Goal: Task Accomplishment & Management: Use online tool/utility

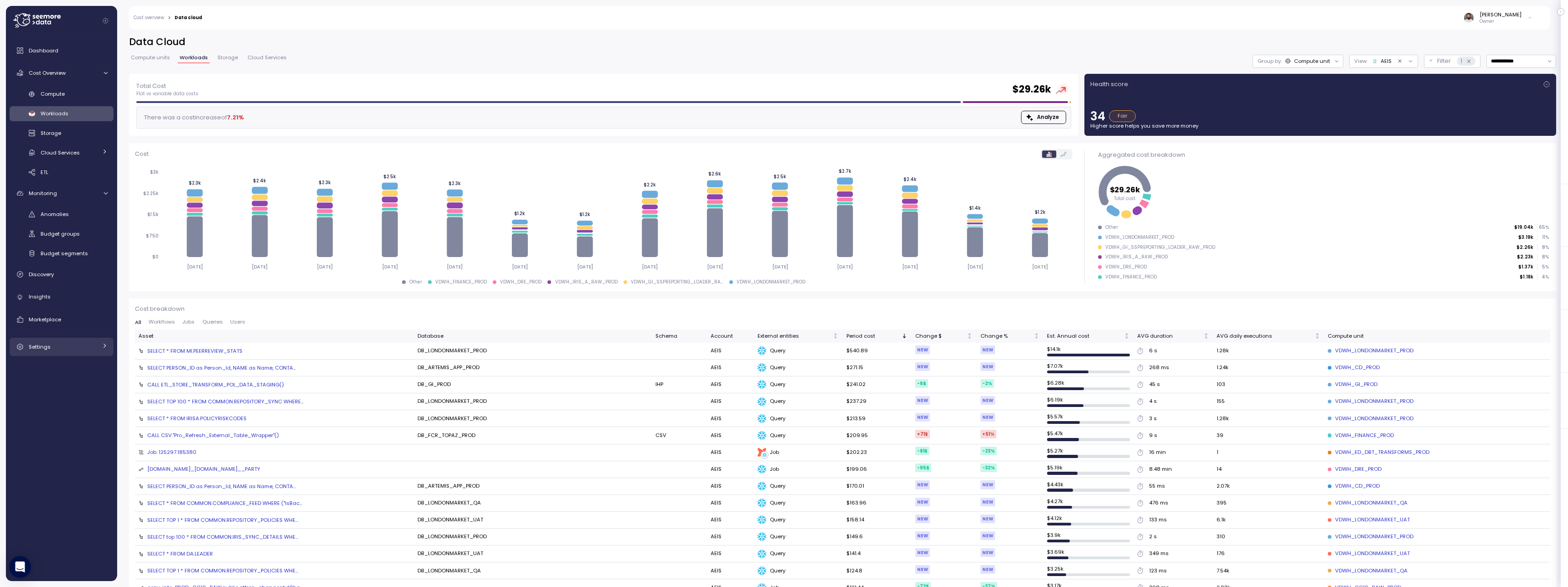
click at [88, 345] on div "Settings" at bounding box center [62, 347] width 69 height 9
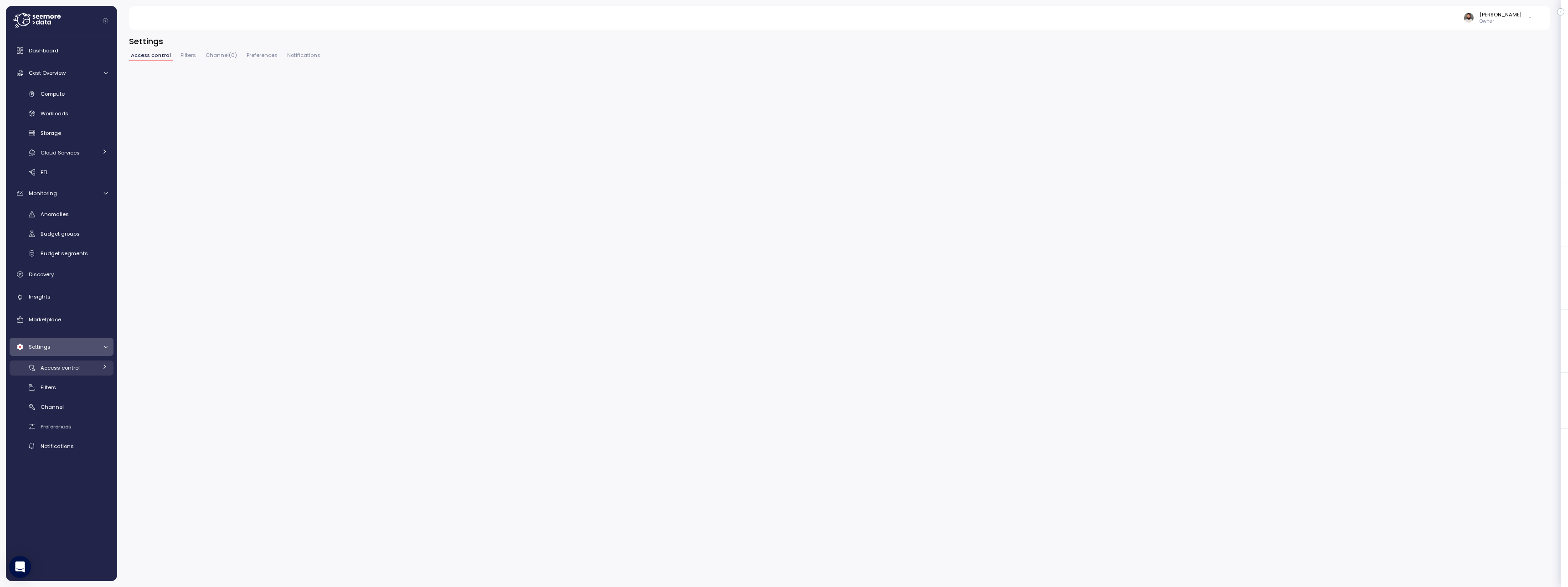
click at [81, 367] on div "Access control" at bounding box center [69, 368] width 57 height 9
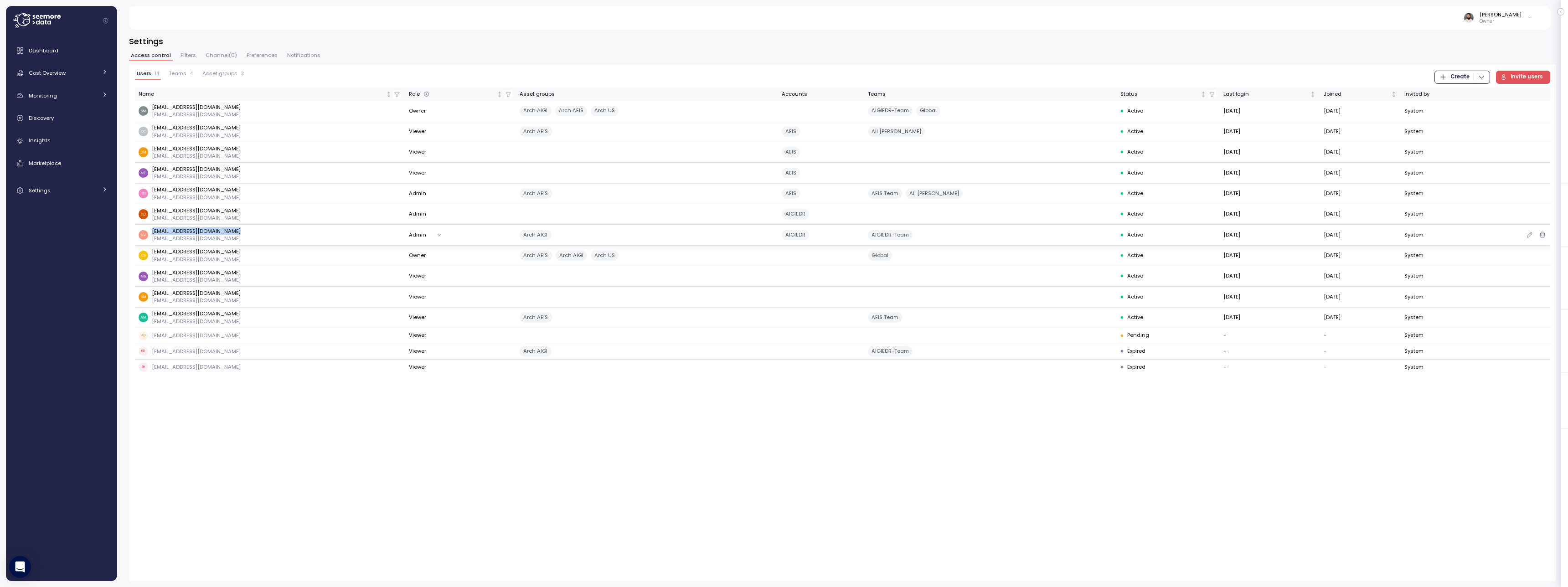
drag, startPoint x: 155, startPoint y: 234, endPoint x: 246, endPoint y: 235, distance: 91.0
click at [246, 235] on div "vvankadaru@archinsurance.com vvankadaru@archinsurance.com" at bounding box center [270, 235] width 263 height 15
click at [50, 83] on div "Dashboard Cost Overview Compute Workloads Storage Cloud Services Clustering col…" at bounding box center [61, 121] width 104 height 158
click at [52, 80] on link "Cost Overview" at bounding box center [61, 73] width 104 height 18
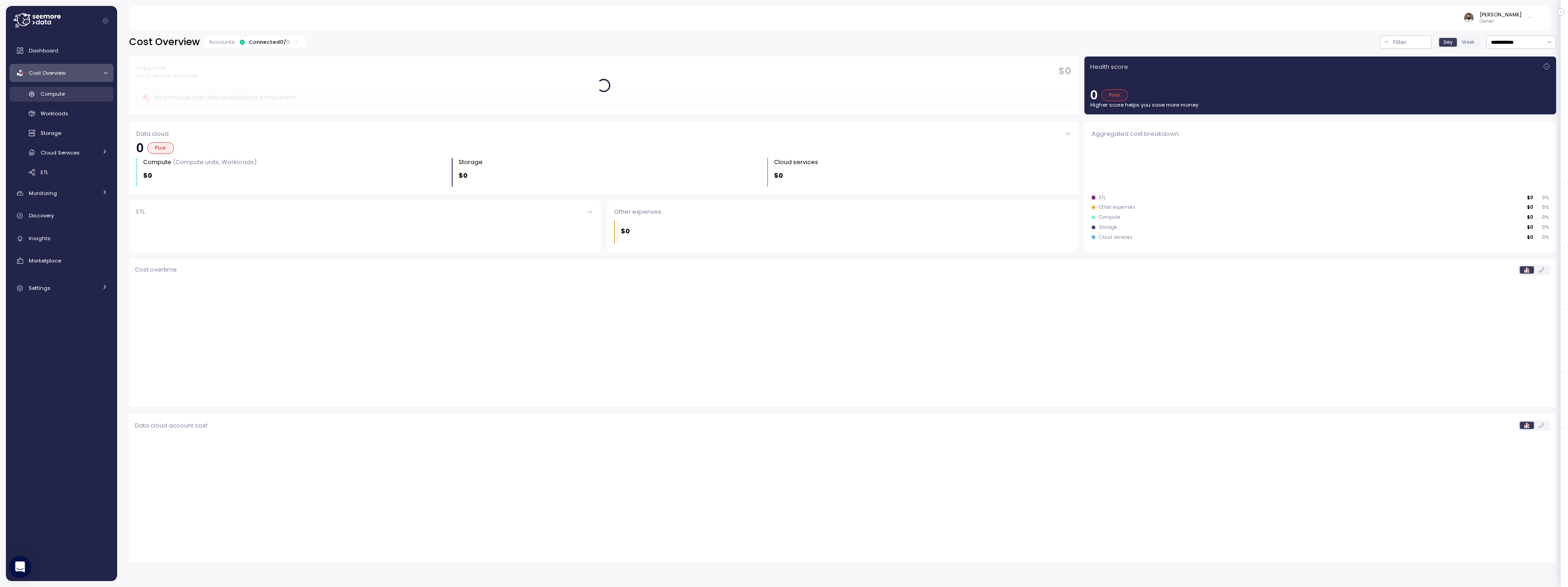
click at [55, 92] on span "Compute" at bounding box center [53, 94] width 24 height 8
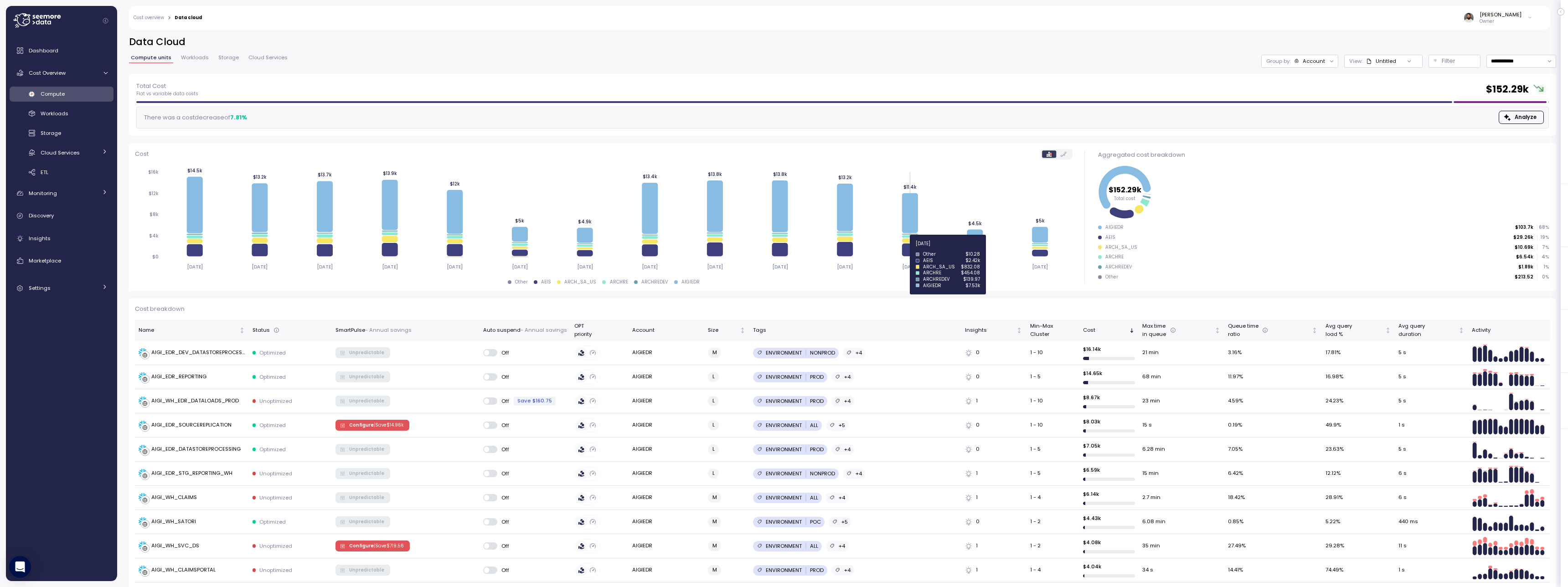
click at [914, 250] on icon at bounding box center [909, 250] width 16 height 13
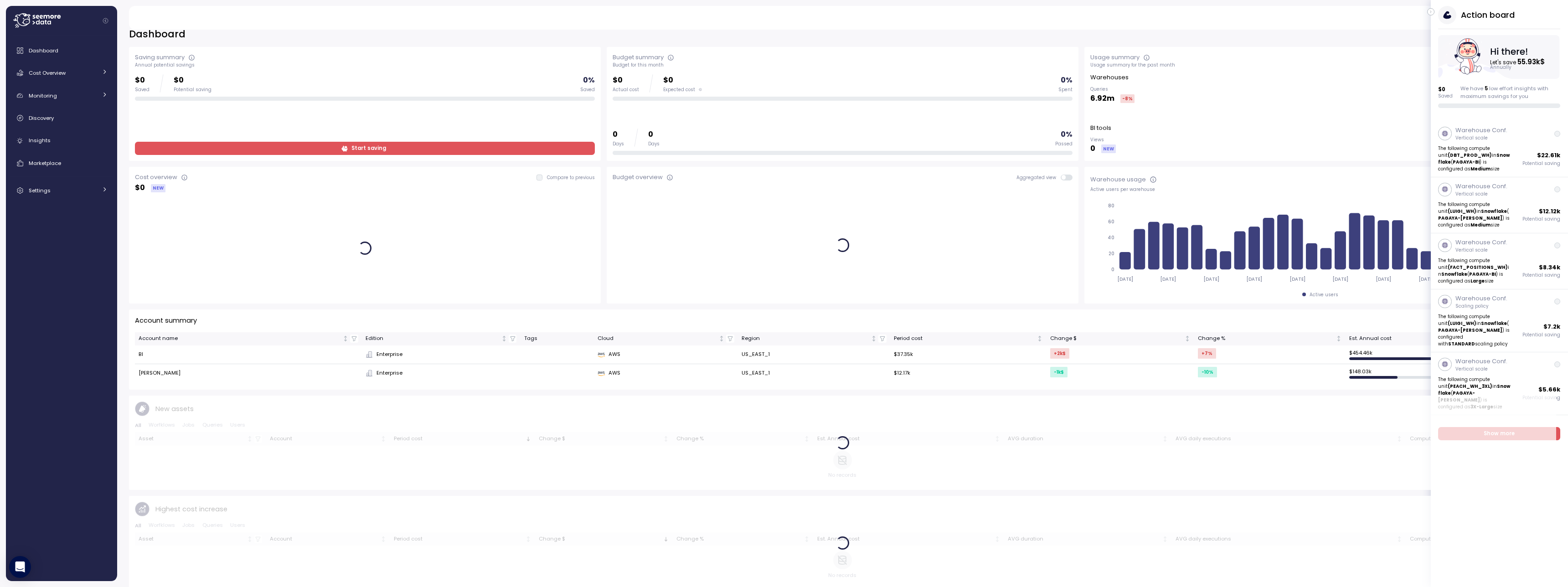
scroll to position [1, 0]
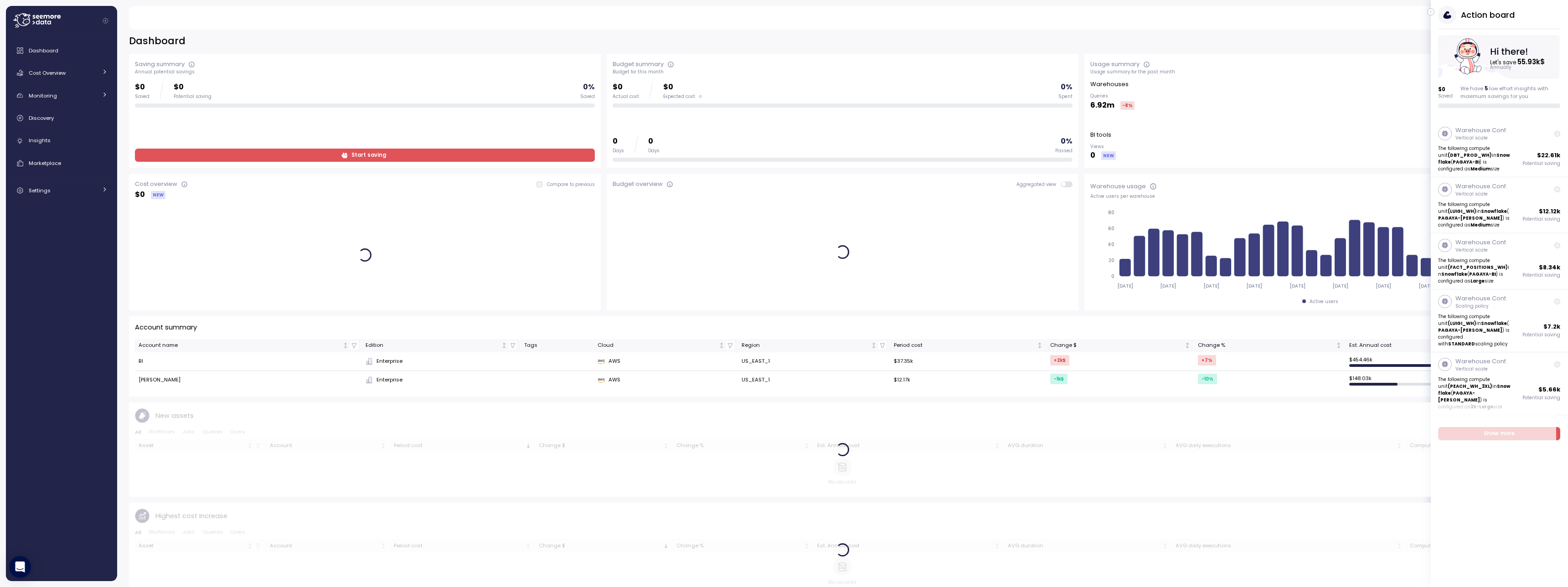
click at [1432, 12] on icon "button" at bounding box center [1431, 12] width 4 height 11
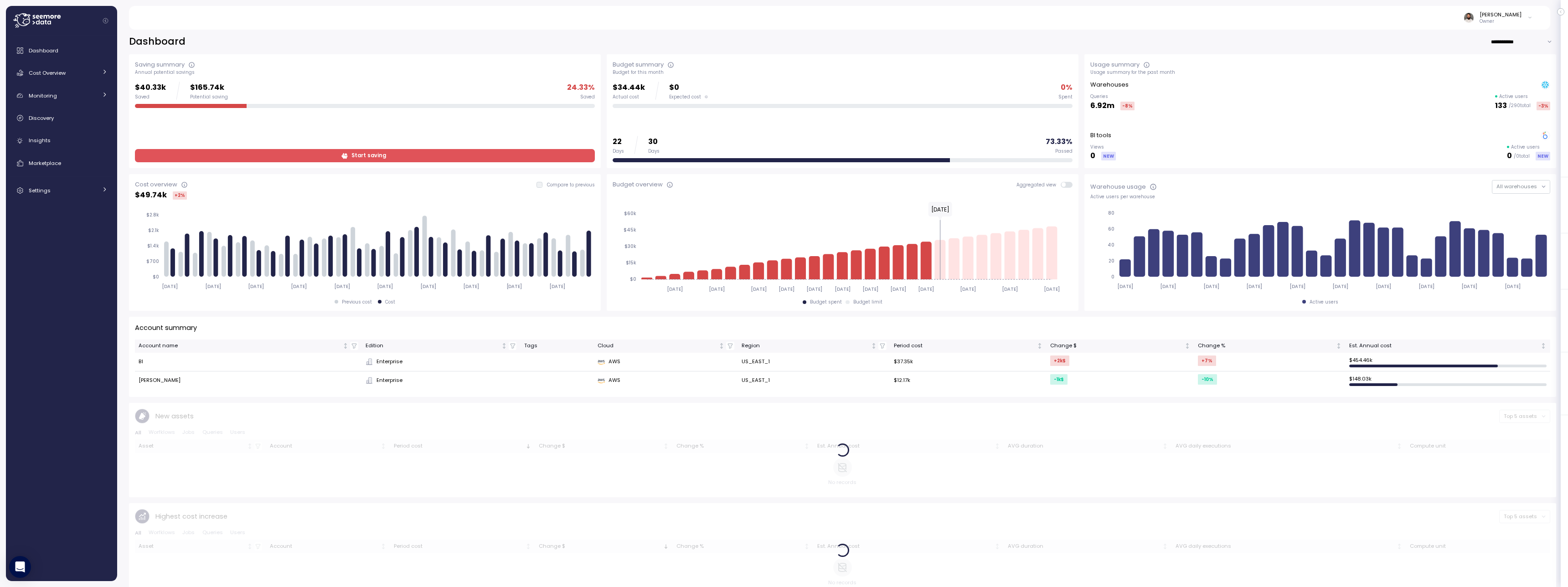
scroll to position [0, 0]
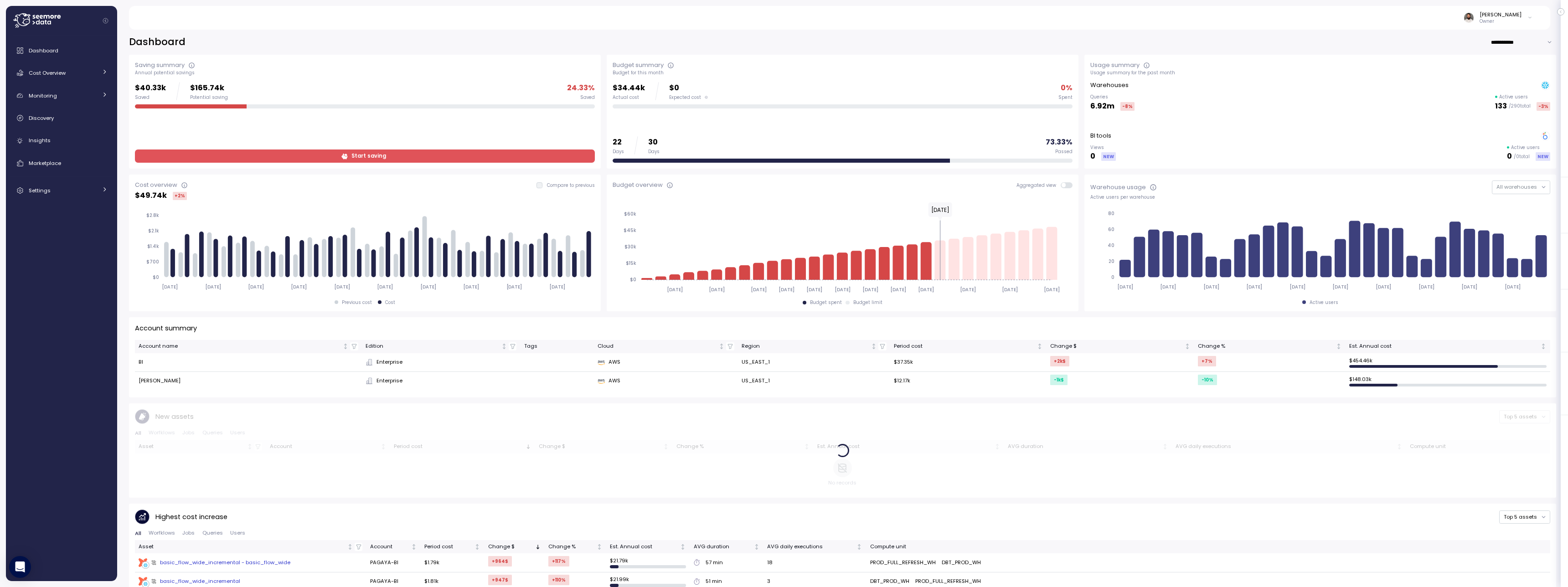
click at [1531, 42] on input "**********" at bounding box center [1524, 42] width 66 height 13
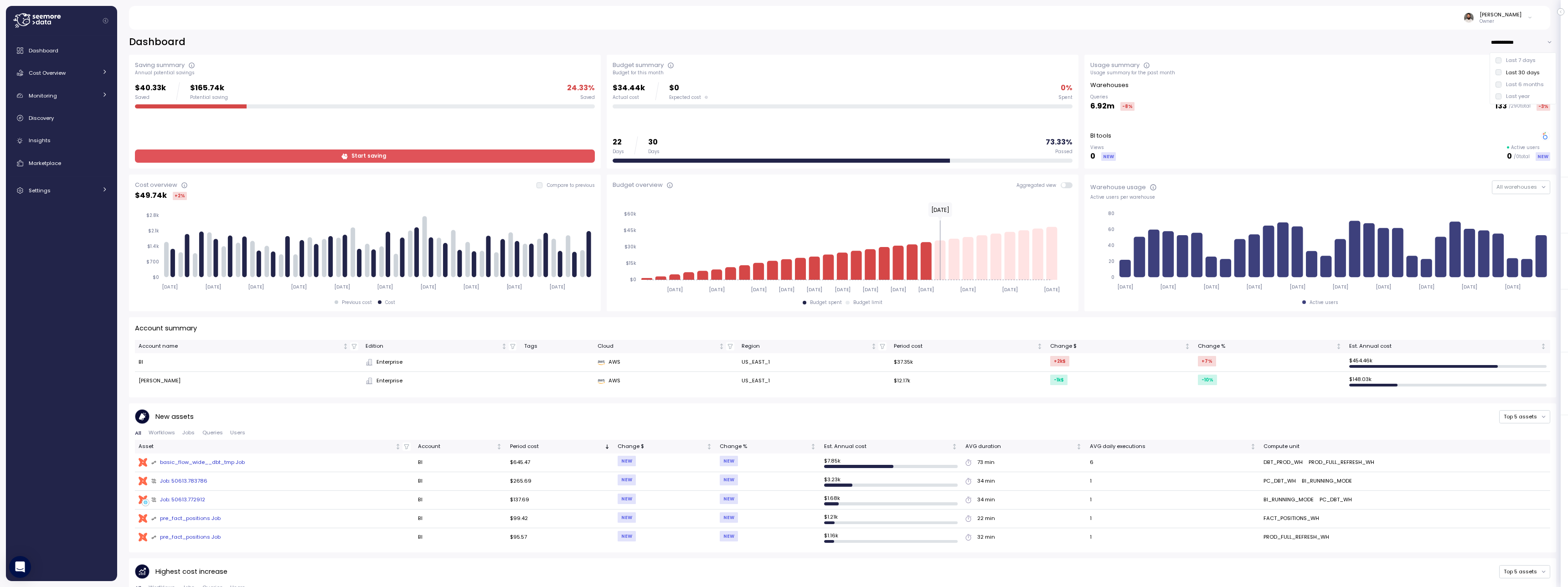
click at [1528, 64] on div "Last 7 days" at bounding box center [1520, 60] width 29 height 8
type input "**********"
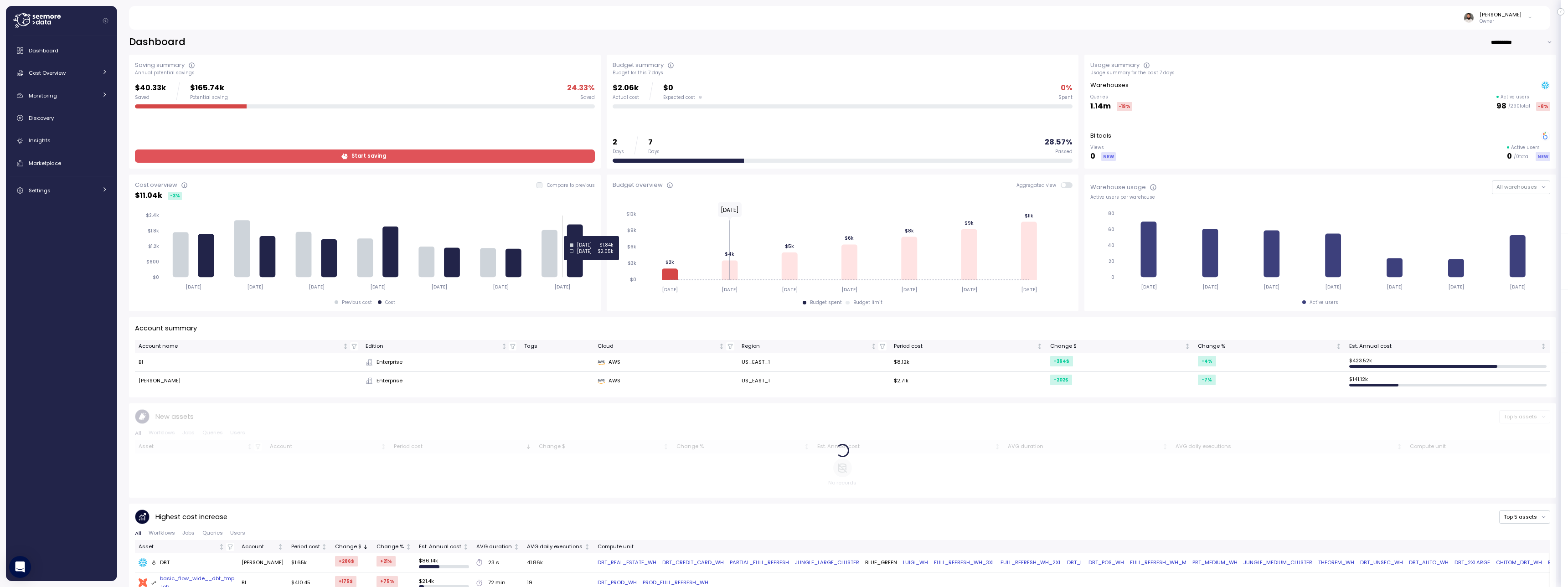
click at [579, 236] on icon at bounding box center [576, 252] width 16 height 53
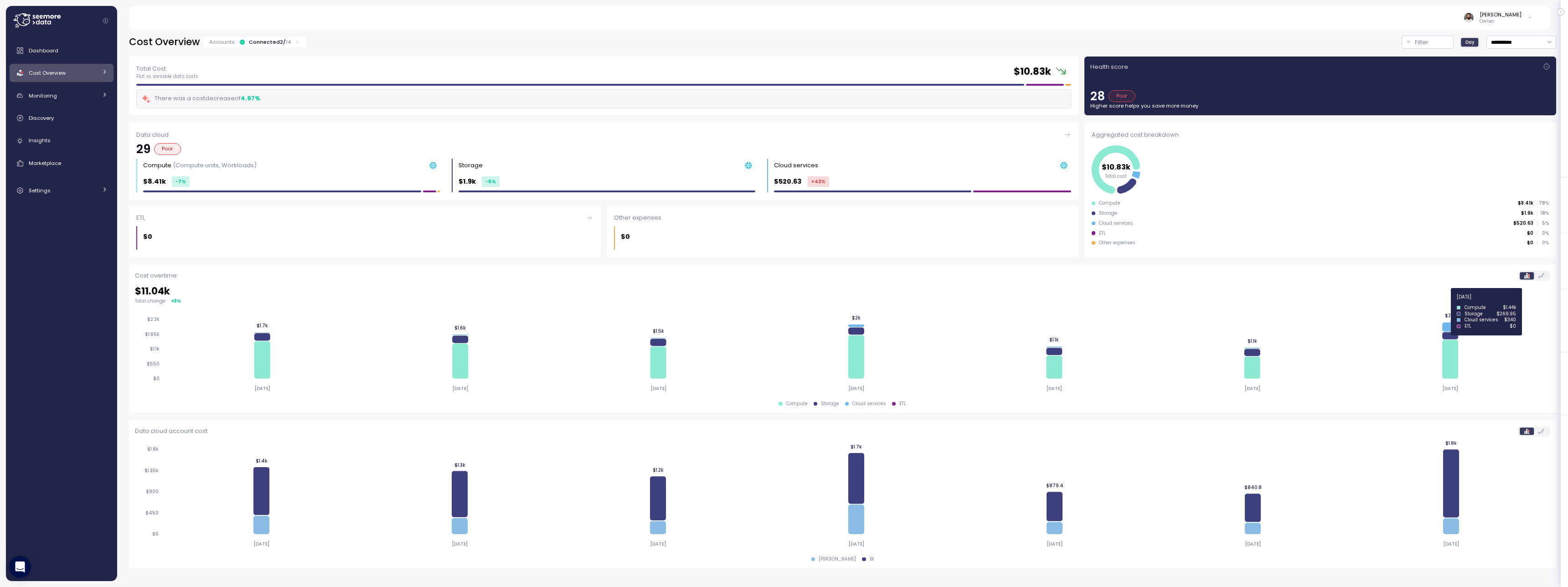
click at [1450, 328] on icon at bounding box center [1450, 328] width 16 height 9
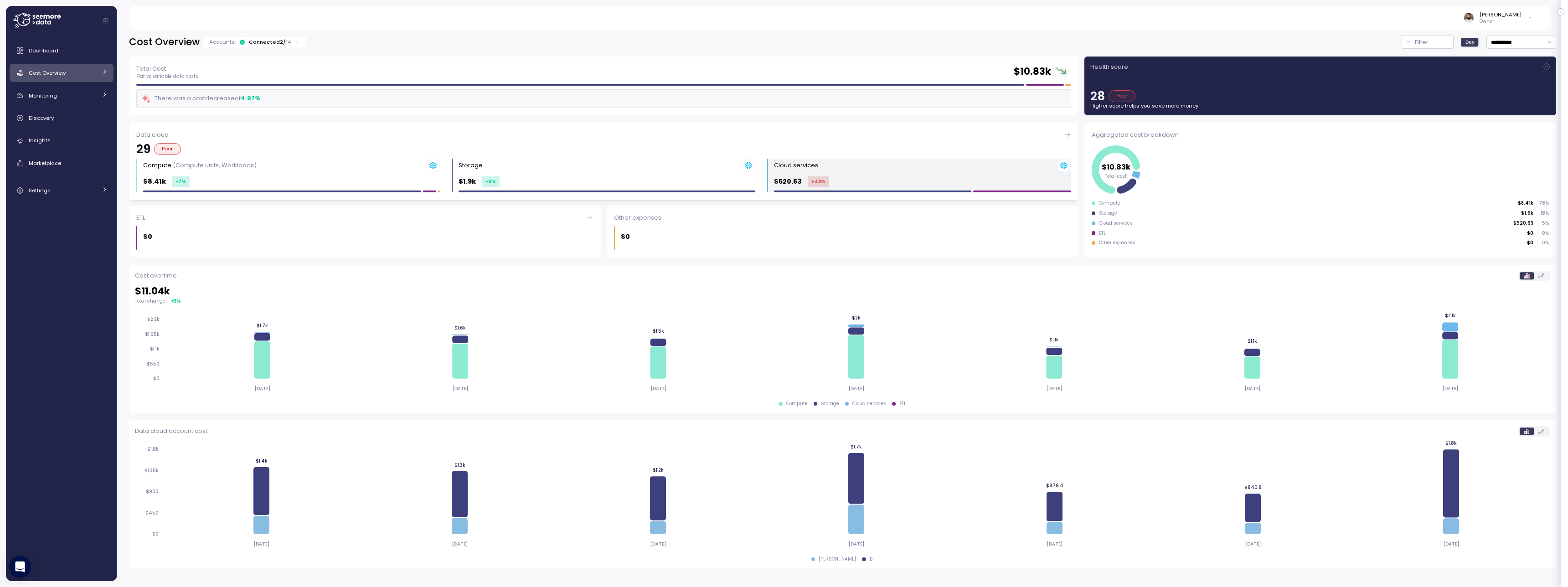
click at [835, 182] on div "$520.63 +43 %" at bounding box center [922, 181] width 297 height 10
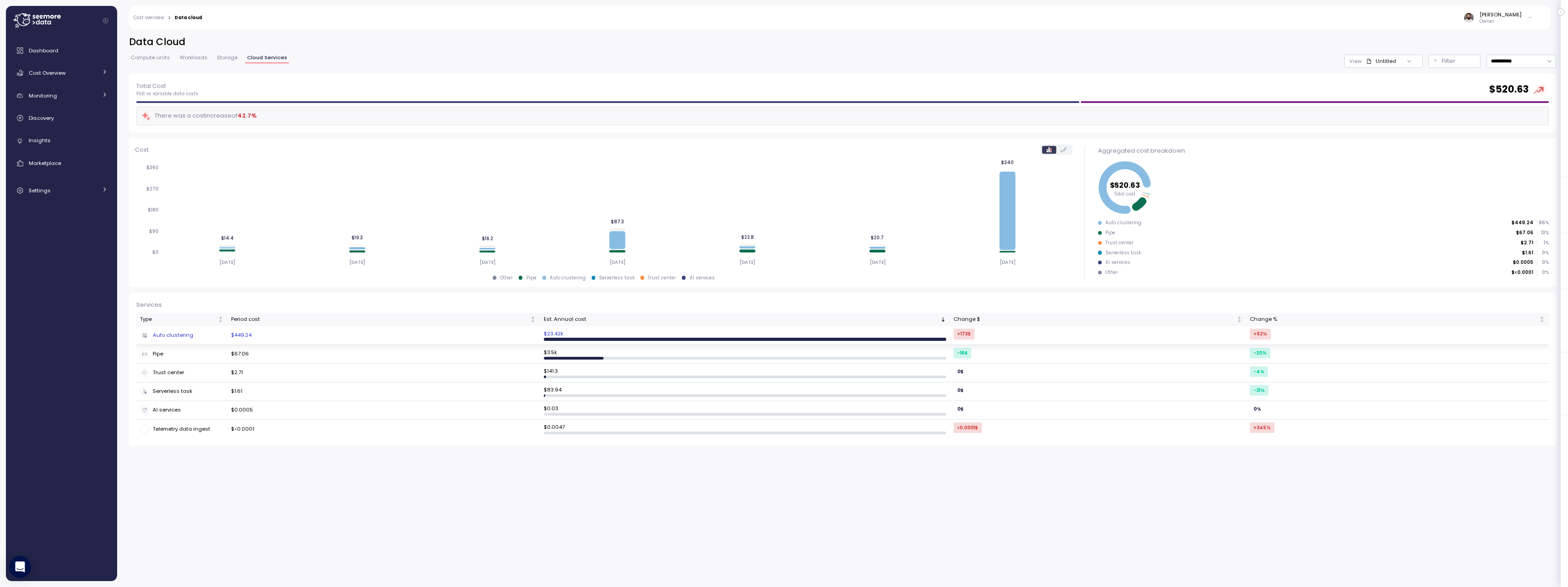
click at [253, 329] on td "$449.24" at bounding box center [383, 335] width 312 height 19
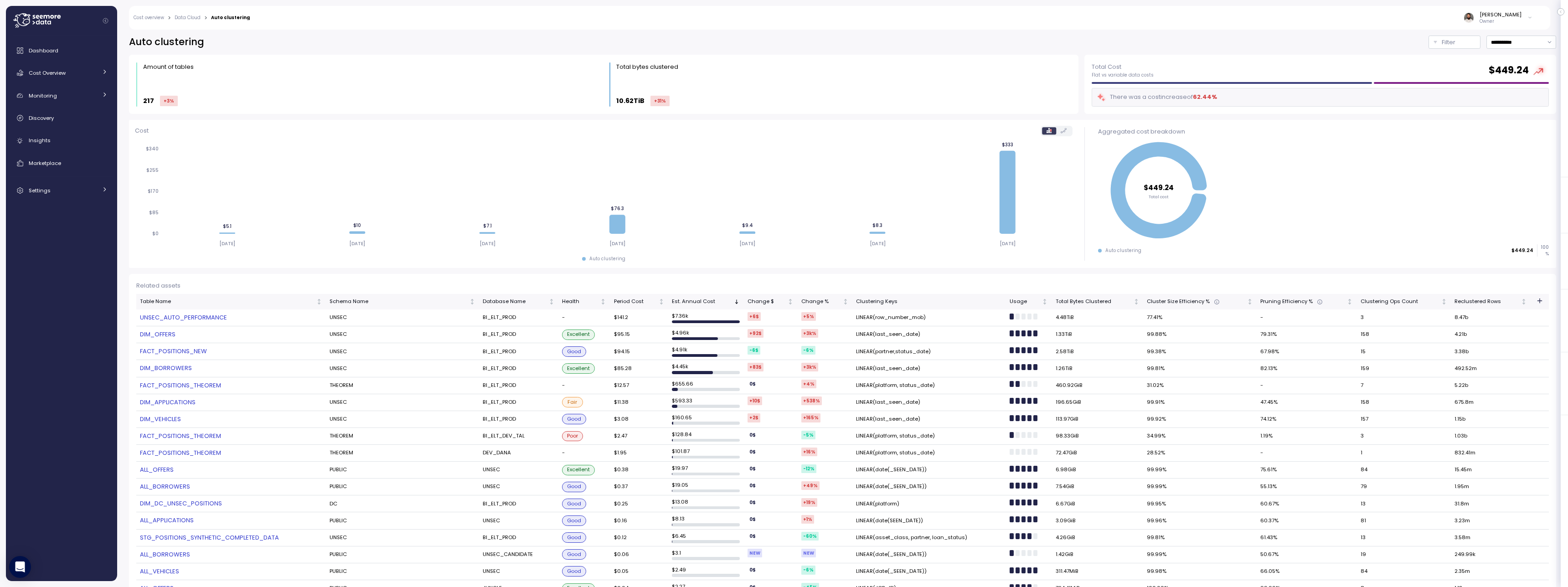
click at [189, 318] on link "UNSEC_AUTO_PERFORMANCE" at bounding box center [232, 318] width 183 height 9
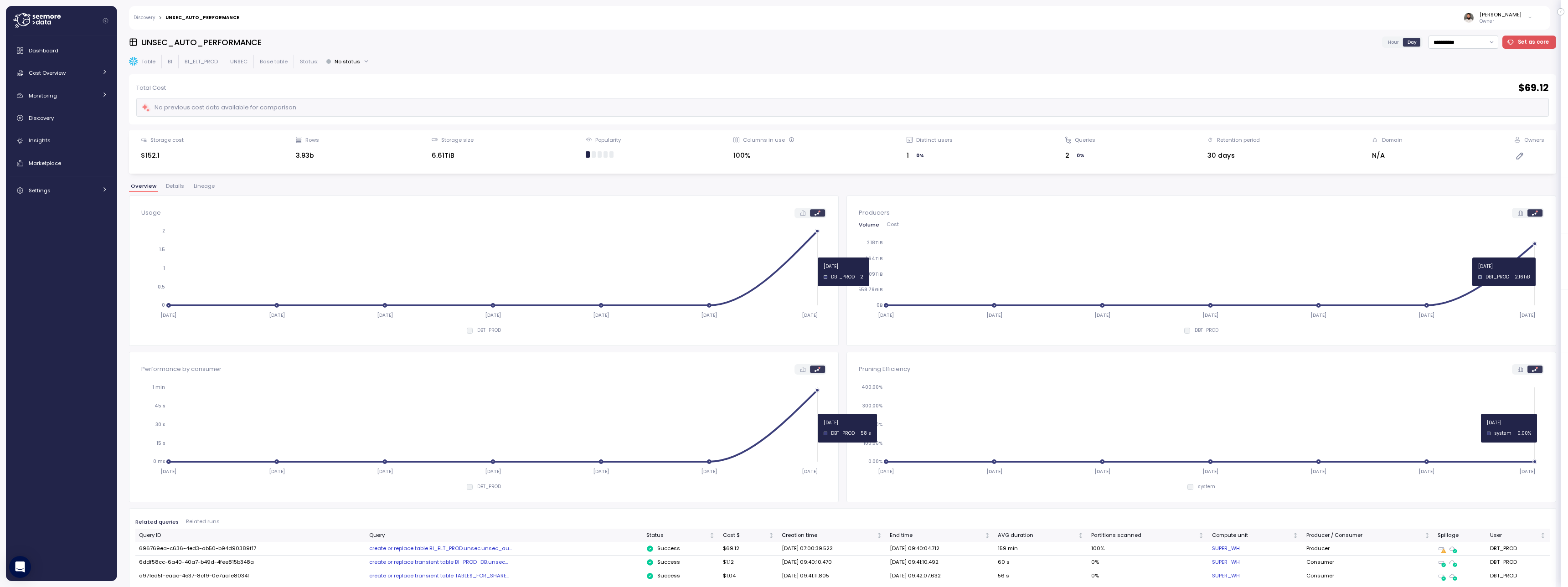
scroll to position [14, 0]
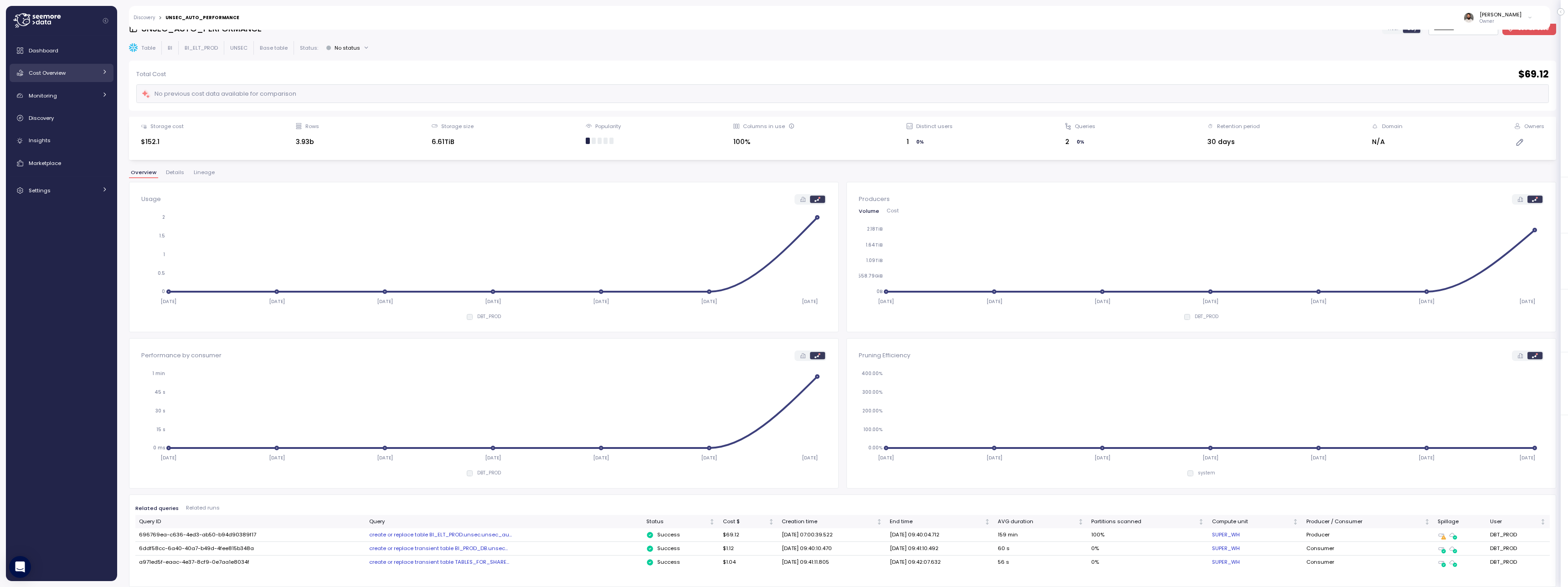
click at [62, 70] on span "Cost Overview" at bounding box center [46, 73] width 37 height 8
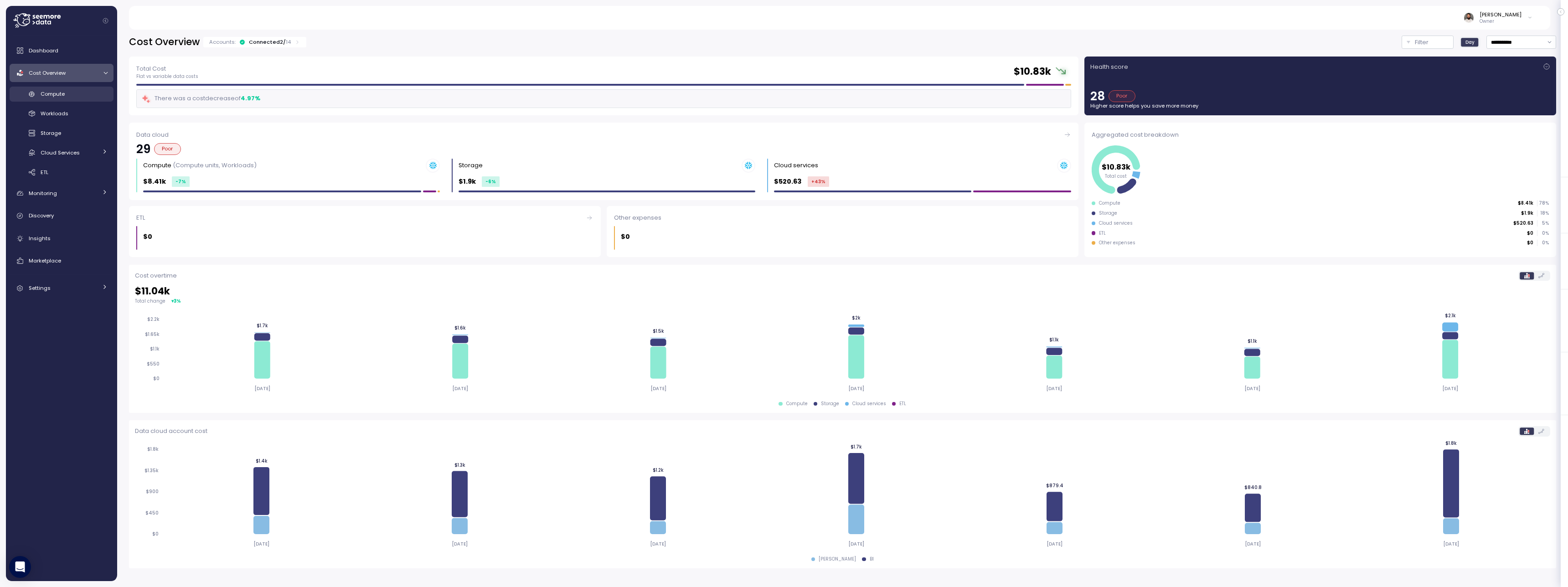
click at [103, 92] on div "Compute" at bounding box center [74, 94] width 67 height 9
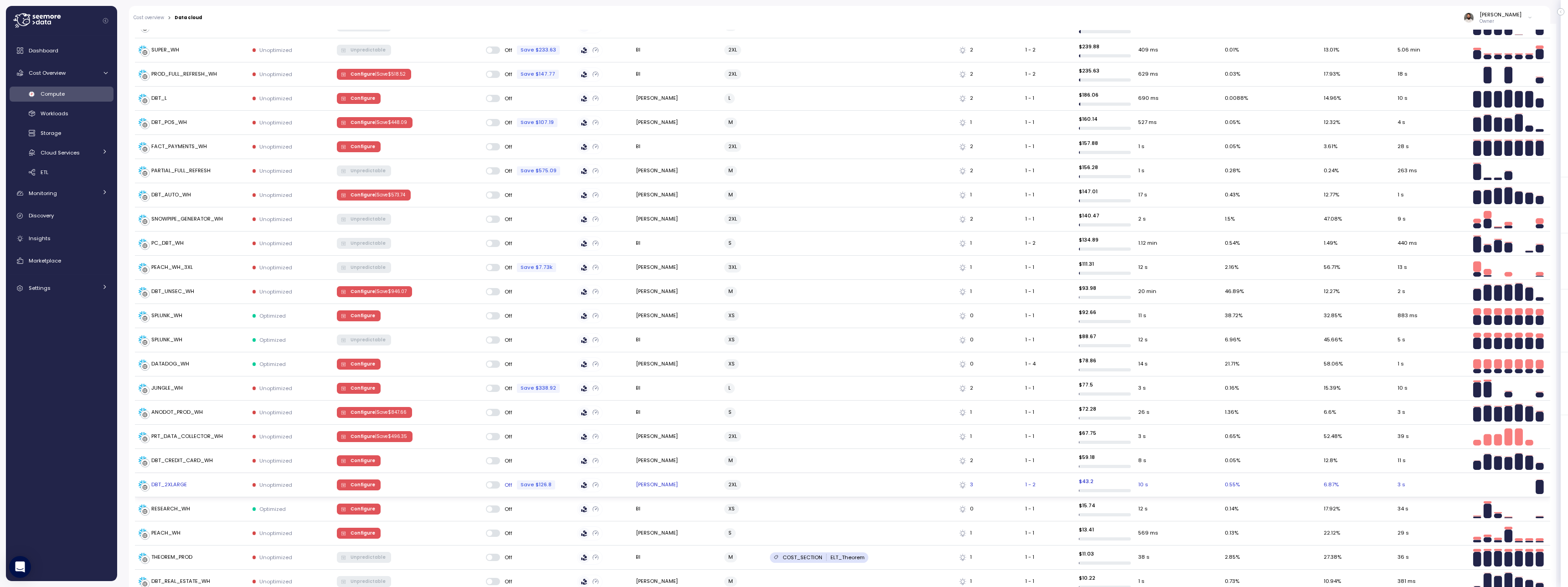
scroll to position [229, 0]
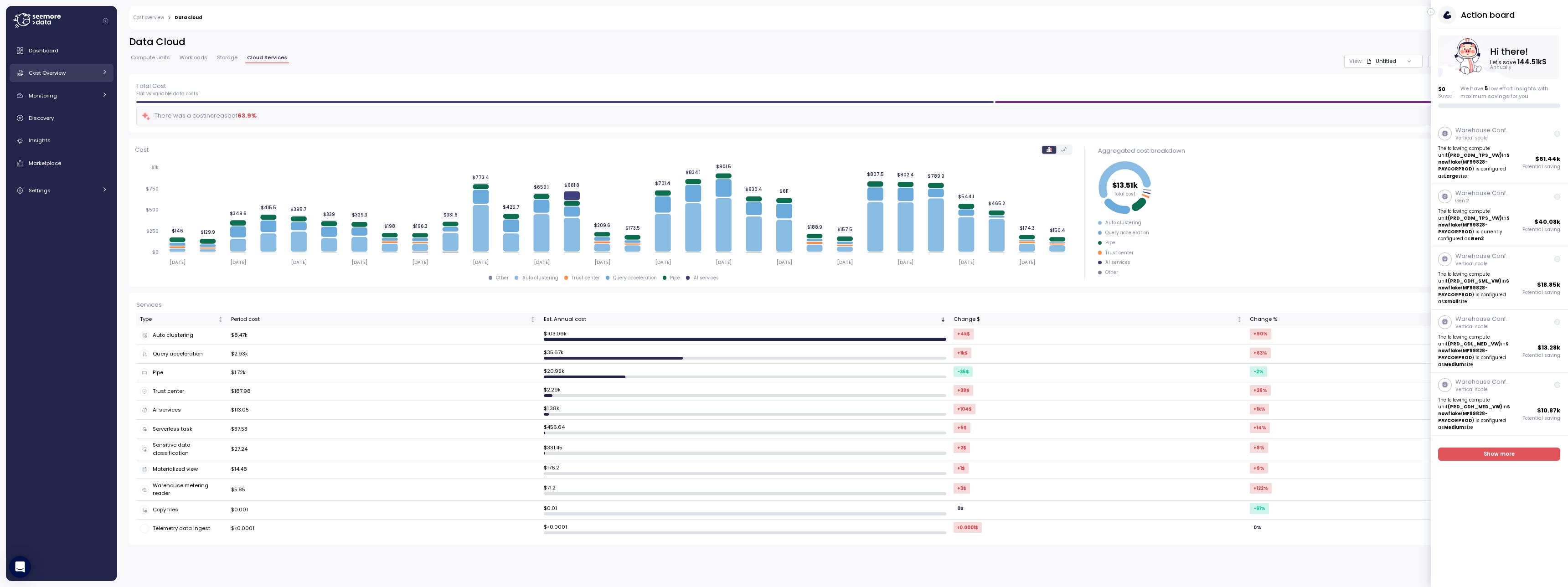
click at [66, 73] on div "Cost Overview" at bounding box center [62, 73] width 69 height 9
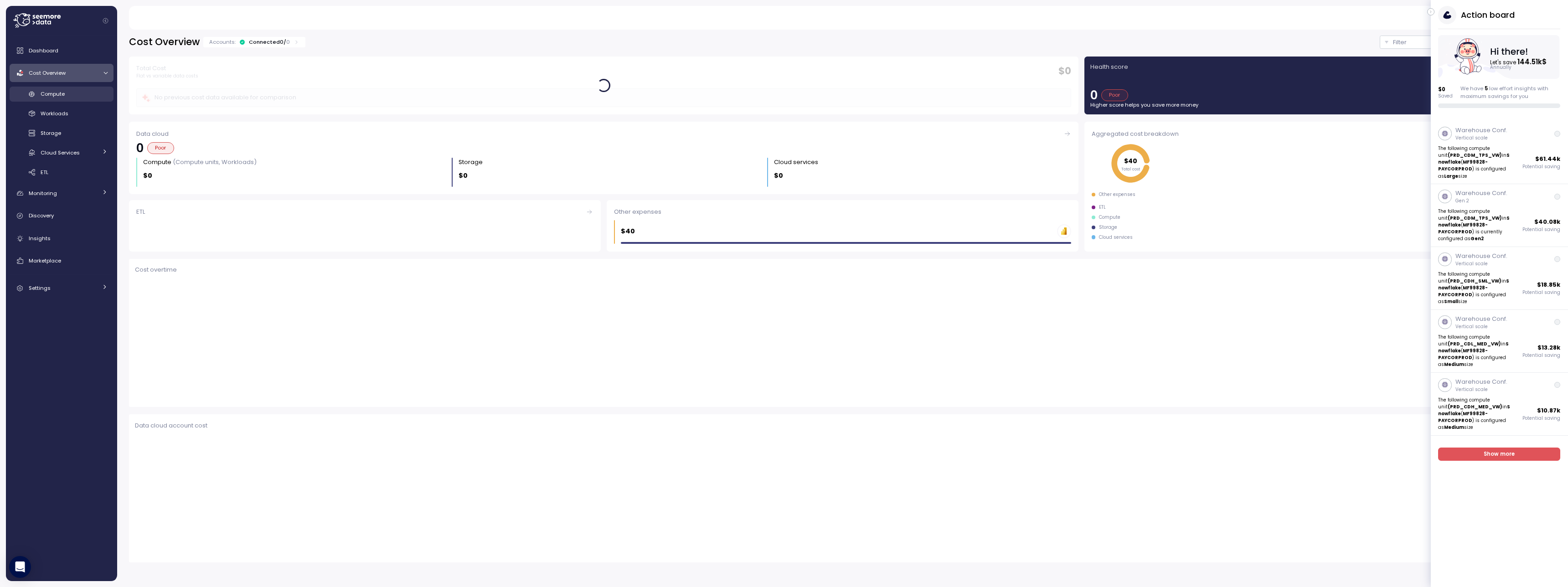
click at [66, 103] on div "Compute Workloads Storage Cloud Services Clustering columns Pipes AI Services S…" at bounding box center [61, 133] width 104 height 93
drag, startPoint x: 68, startPoint y: 99, endPoint x: 75, endPoint y: 101, distance: 7.3
click at [68, 99] on link "Compute" at bounding box center [61, 94] width 104 height 15
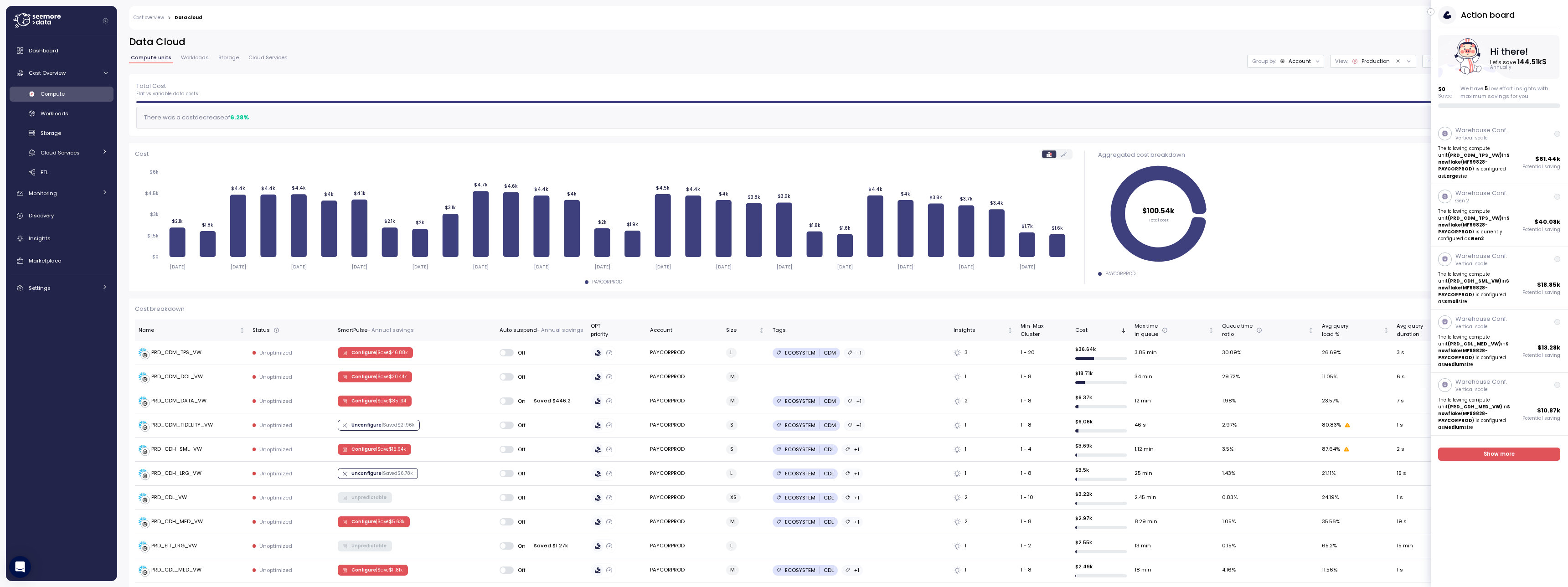
click at [1433, 16] on div "Action board Let's save 144.51k $ Annually $ 0 Saved We have 5 low effort insig…" at bounding box center [1500, 57] width 138 height 102
click at [1429, 13] on icon "button" at bounding box center [1431, 12] width 4 height 11
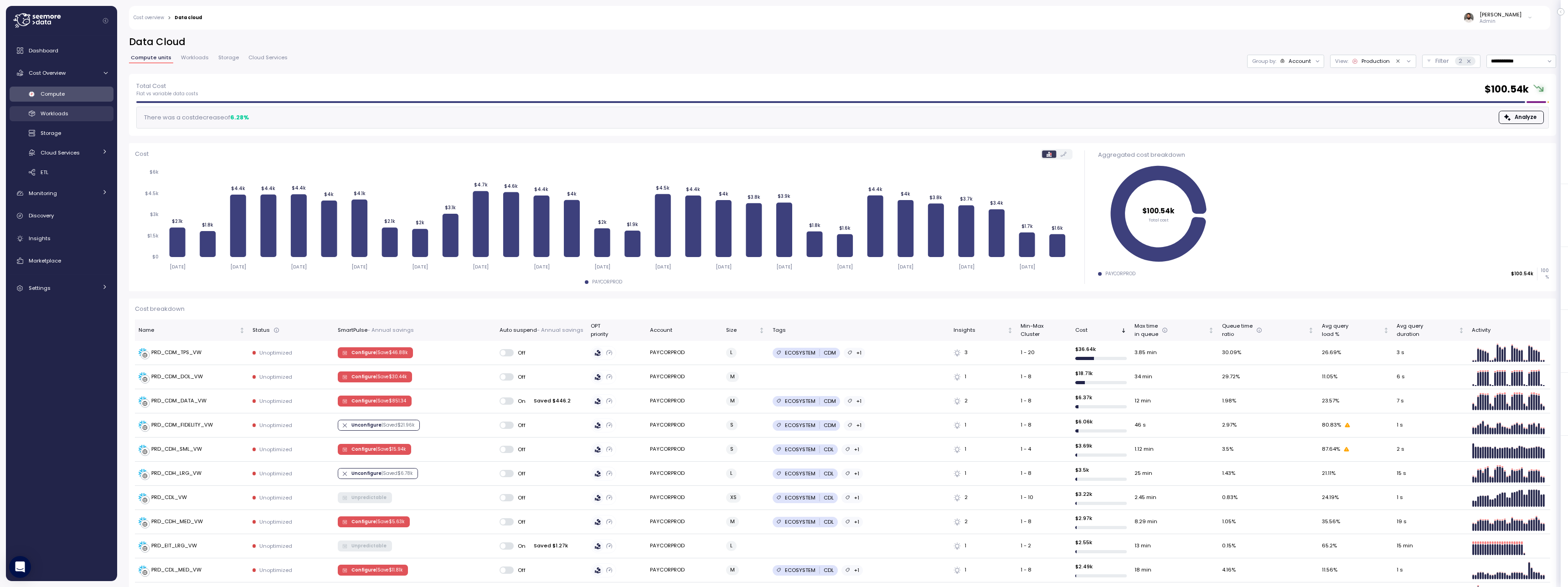
click at [42, 111] on span "Workloads" at bounding box center [55, 114] width 28 height 8
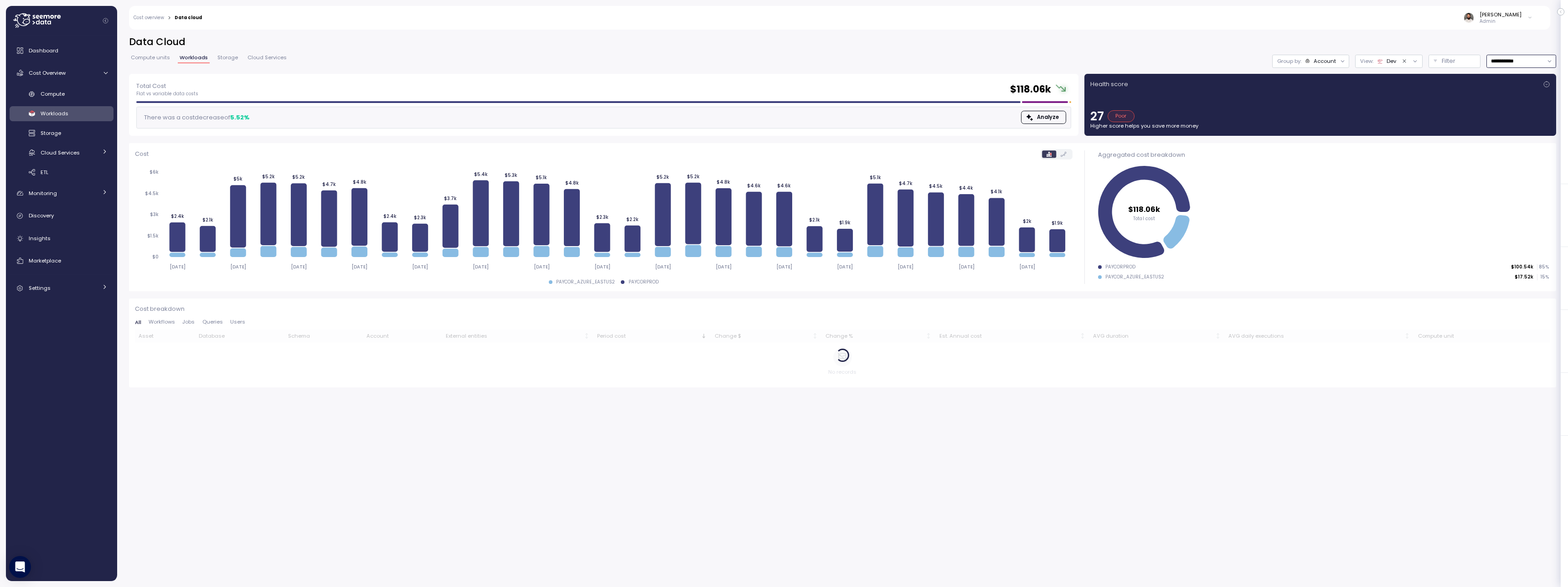
click at [1522, 62] on input "**********" at bounding box center [1522, 61] width 70 height 13
drag, startPoint x: 1521, startPoint y: 102, endPoint x: 1487, endPoint y: 97, distance: 34.4
click at [1522, 102] on div "Last 7 days" at bounding box center [1516, 103] width 29 height 8
type input "**********"
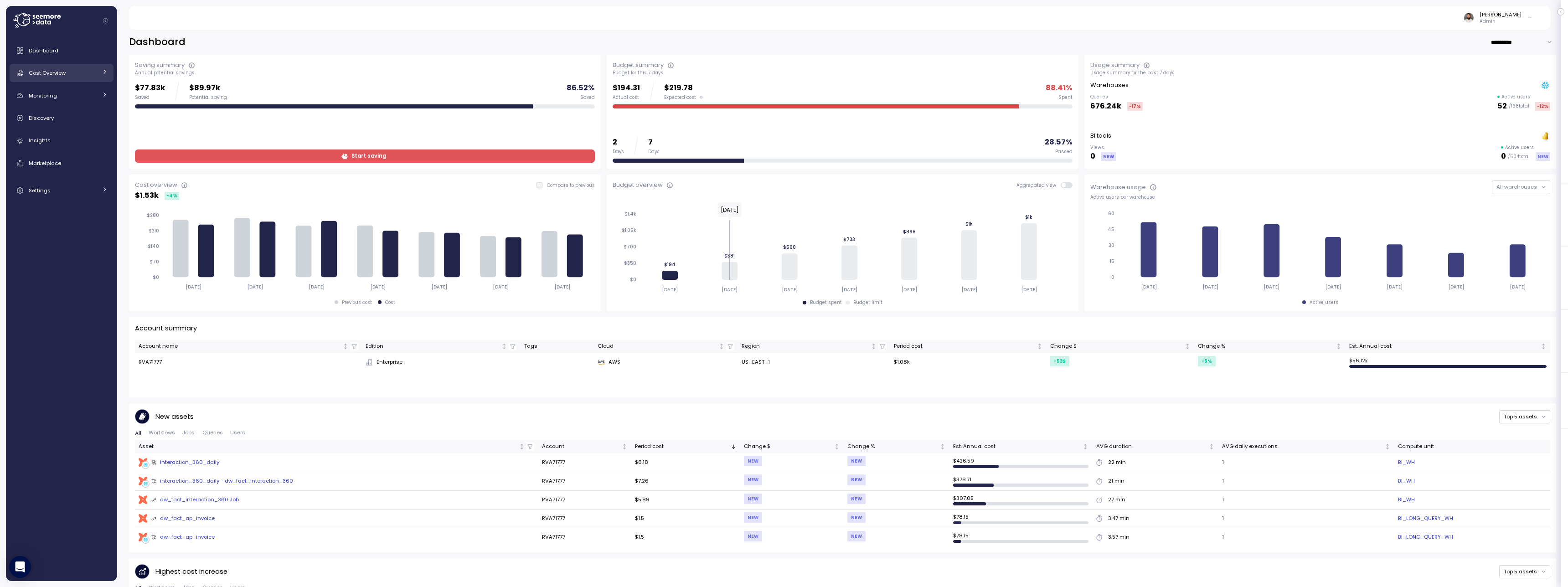
click at [81, 79] on link "Cost Overview" at bounding box center [61, 73] width 104 height 18
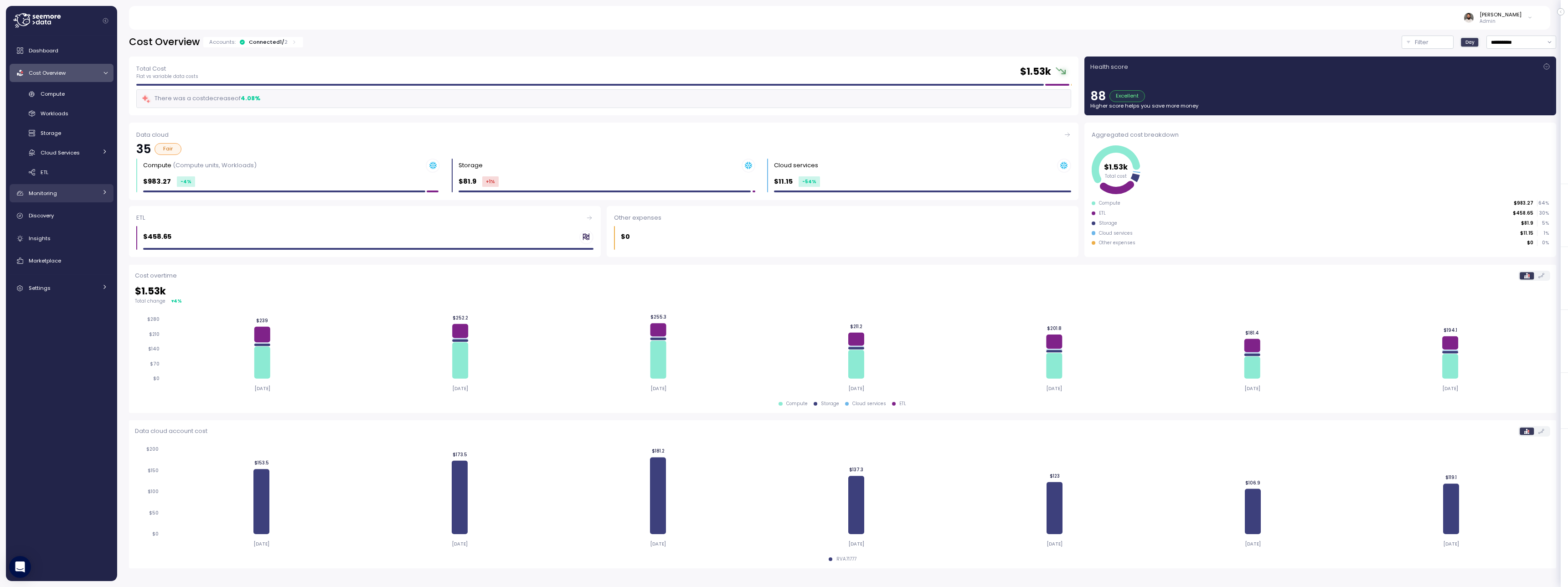
click at [90, 201] on link "Monitoring" at bounding box center [61, 192] width 104 height 18
click at [92, 315] on div "Marketplace" at bounding box center [68, 319] width 79 height 9
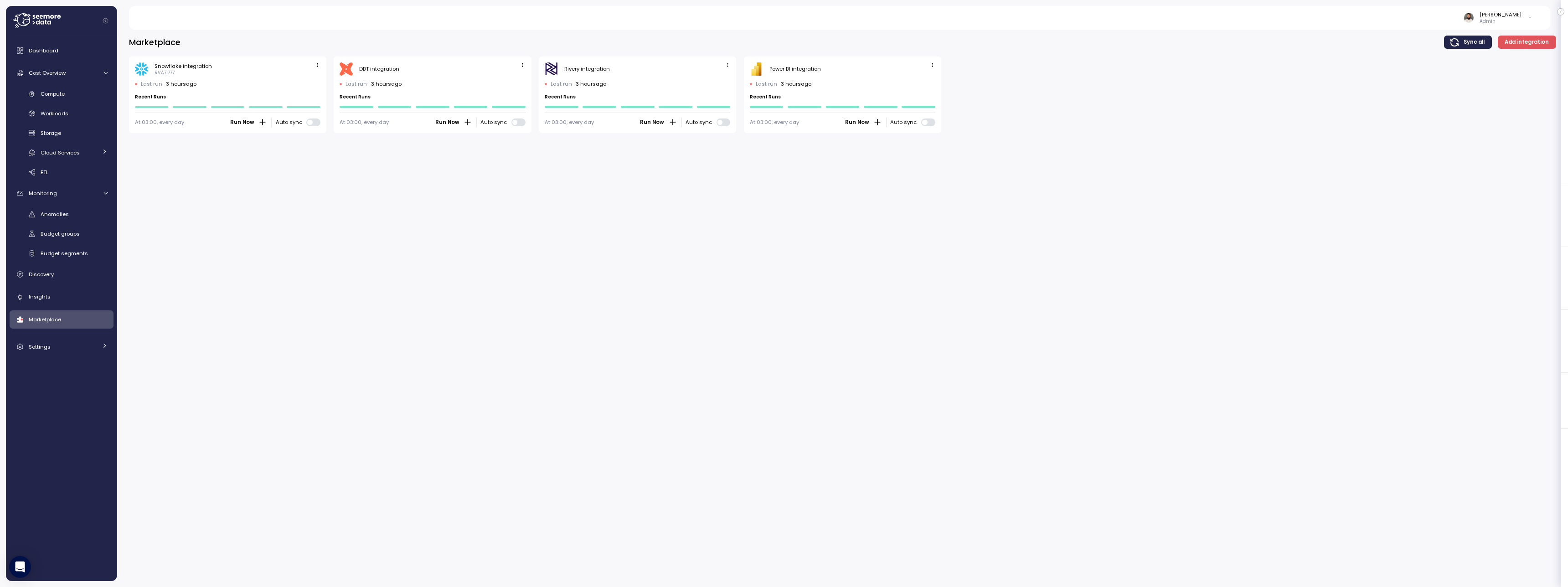
click at [936, 68] on span "button" at bounding box center [933, 65] width 9 height 9
click at [929, 81] on div "Edit" at bounding box center [923, 82] width 16 height 8
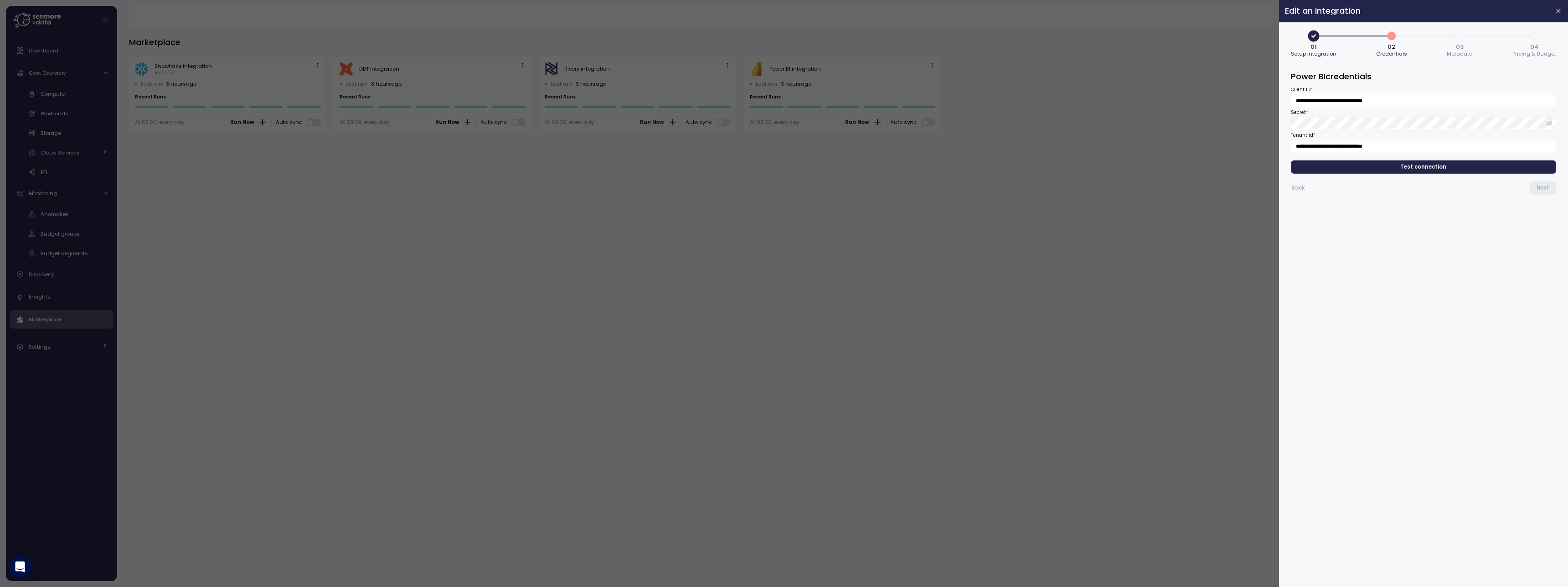
click at [1554, 124] on span "button" at bounding box center [1549, 122] width 8 height 8
click at [1500, 169] on span "Test connection" at bounding box center [1424, 167] width 252 height 12
click at [1547, 185] on span "Next" at bounding box center [1543, 188] width 12 height 12
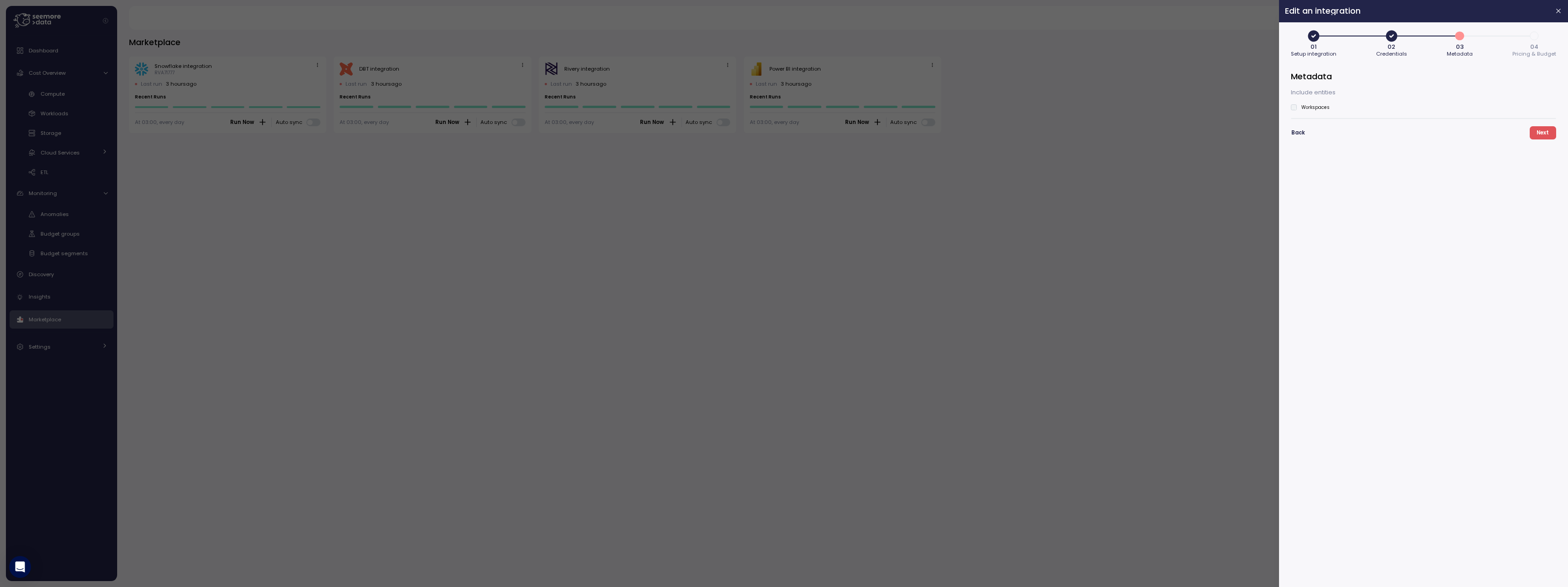
click at [1397, 40] on icon "button" at bounding box center [1392, 36] width 14 height 14
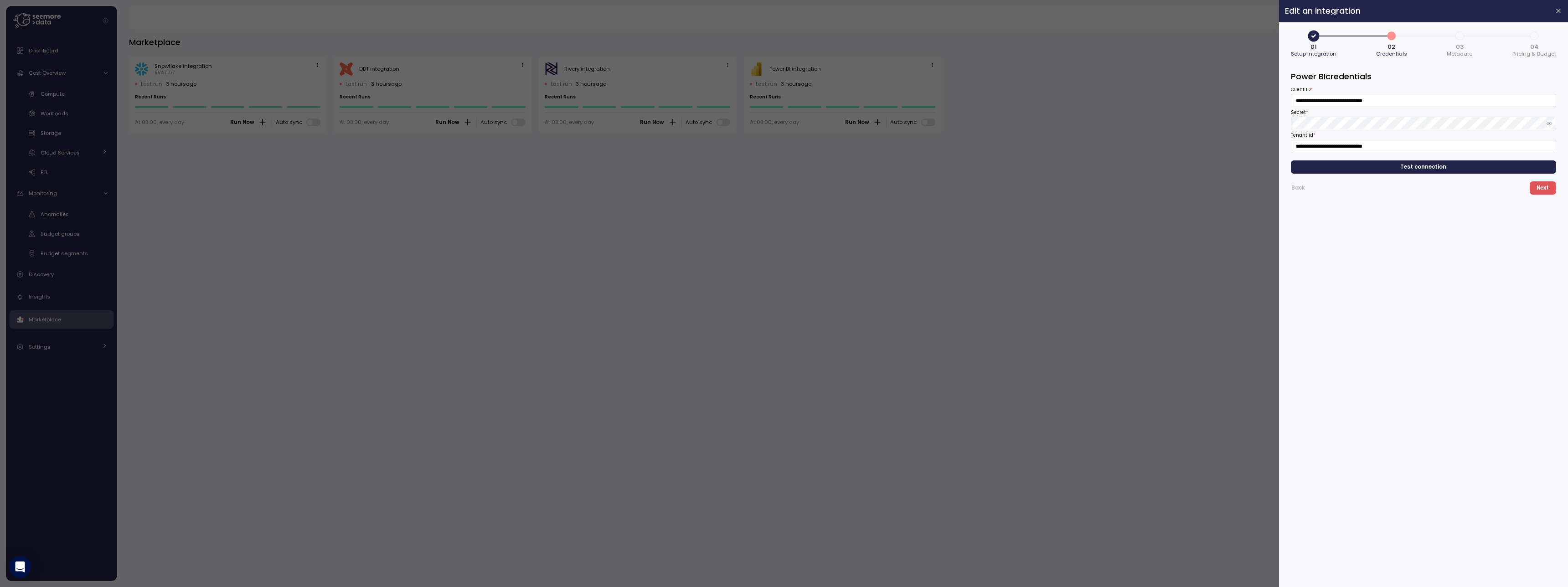
click at [1546, 124] on span "button" at bounding box center [1549, 122] width 8 height 8
click at [1395, 104] on input "**********" at bounding box center [1424, 101] width 266 height 13
click at [1406, 102] on input "**********" at bounding box center [1424, 101] width 266 height 13
click at [1407, 102] on input "**********" at bounding box center [1424, 101] width 266 height 13
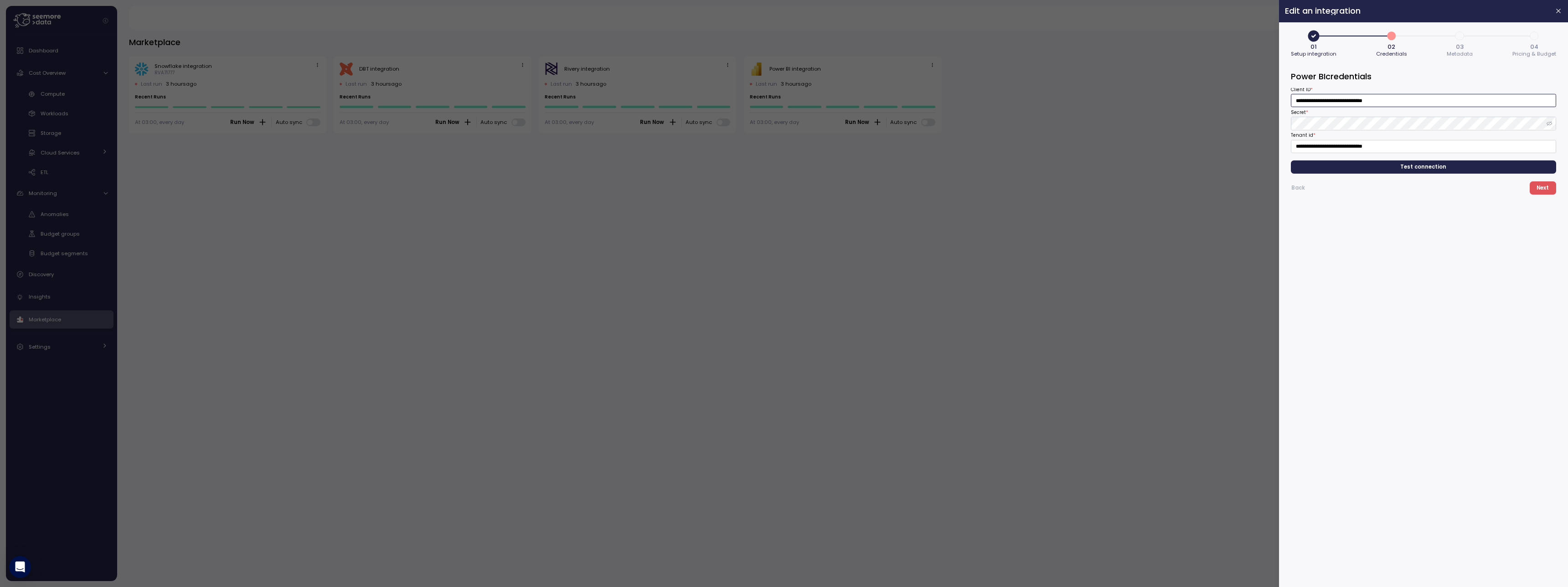
click at [1365, 101] on input "**********" at bounding box center [1424, 101] width 266 height 13
paste input
type input "**********"
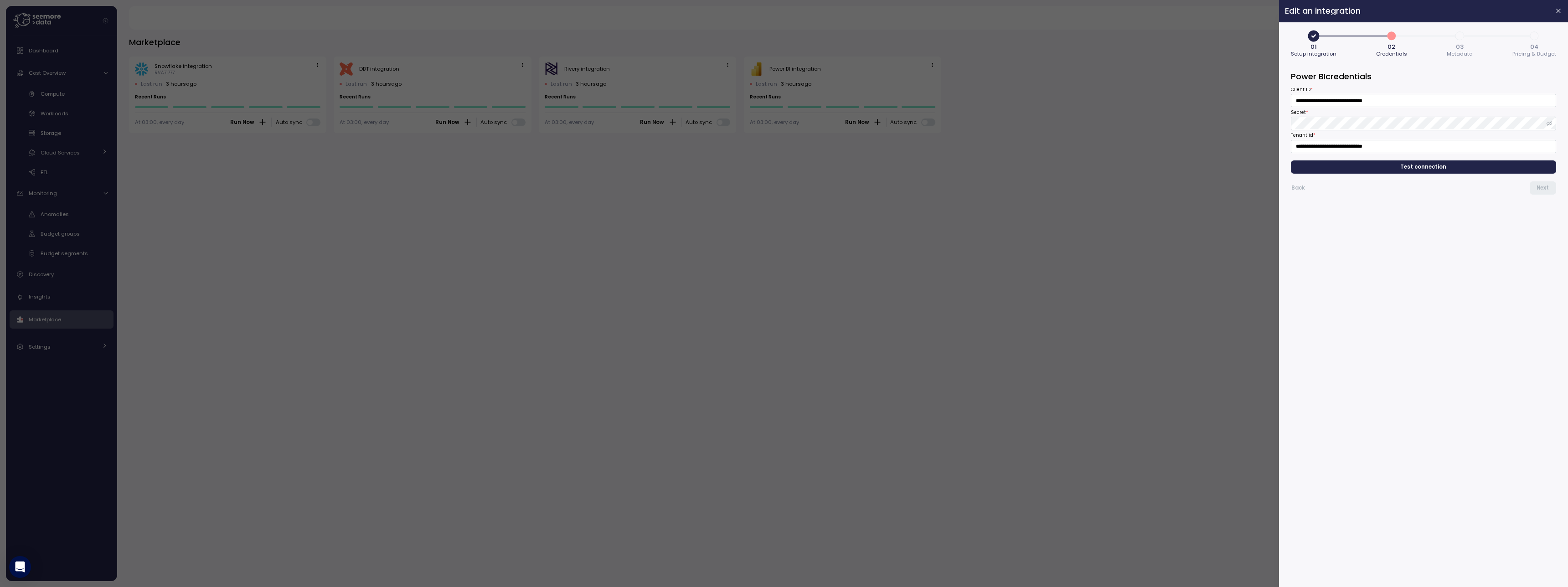
click at [1446, 172] on span "Test connection" at bounding box center [1424, 167] width 252 height 12
click at [1335, 204] on p "Connection failed" at bounding box center [1424, 205] width 266 height 9
click at [1435, 169] on span "Test connection" at bounding box center [1424, 167] width 46 height 12
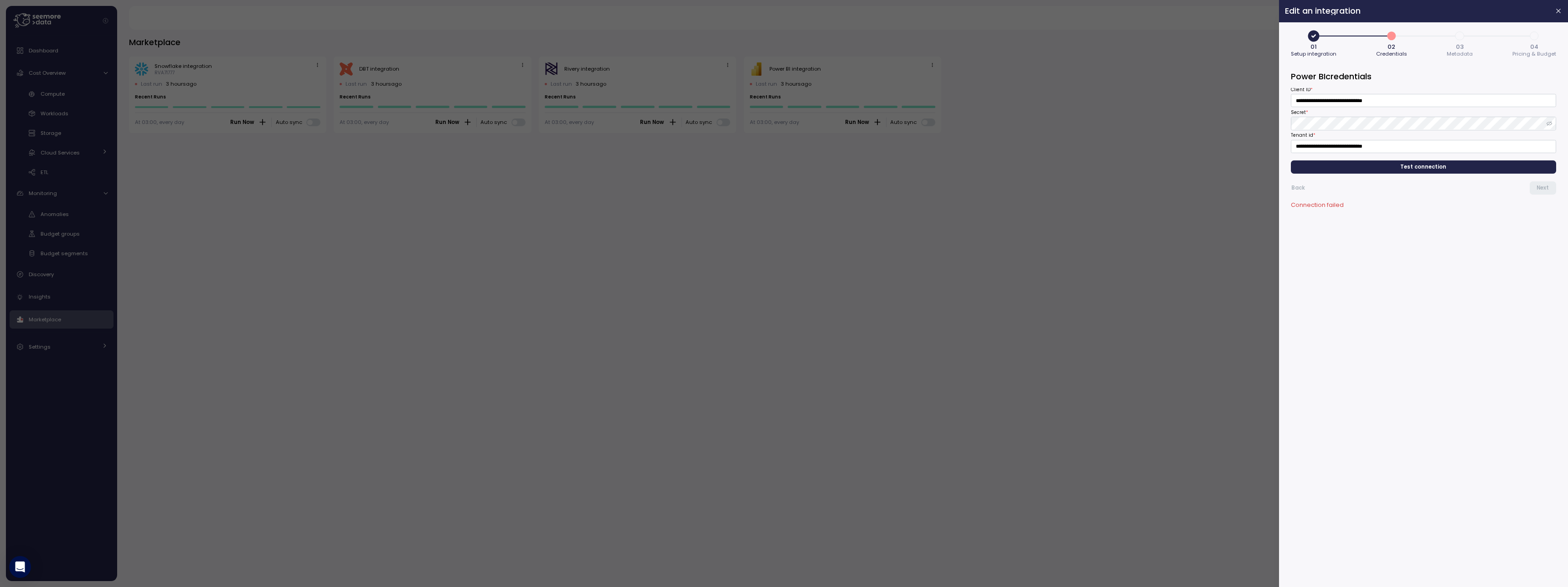
click at [1440, 164] on span "Test connection" at bounding box center [1424, 167] width 46 height 12
click at [1541, 189] on span "Next" at bounding box center [1543, 188] width 12 height 12
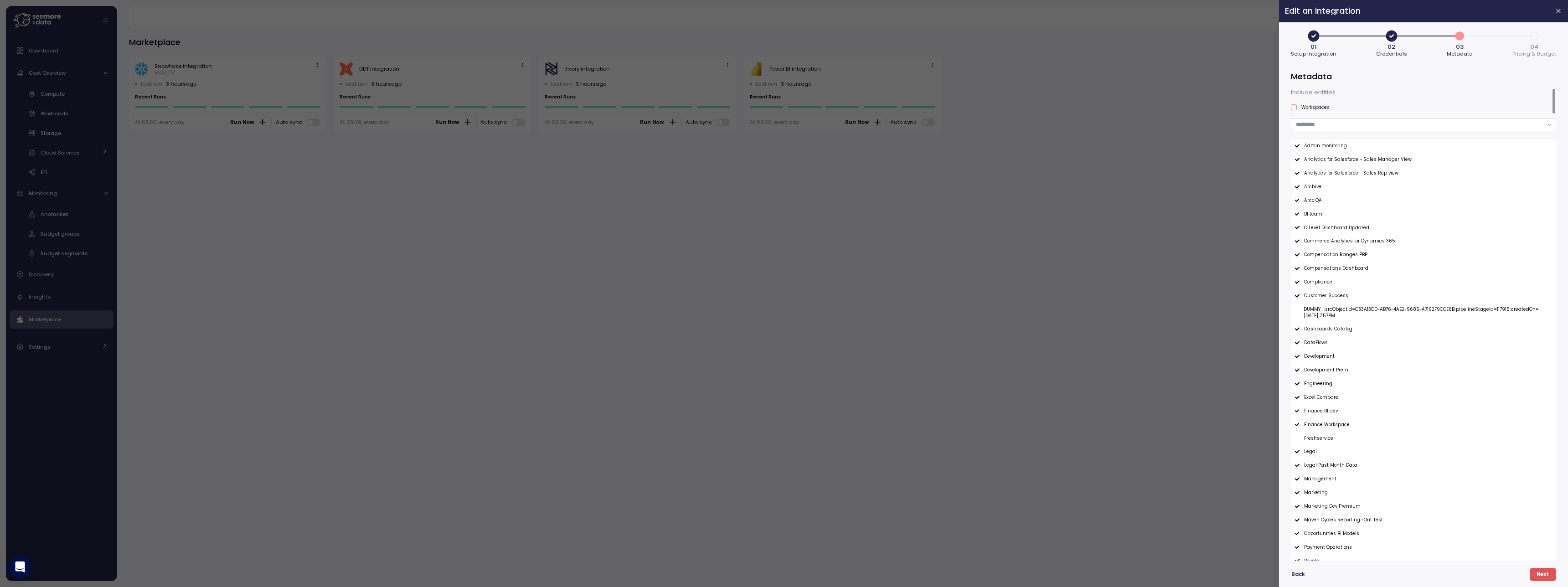
click at [1541, 574] on span "Next" at bounding box center [1543, 574] width 12 height 12
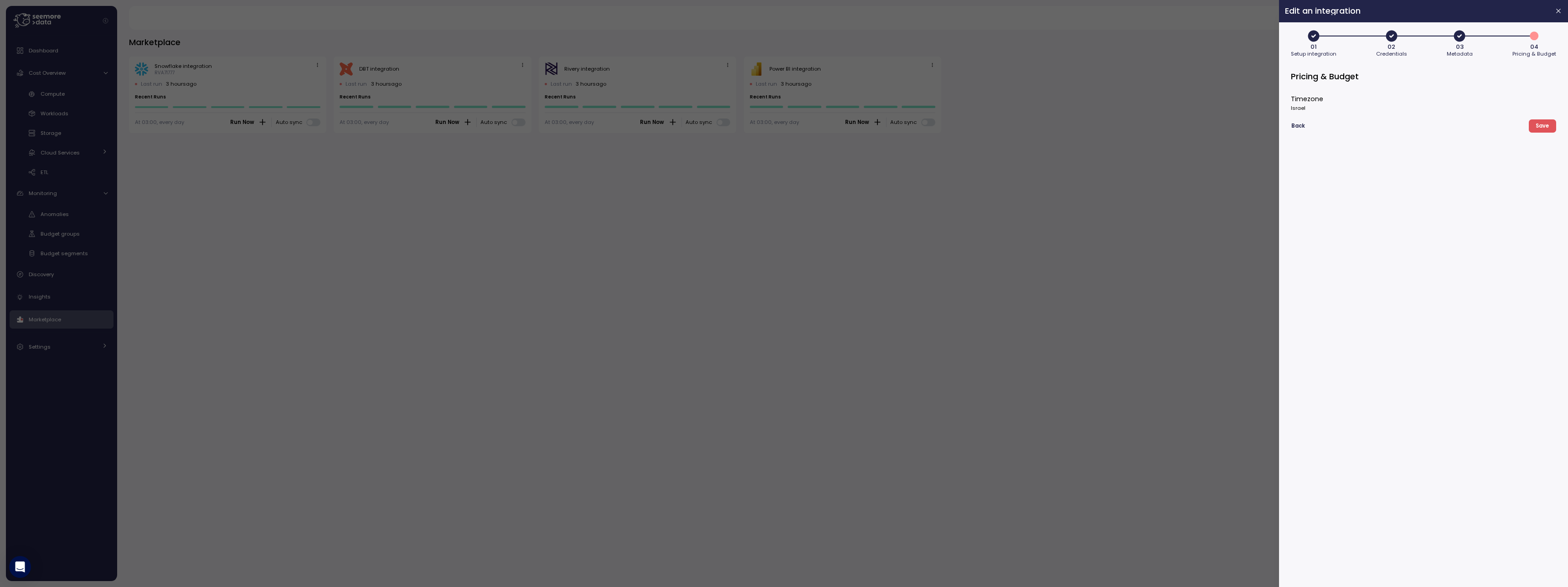
click at [1546, 131] on span "Save" at bounding box center [1543, 125] width 13 height 12
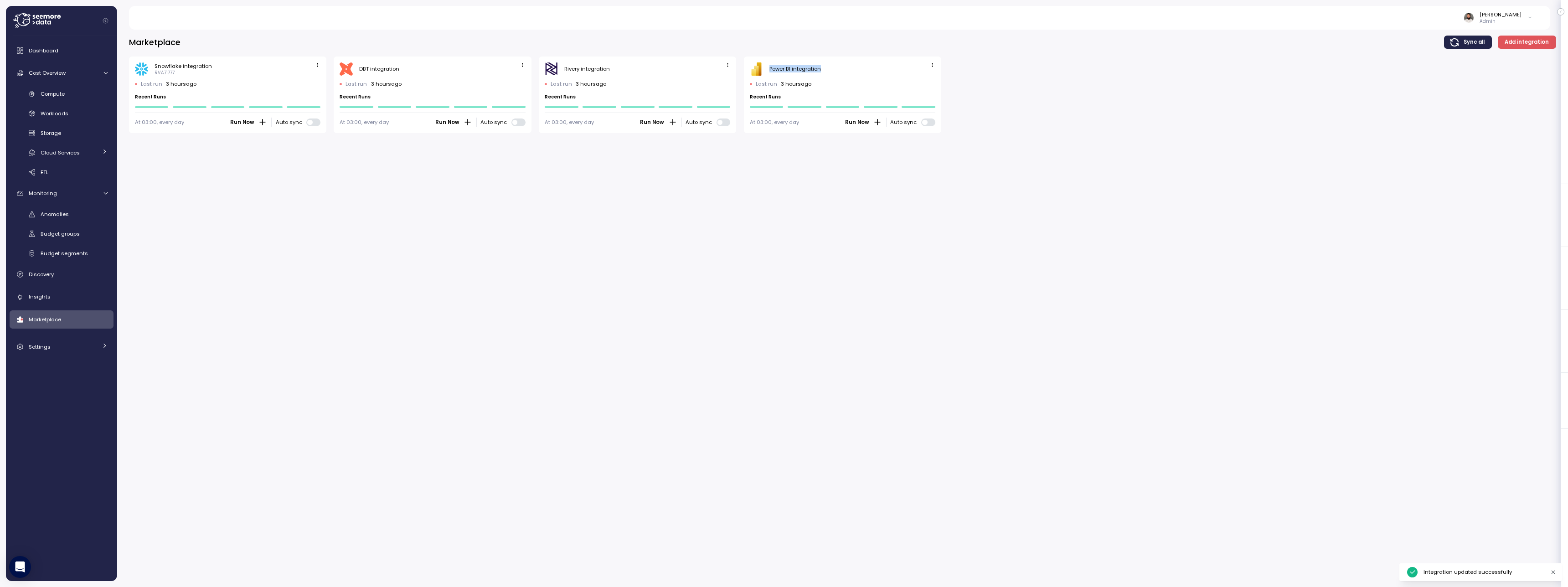
click at [932, 69] on div "PBI Logo Created with Sketch. Power BI integration Last run 3 hours ago Recent …" at bounding box center [842, 95] width 197 height 77
click at [932, 68] on icon "button" at bounding box center [932, 65] width 6 height 6
click at [923, 79] on div "Edit" at bounding box center [923, 82] width 16 height 8
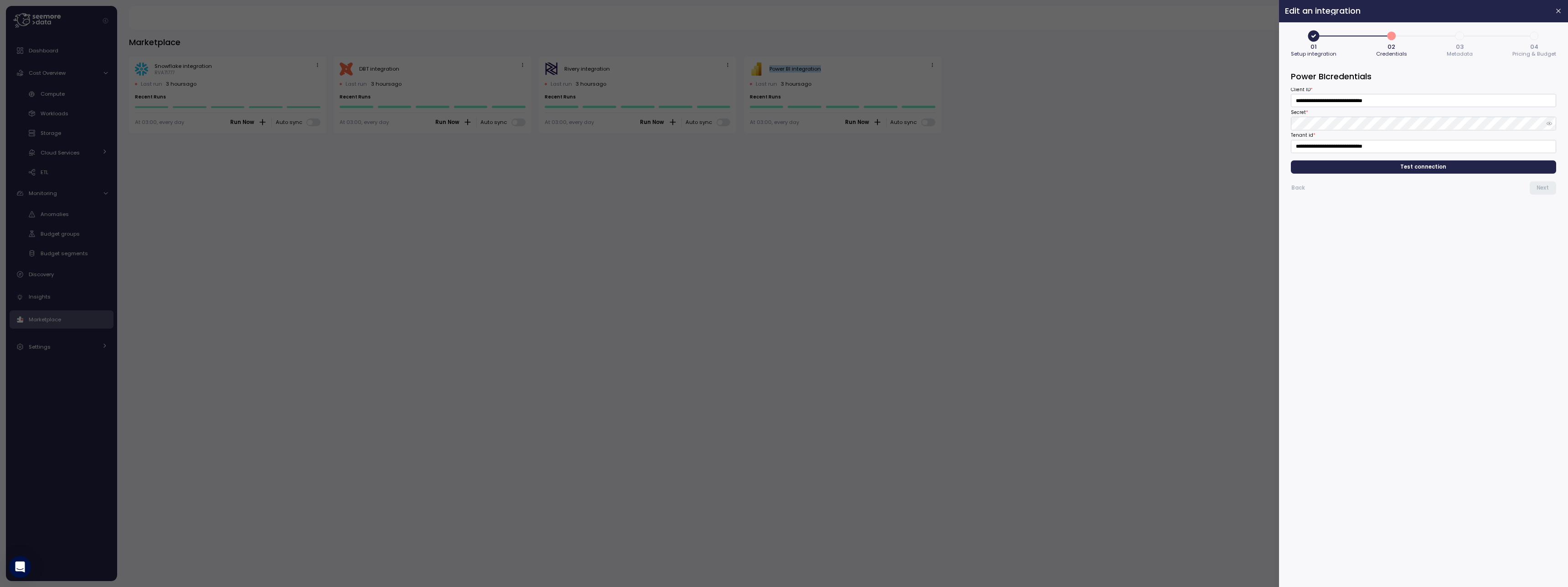
click at [1452, 164] on span "Test connection" at bounding box center [1424, 167] width 252 height 12
click at [1550, 188] on button "Next" at bounding box center [1544, 188] width 26 height 13
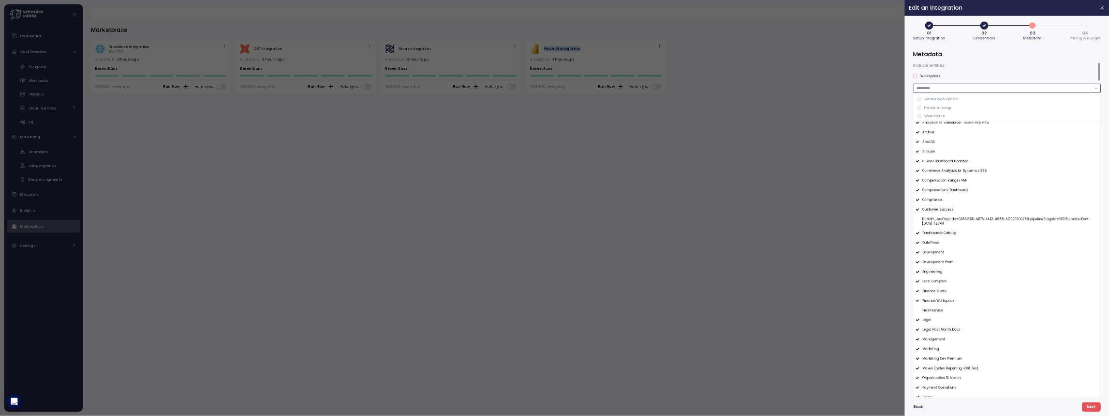
scroll to position [3, 0]
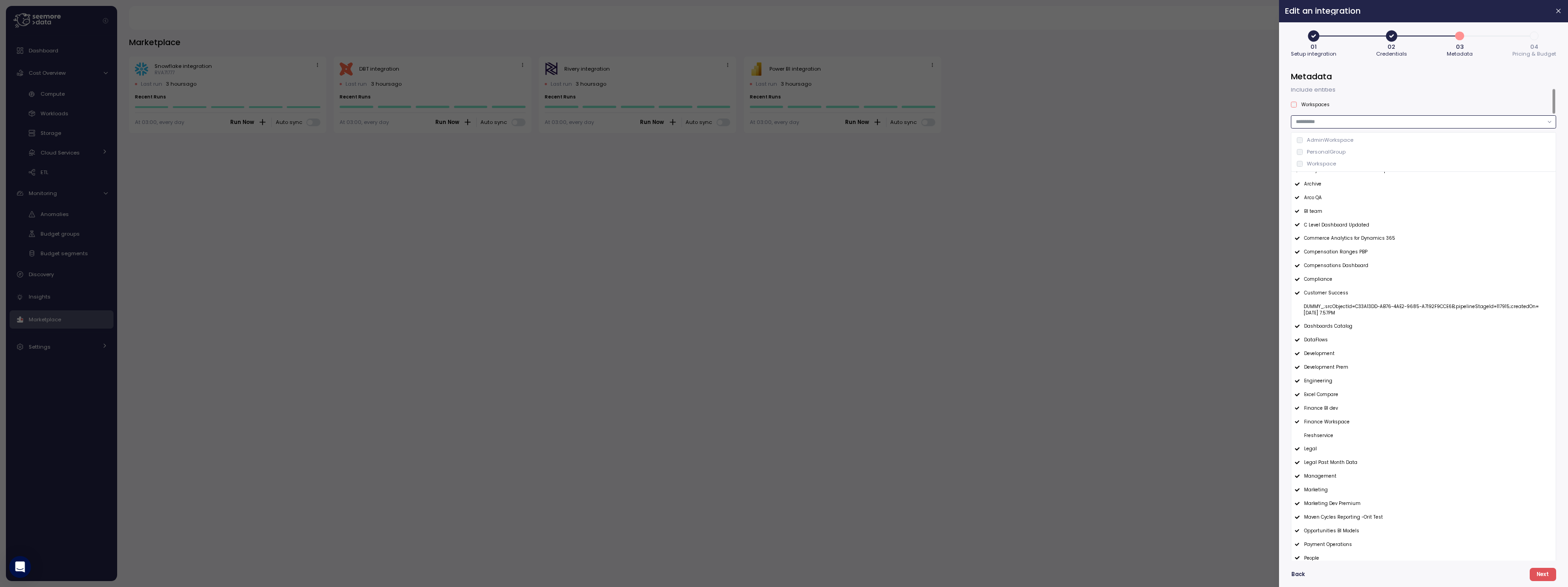
click at [1332, 126] on div at bounding box center [1424, 122] width 266 height 13
click at [1256, 152] on div at bounding box center [784, 293] width 1568 height 587
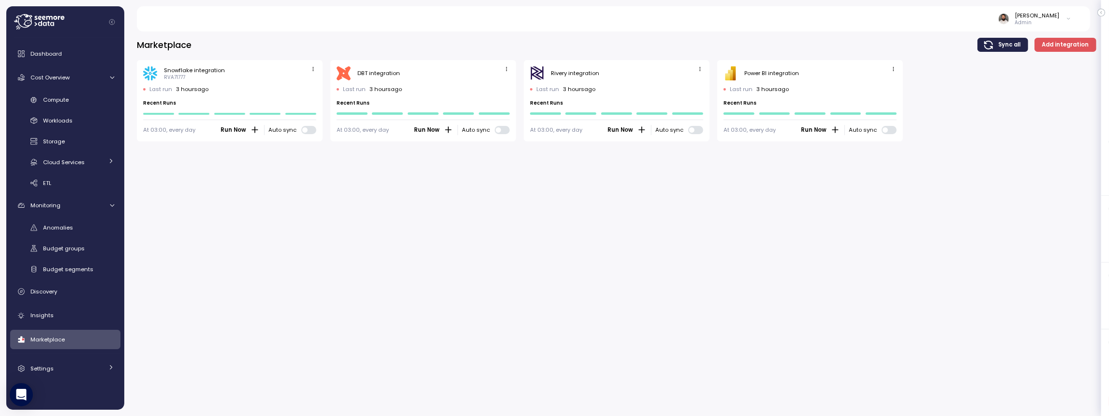
click at [892, 66] on icon "button" at bounding box center [894, 69] width 6 height 6
click at [891, 85] on div "Edit" at bounding box center [884, 87] width 17 height 9
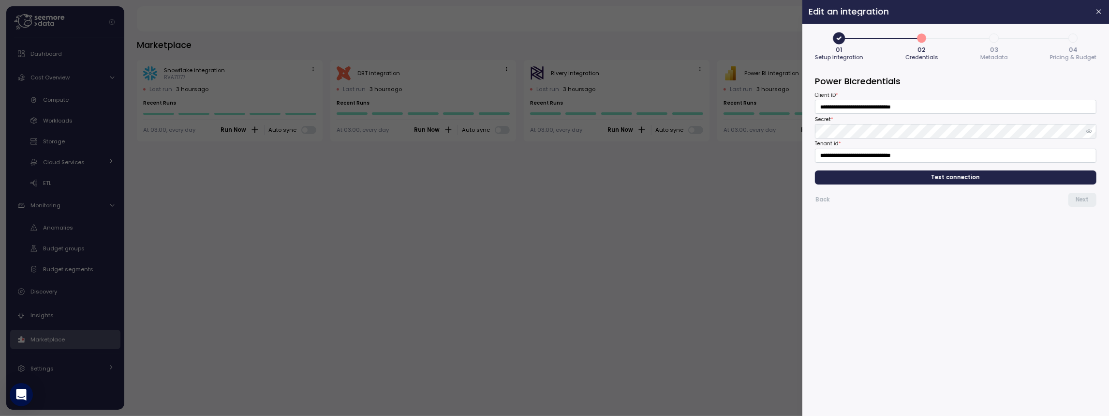
click at [994, 175] on span "Test connection" at bounding box center [956, 177] width 267 height 13
click at [1081, 195] on span "Next" at bounding box center [1082, 199] width 13 height 13
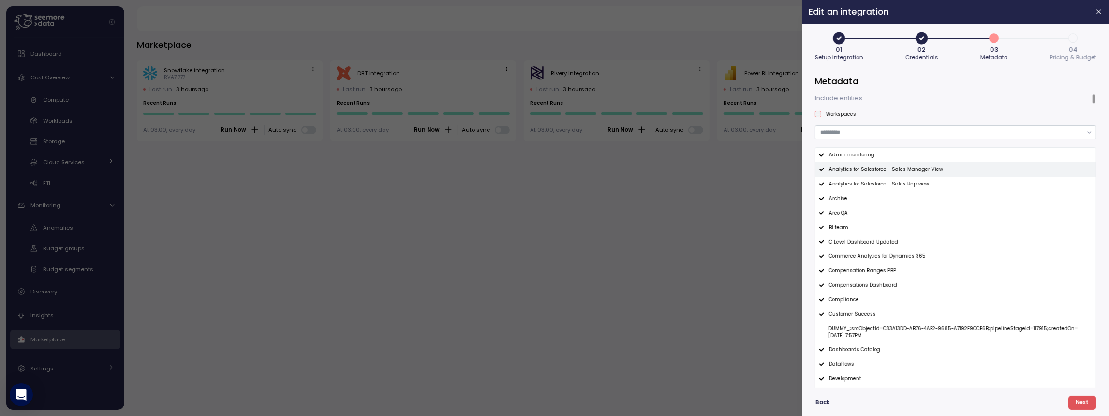
scroll to position [0, 0]
click at [843, 132] on input "text" at bounding box center [952, 132] width 262 height 9
click at [839, 173] on div "Workspace" at bounding box center [848, 175] width 31 height 8
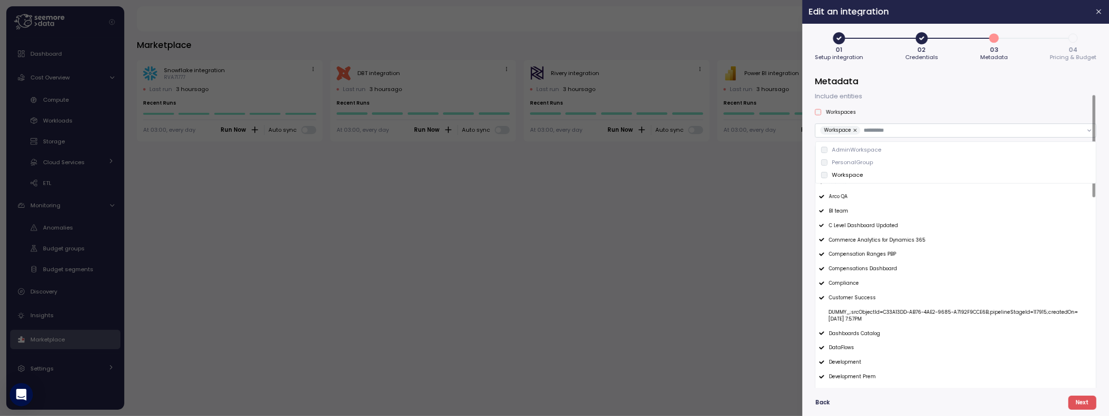
click at [877, 109] on div "Workspaces" at bounding box center [956, 112] width 282 height 6
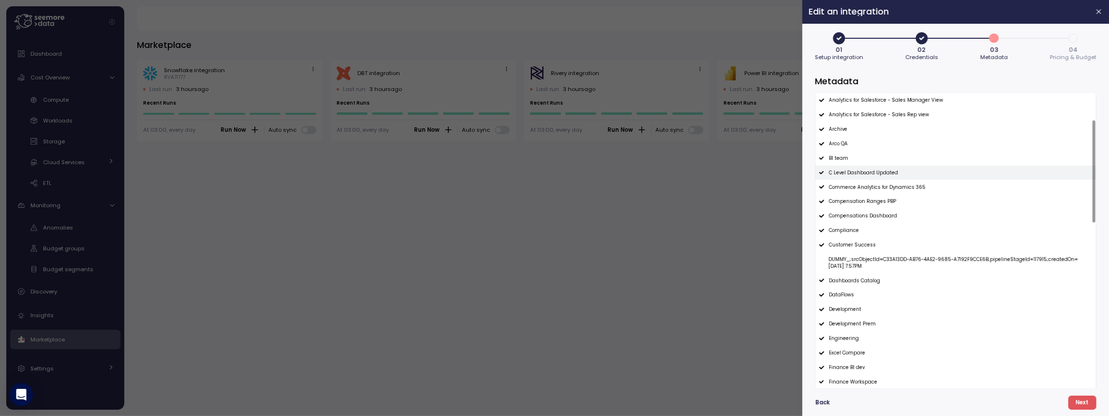
scroll to position [0, 0]
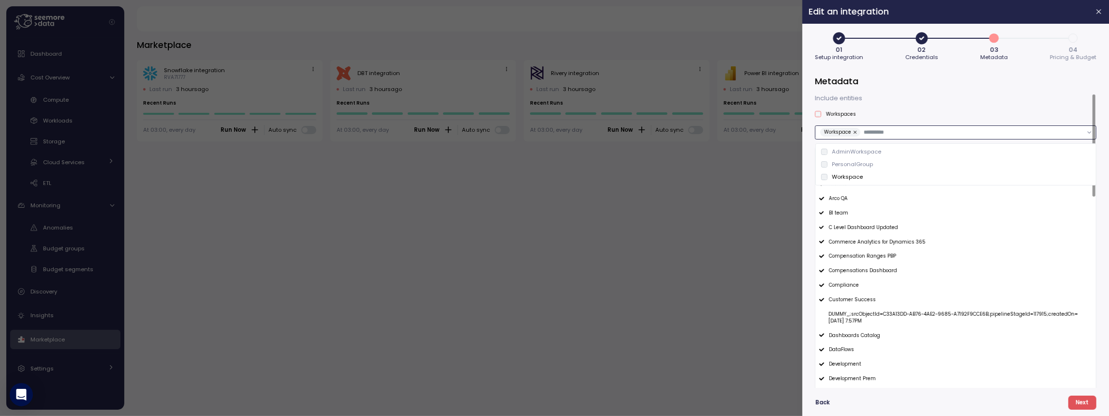
click at [881, 134] on input "text" at bounding box center [973, 132] width 219 height 9
click at [863, 160] on div "PersonalGroup" at bounding box center [956, 164] width 277 height 13
click at [858, 172] on div "Workspace" at bounding box center [956, 177] width 277 height 13
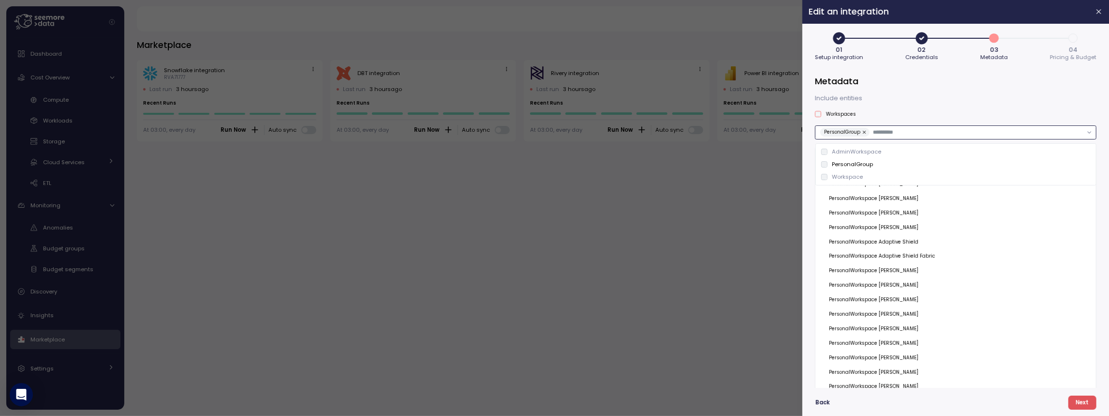
click at [861, 165] on div "PersonalGroup" at bounding box center [853, 164] width 41 height 8
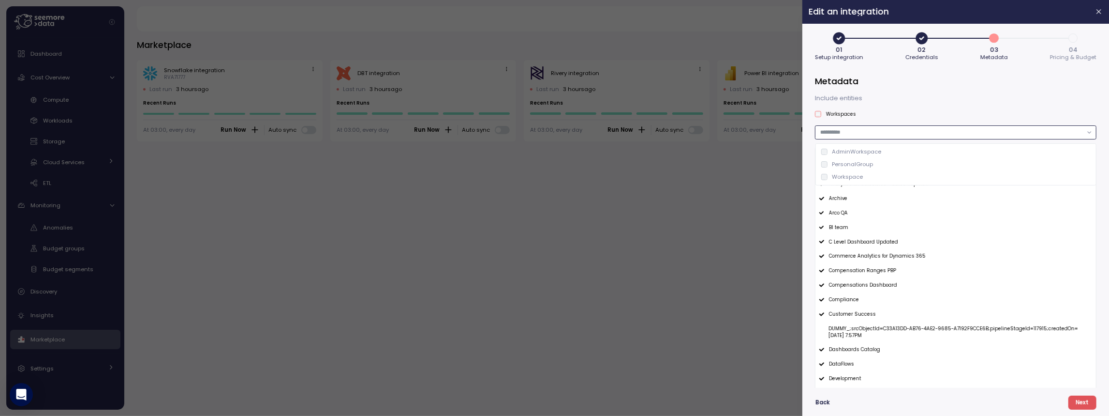
click at [857, 173] on div "Workspace" at bounding box center [848, 177] width 31 height 8
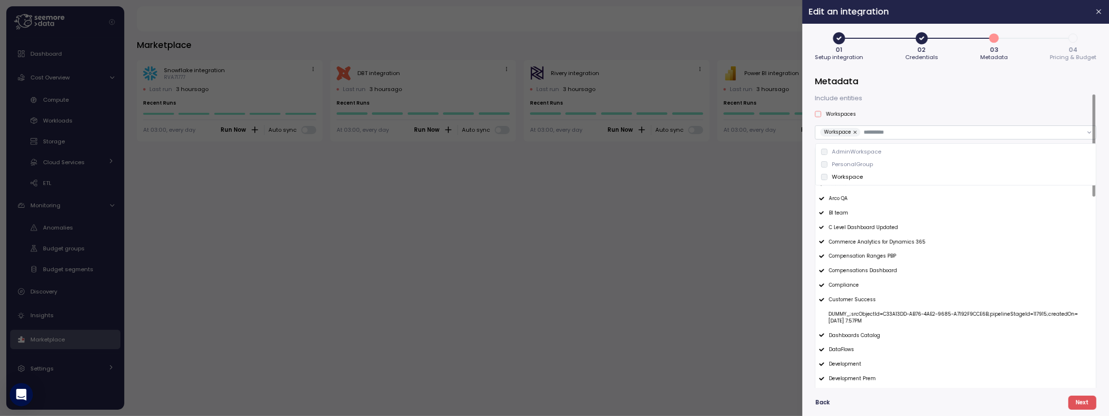
click at [1084, 397] on span "Next" at bounding box center [1082, 402] width 13 height 13
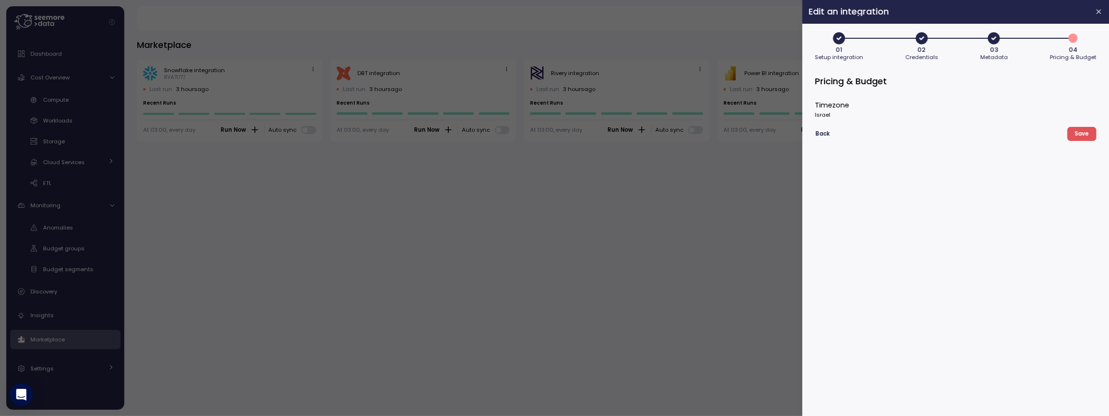
click at [1077, 138] on span "Save" at bounding box center [1082, 133] width 14 height 13
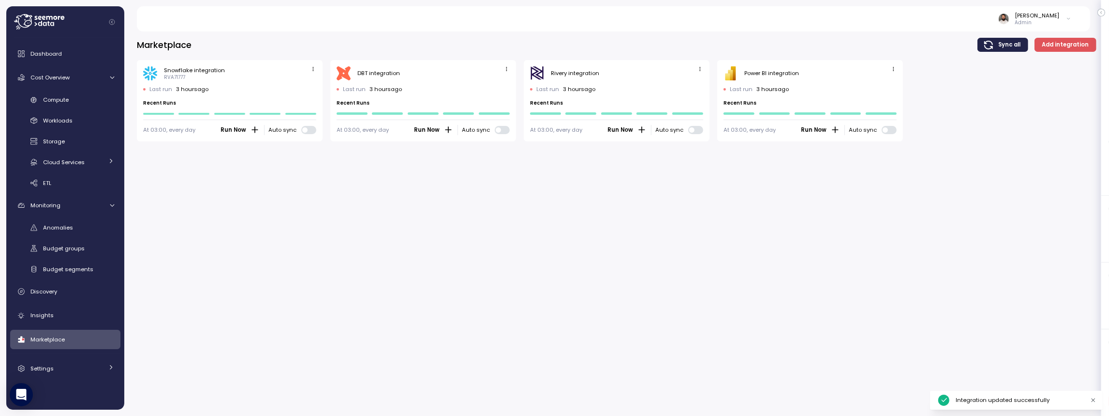
click at [821, 133] on span "Run Now" at bounding box center [814, 129] width 26 height 9
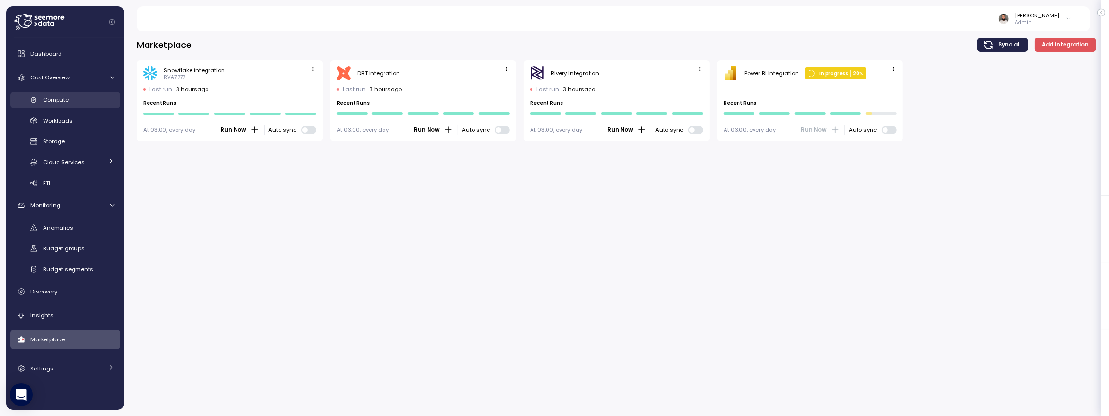
click at [93, 93] on link "Compute" at bounding box center [65, 100] width 110 height 16
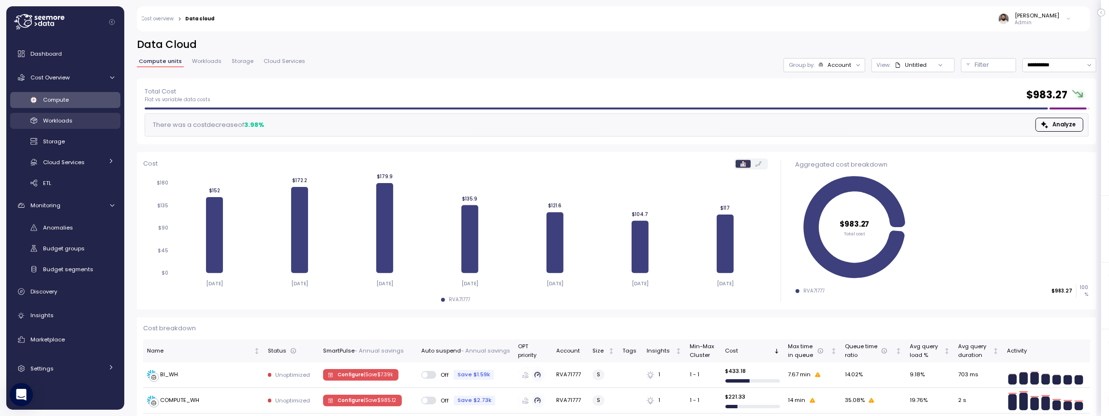
click at [49, 123] on span "Workloads" at bounding box center [58, 121] width 30 height 8
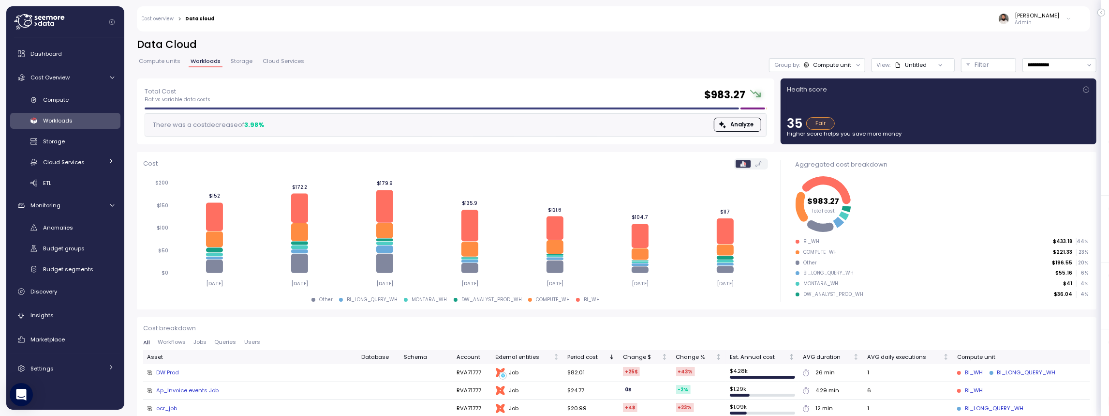
click at [242, 62] on span "Storage" at bounding box center [242, 61] width 22 height 5
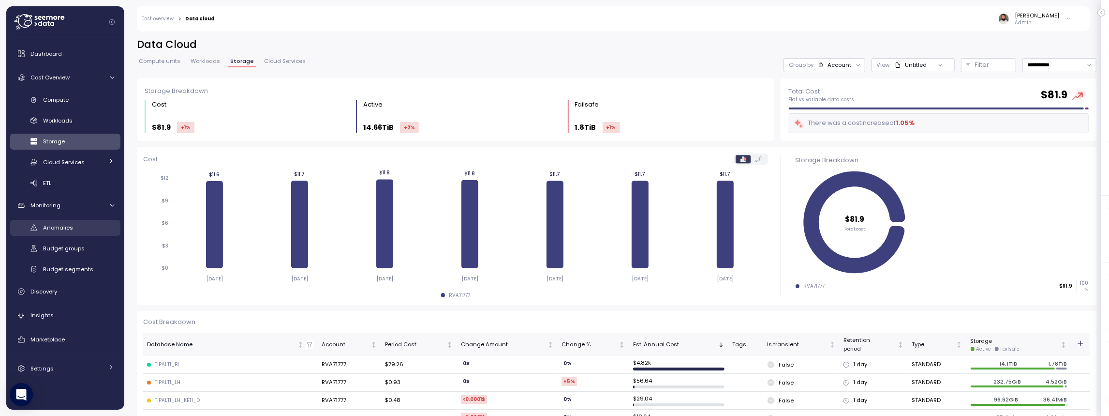
drag, startPoint x: 75, startPoint y: 217, endPoint x: 75, endPoint y: 223, distance: 5.3
click at [75, 219] on div "Dashboard Cost Overview Compute Workloads Storage Cloud Services Clustering col…" at bounding box center [65, 211] width 110 height 334
click at [75, 223] on div "Anomalies" at bounding box center [78, 228] width 71 height 10
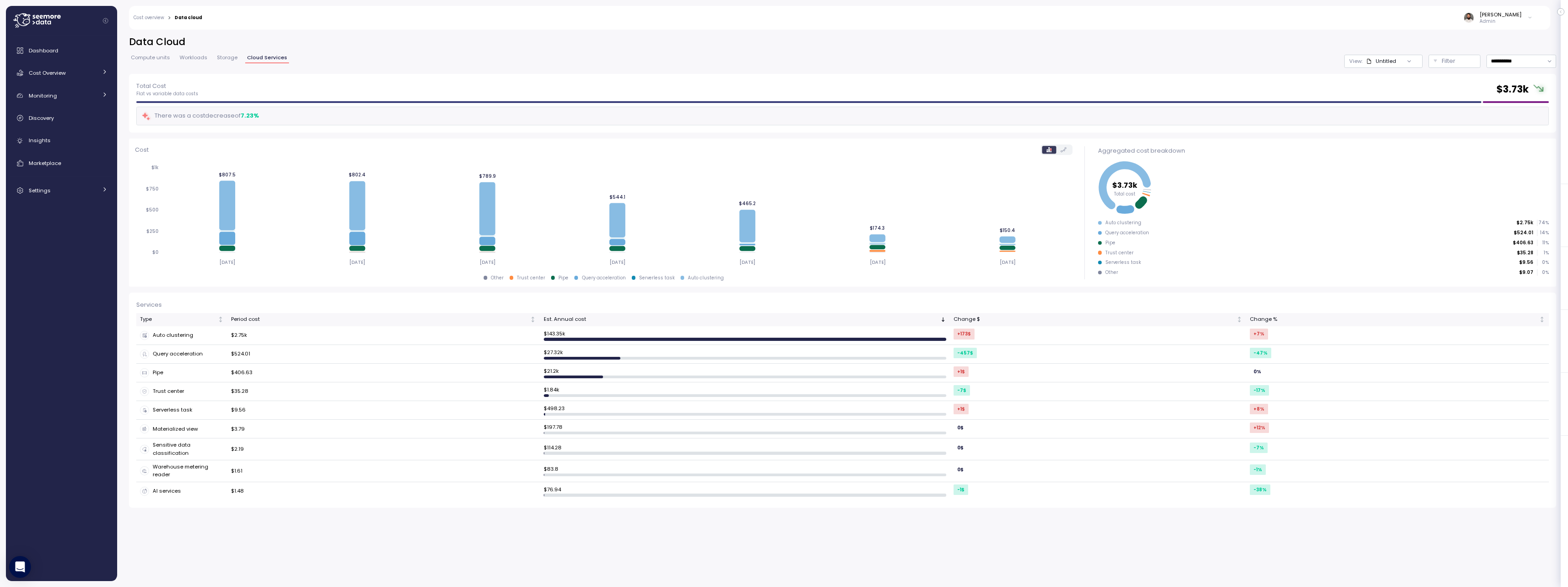
click at [1506, 68] on div "**********" at bounding box center [842, 55] width 1428 height 39
click at [1508, 65] on input "**********" at bounding box center [1522, 61] width 70 height 13
click at [1503, 109] on div "Last 14 days" at bounding box center [1521, 115] width 67 height 12
type input "**********"
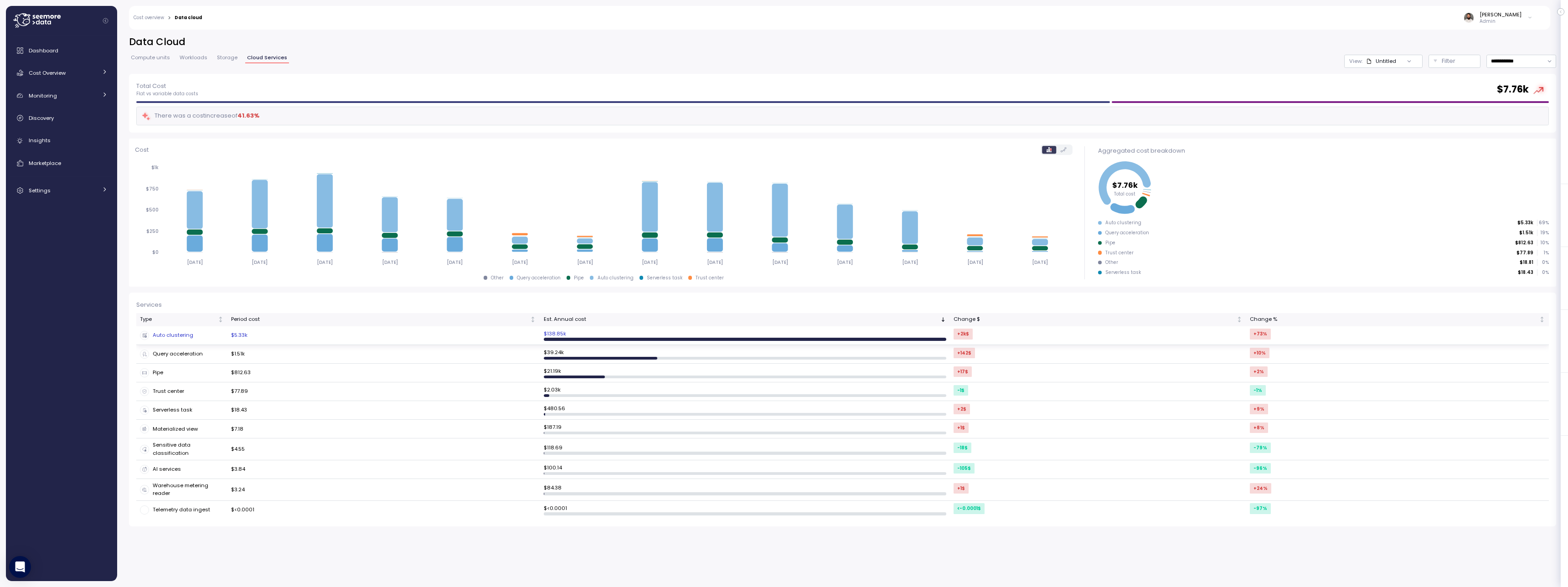
click at [810, 340] on div at bounding box center [744, 338] width 402 height 3
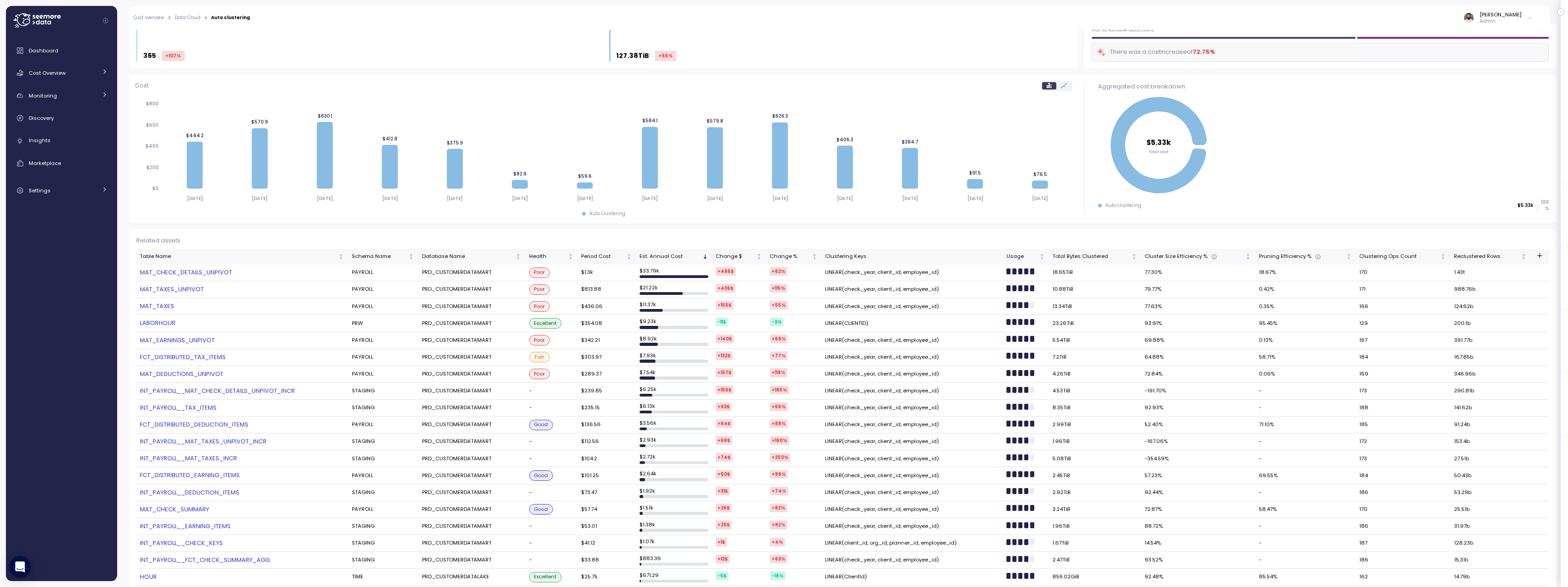
scroll to position [45, 0]
drag, startPoint x: 1187, startPoint y: 291, endPoint x: 879, endPoint y: 302, distance: 308.2
drag, startPoint x: 1182, startPoint y: 302, endPoint x: 1203, endPoint y: 302, distance: 21.0
click at [1182, 302] on td "77.63%" at bounding box center [1198, 307] width 114 height 17
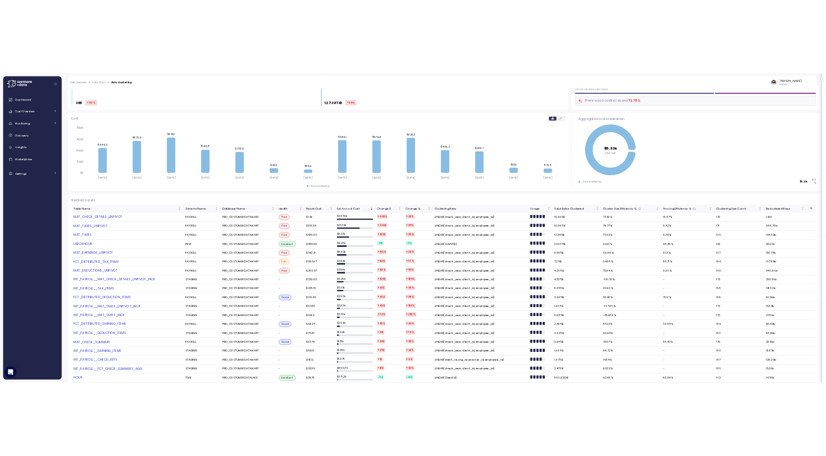
scroll to position [49, 0]
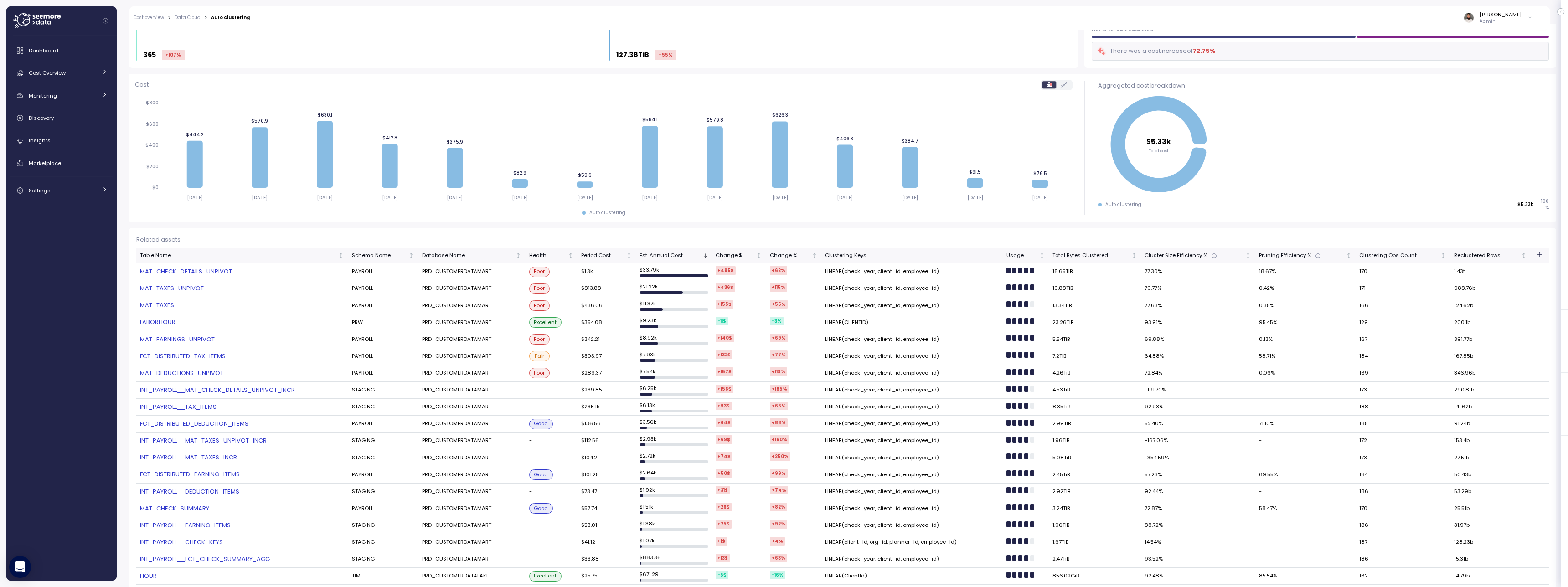
click at [1466, 307] on td "124.62b" at bounding box center [1490, 305] width 80 height 17
drag, startPoint x: 1295, startPoint y: 295, endPoint x: 485, endPoint y: 310, distance: 810.1
click at [485, 310] on tr "MAT_TAXES PAYROLL PRD_CUSTOMERDATAMART Poor $436.06 $ 11.37k +155 $ +55 % LINEA…" at bounding box center [842, 305] width 1413 height 17
click at [1293, 302] on td "0.35%" at bounding box center [1305, 305] width 101 height 17
drag, startPoint x: 1264, startPoint y: 289, endPoint x: 1266, endPoint y: 307, distance: 18.1
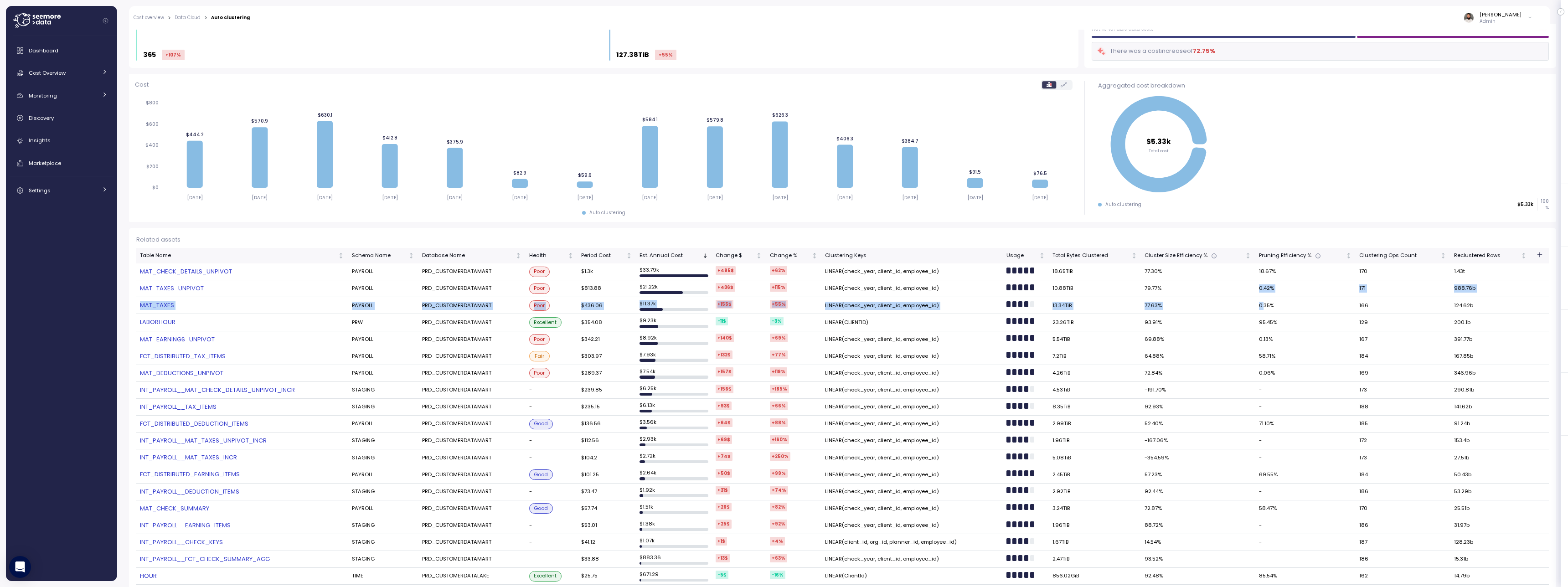
click at [1148, 295] on td "79.77%" at bounding box center [1198, 289] width 114 height 17
click at [82, 73] on div "Cost Overview" at bounding box center [62, 73] width 69 height 9
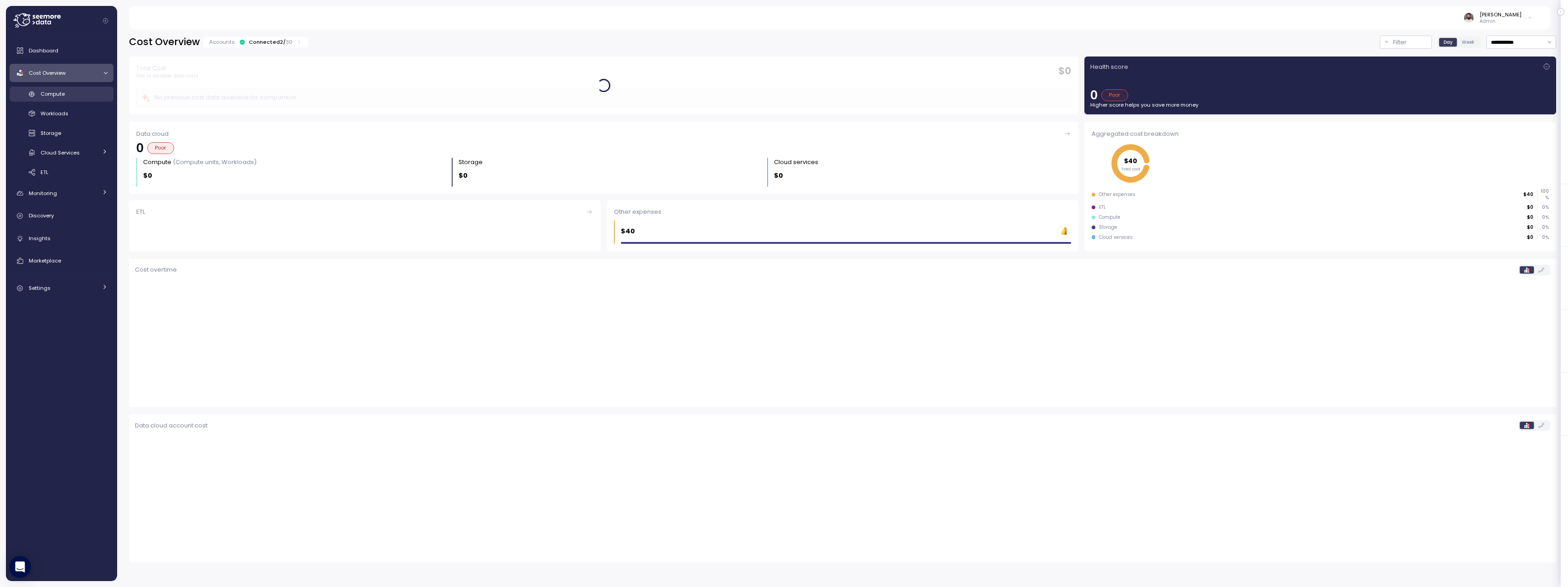
click at [87, 90] on div "Compute" at bounding box center [74, 94] width 67 height 9
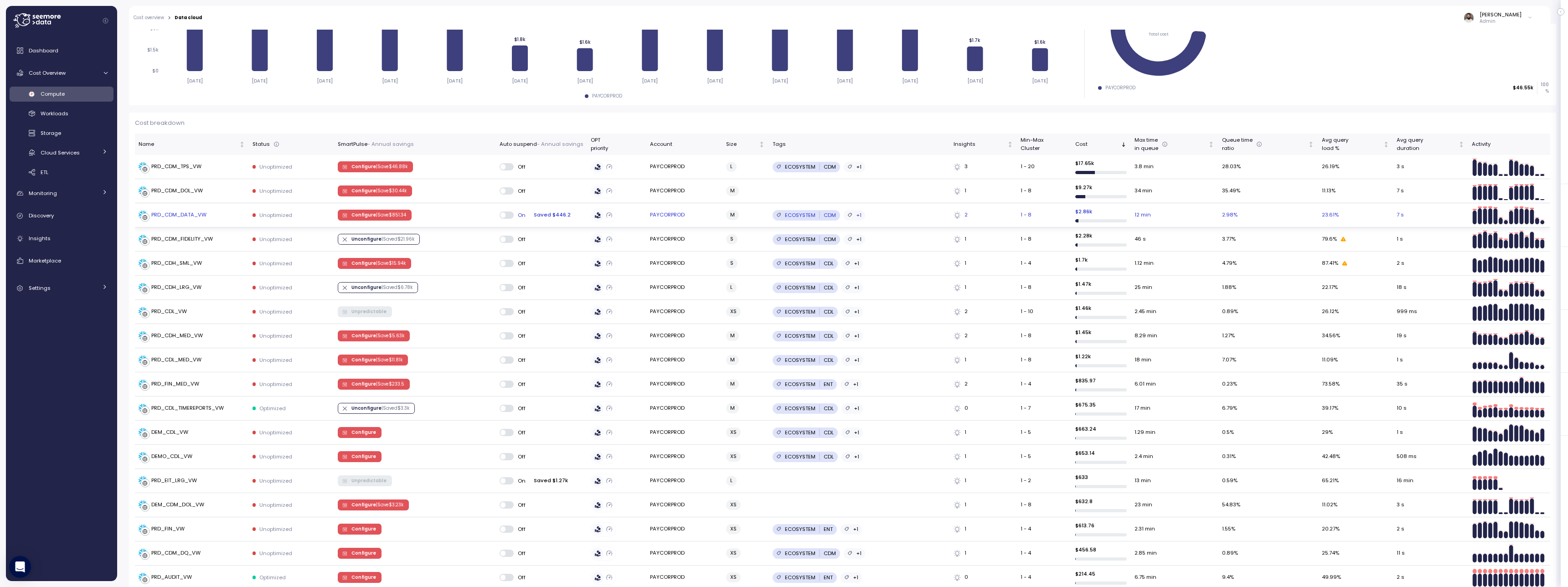
scroll to position [183, 0]
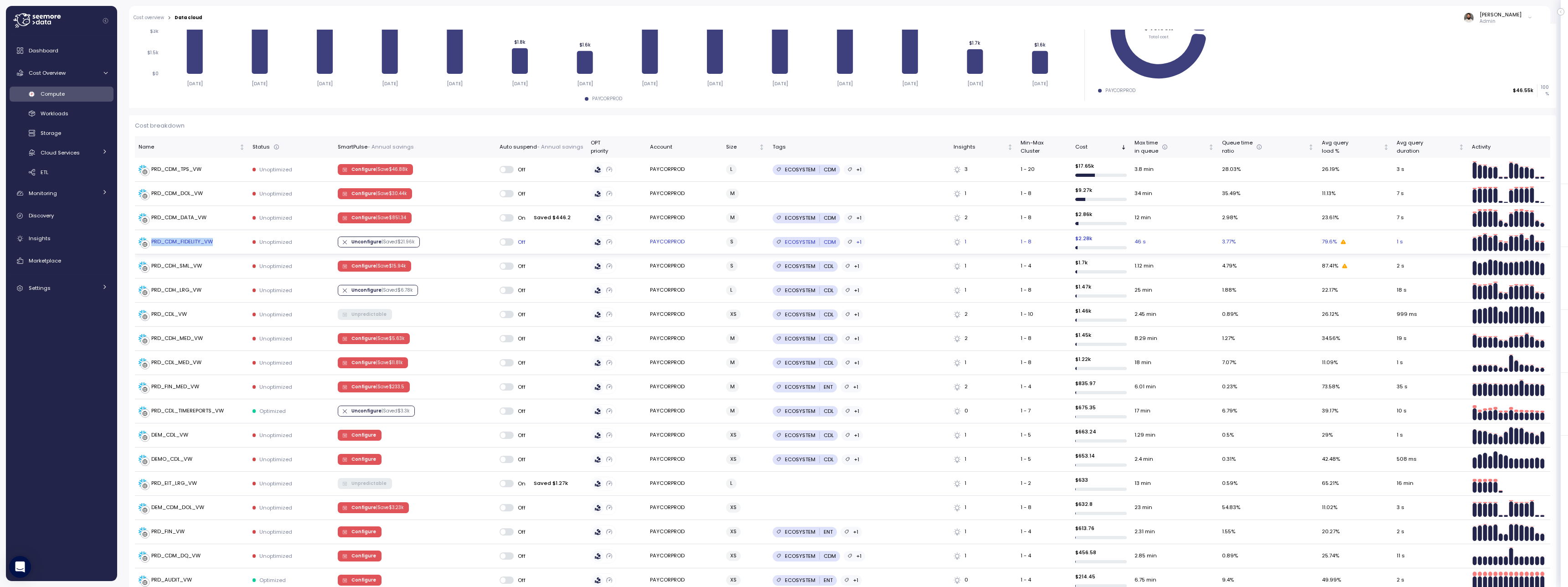
drag, startPoint x: 163, startPoint y: 243, endPoint x: 211, endPoint y: 244, distance: 48.0
click at [211, 244] on div "PRD_CDM_FIDELITY_VW" at bounding box center [175, 242] width 74 height 9
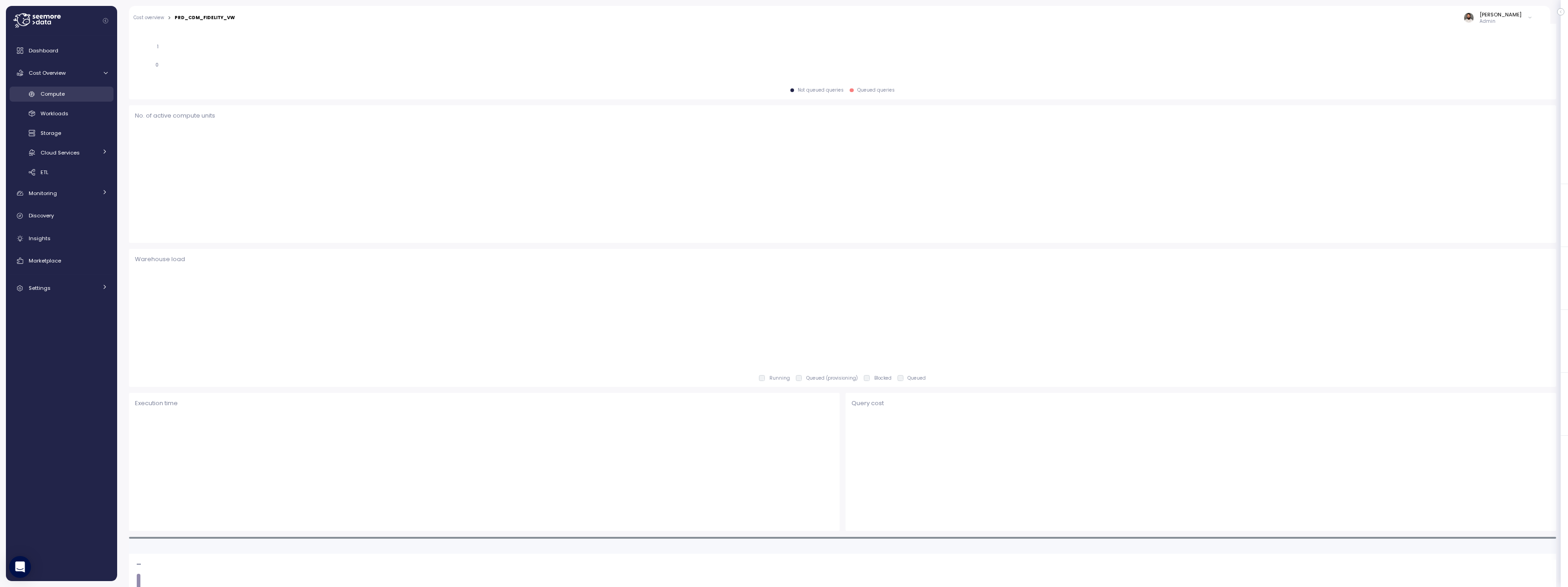
click at [81, 97] on div "Compute" at bounding box center [74, 94] width 67 height 9
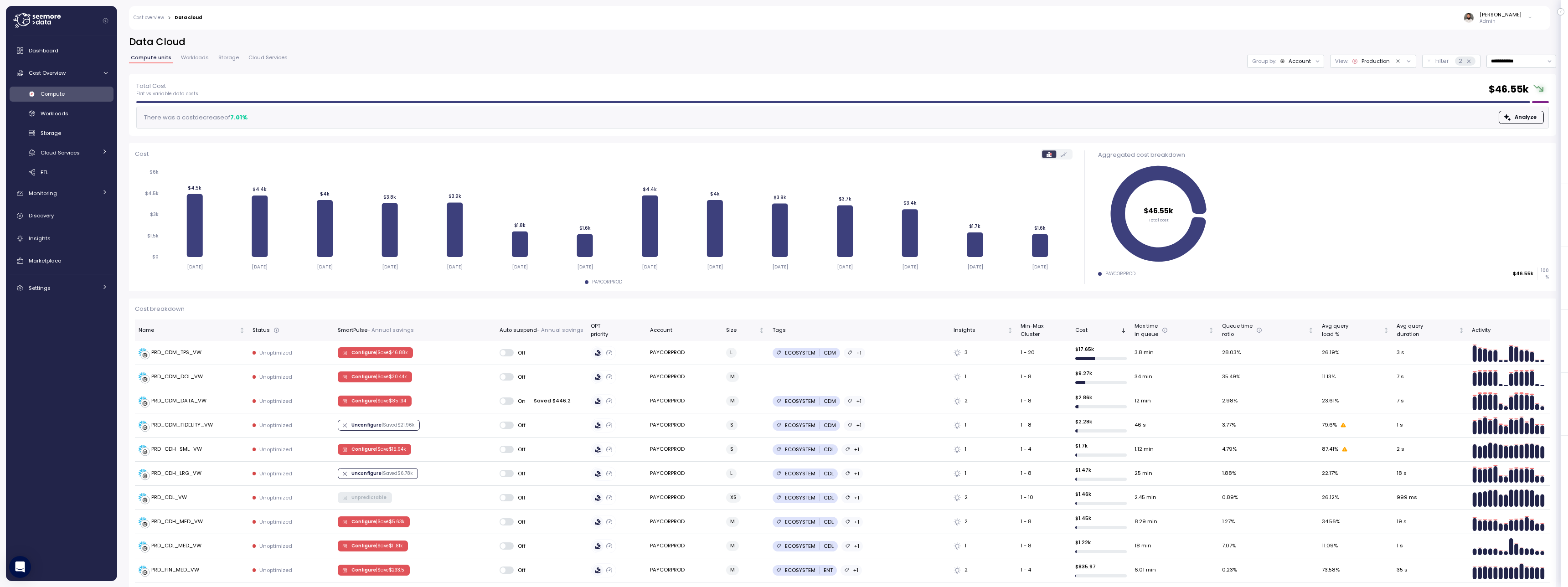
click at [1295, 64] on div "Account" at bounding box center [1300, 61] width 23 height 8
click at [1303, 108] on p "Compute unit" at bounding box center [1290, 112] width 36 height 8
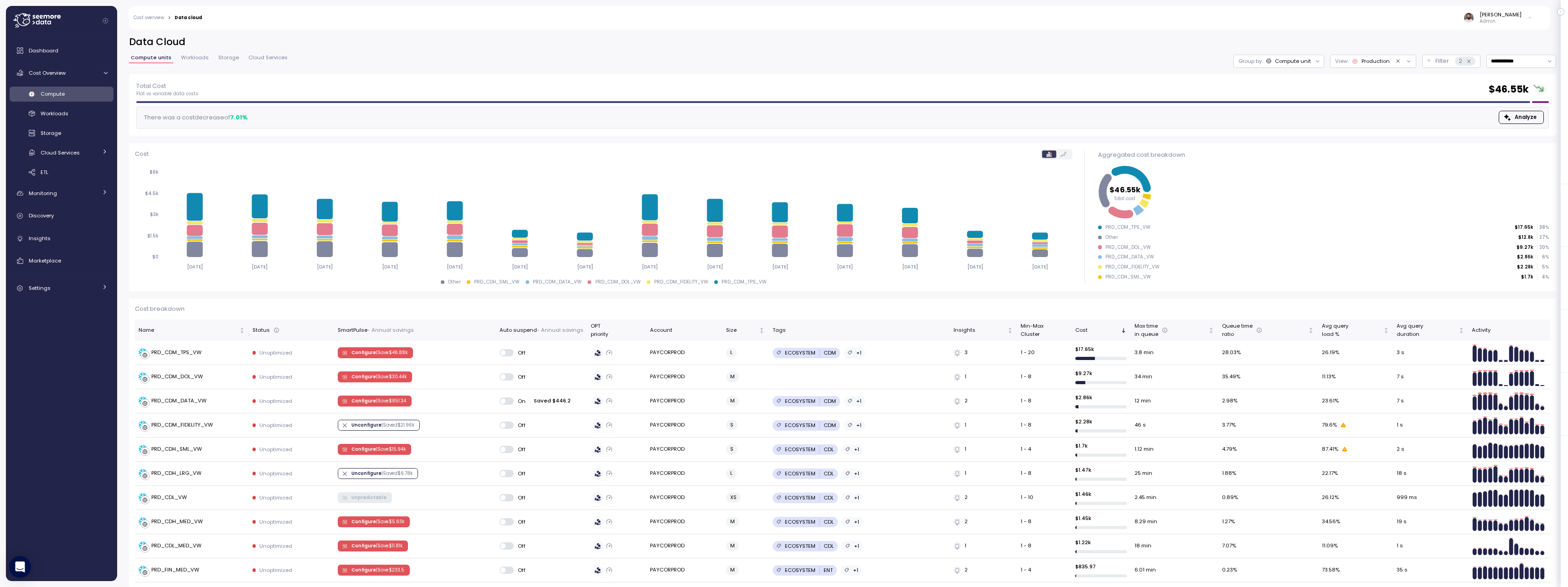
scroll to position [0, 0]
click at [1431, 62] on button "Filter 2" at bounding box center [1451, 61] width 58 height 13
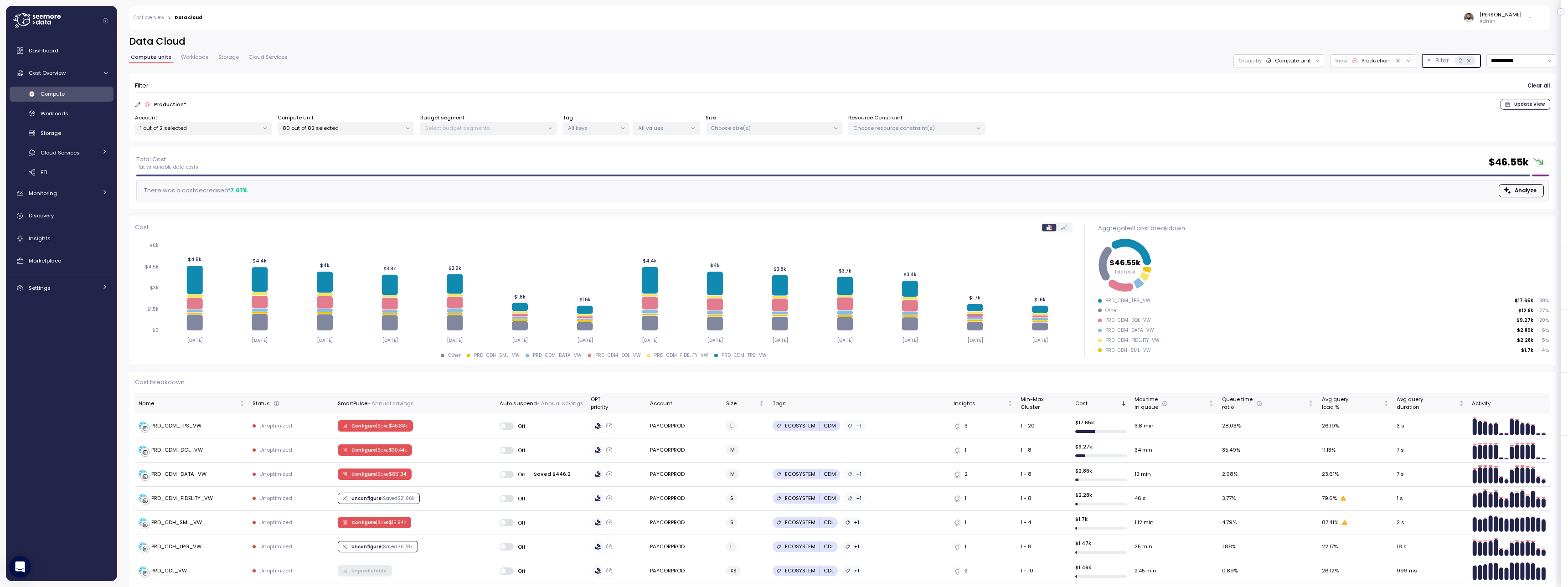
click at [391, 129] on p "80 out of 82 selected" at bounding box center [342, 128] width 119 height 8
drag, startPoint x: 365, startPoint y: 155, endPoint x: 367, endPoint y: 152, distance: 3.6
click at [366, 154] on div "Select All DATAOPS_INGESTION only DATAOPS_OBS_VW only DATAOPS_SOLE_ADMIN_WAREHO…" at bounding box center [347, 192] width 145 height 107
click at [367, 151] on input at bounding box center [346, 149] width 131 height 11
paste input "**********"
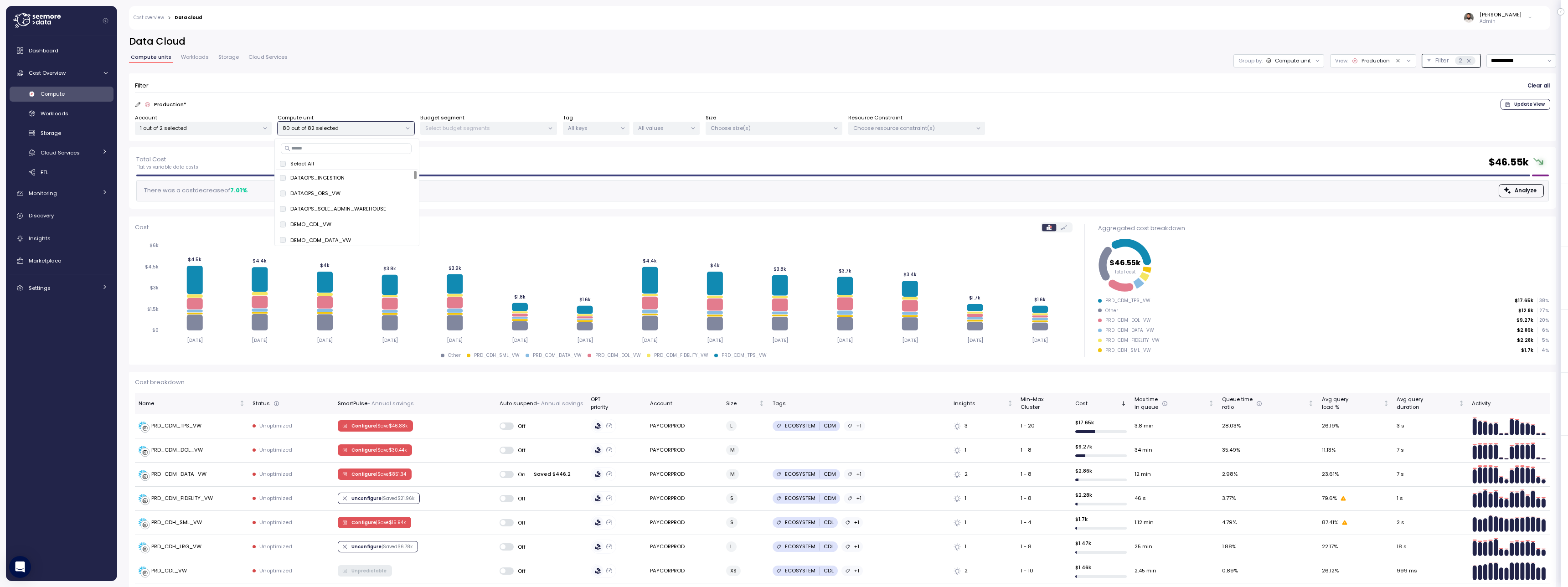
type input "**********"
click at [386, 179] on span "only" at bounding box center [384, 177] width 10 height 10
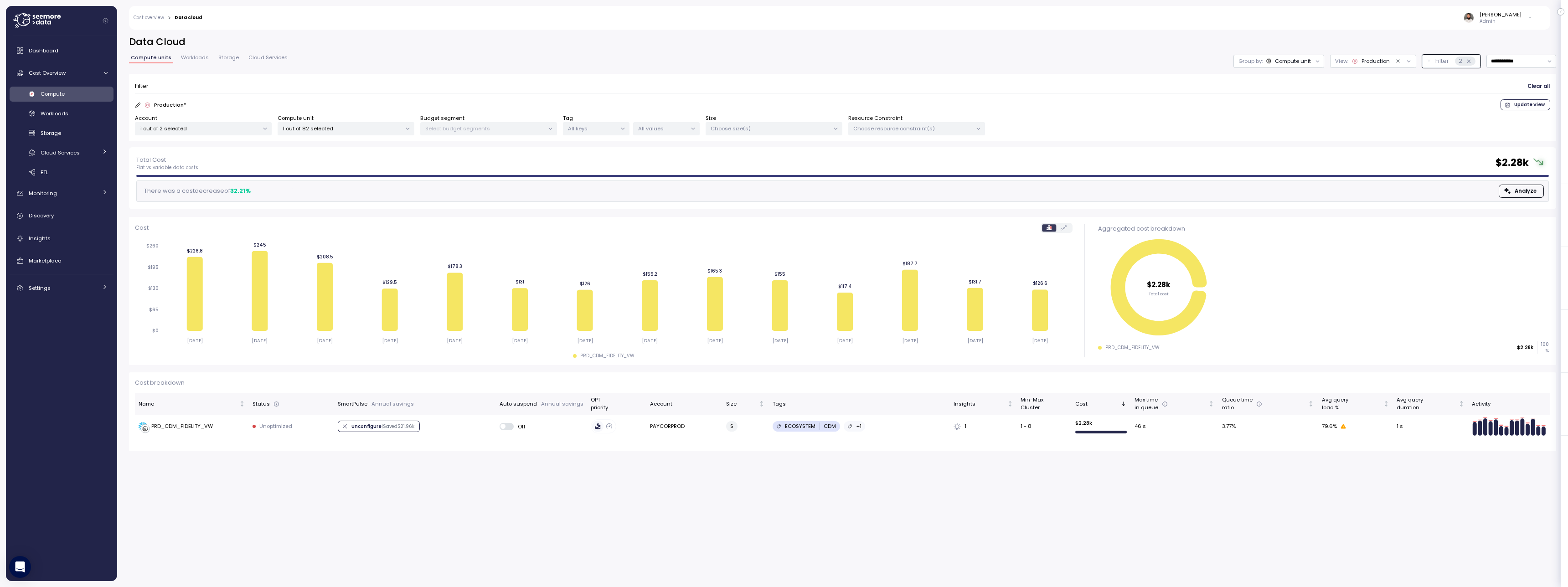
click at [580, 94] on form "Filter Clear all Production * Update View Account 1 out of 2 selected Compute u…" at bounding box center [842, 108] width 1415 height 57
click at [1506, 63] on input "**********" at bounding box center [1522, 61] width 70 height 13
click at [1501, 122] on div "Last 30 days" at bounding box center [1521, 127] width 67 height 12
type input "**********"
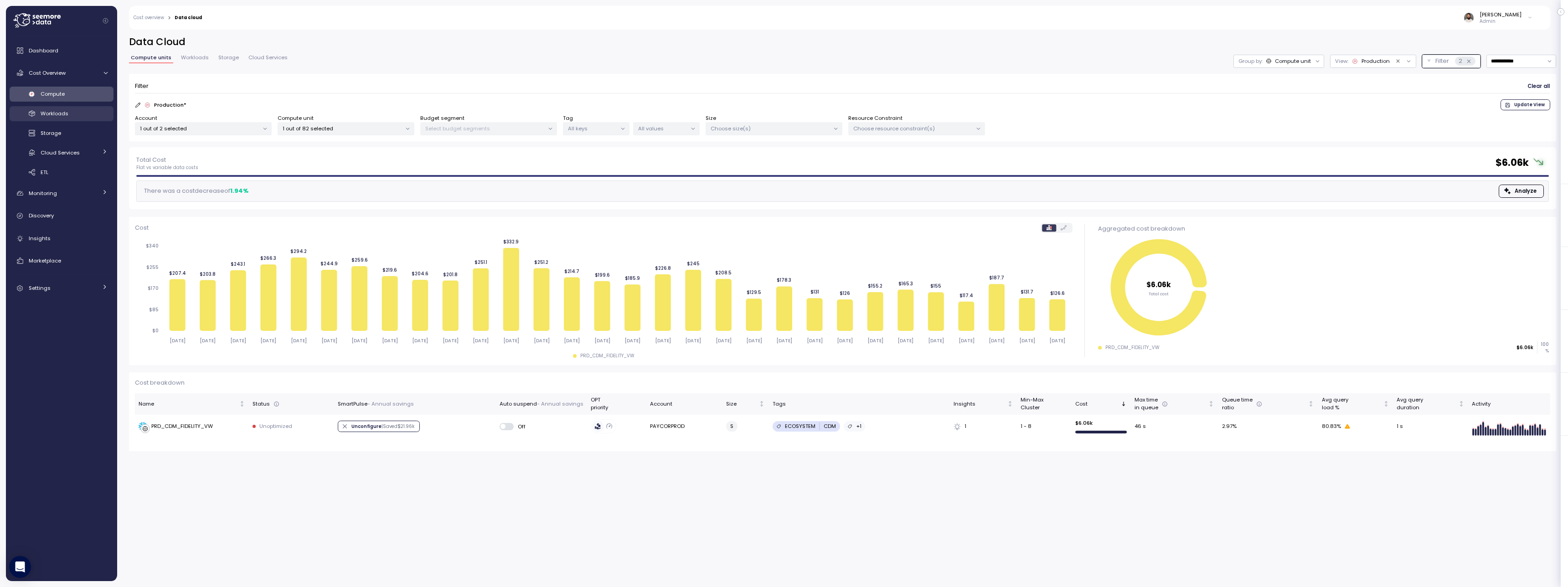
click at [113, 110] on link "Workloads" at bounding box center [61, 114] width 104 height 15
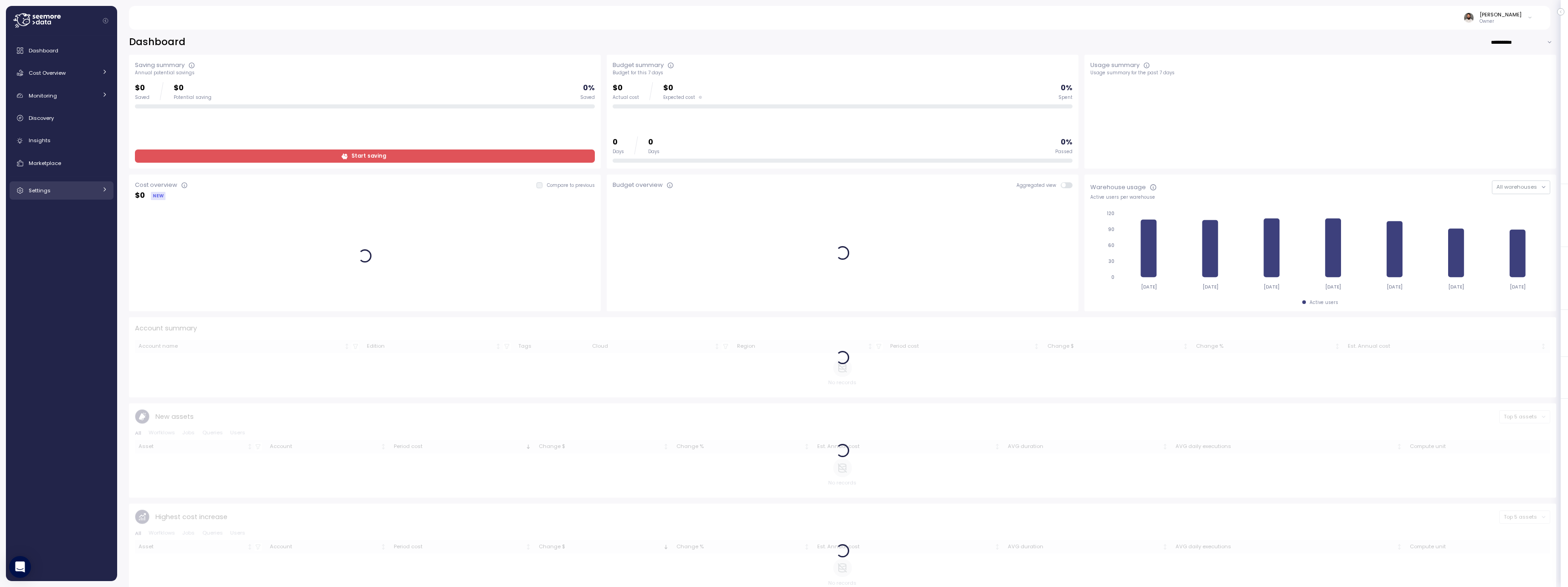
click at [83, 188] on div "Settings" at bounding box center [62, 190] width 69 height 9
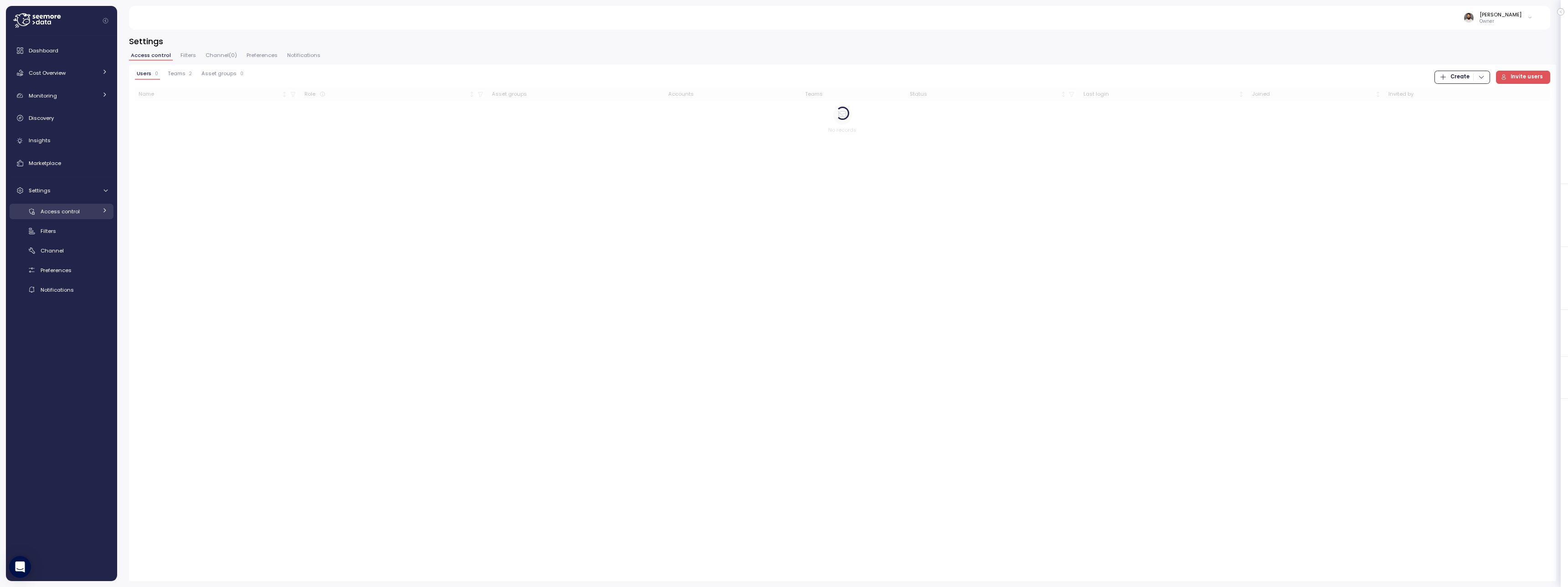
click at [97, 207] on div "Access control" at bounding box center [69, 212] width 57 height 9
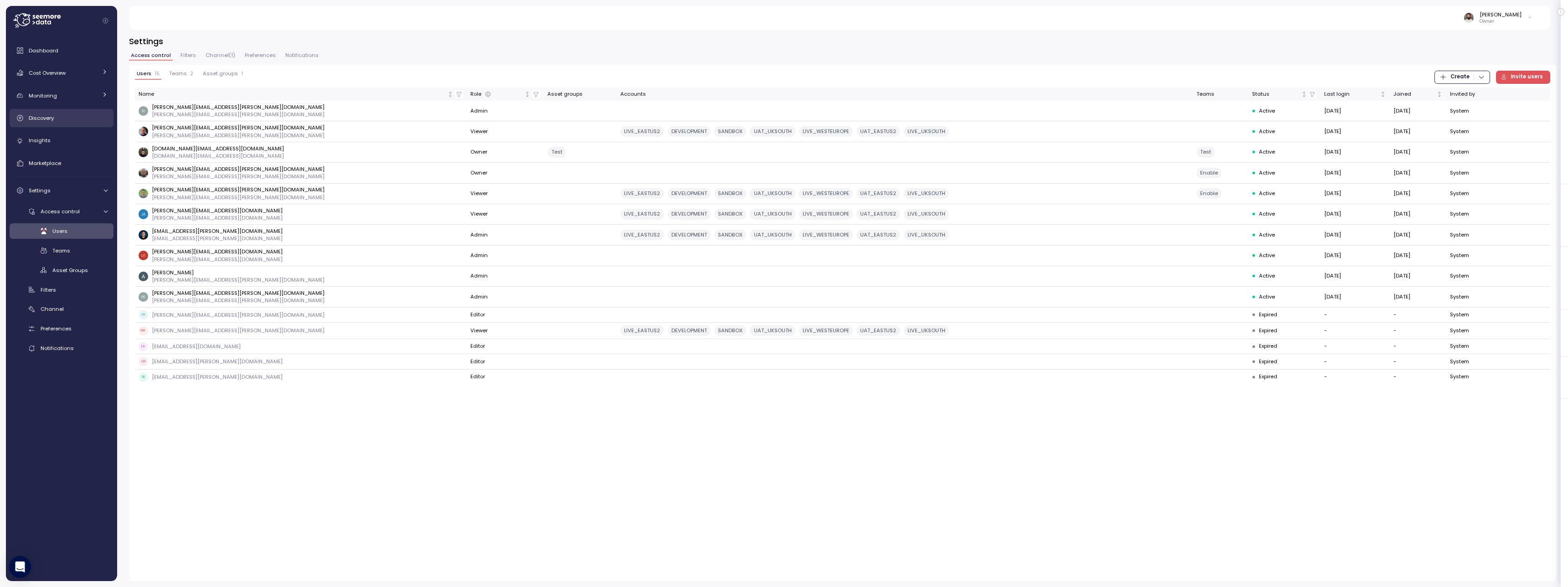
click at [74, 121] on div "Discovery" at bounding box center [68, 118] width 79 height 9
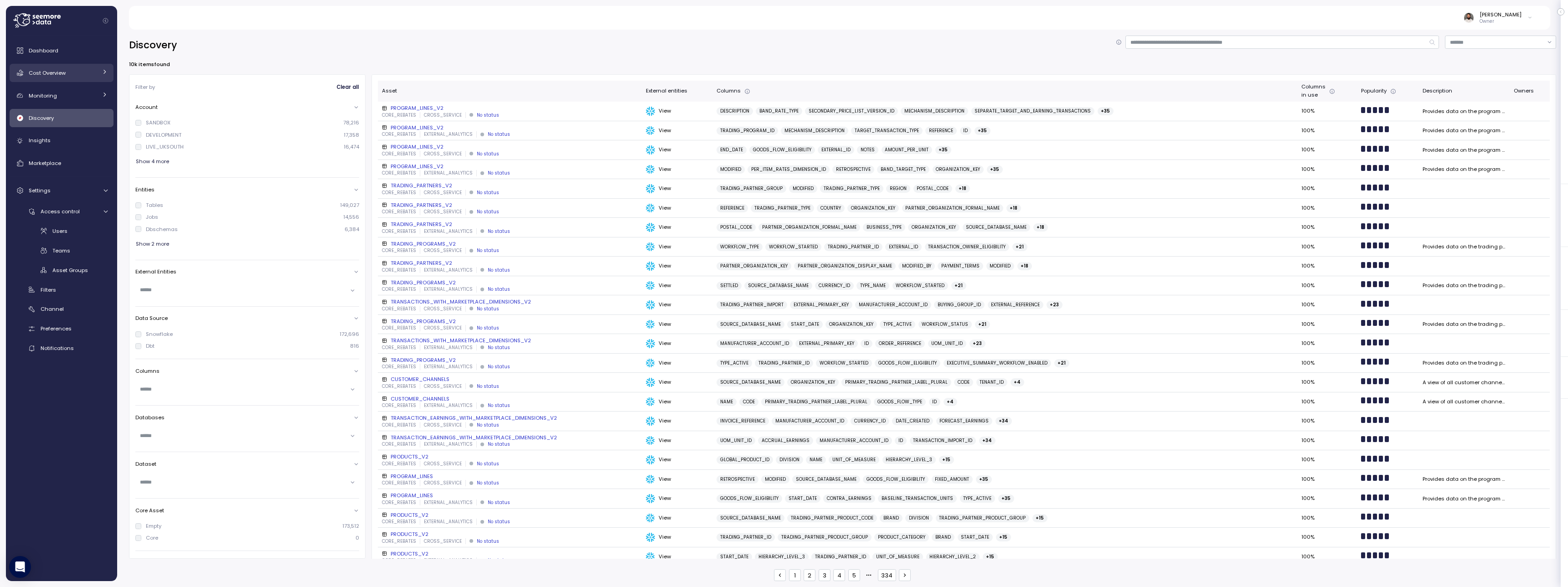
click at [79, 76] on div "Cost Overview" at bounding box center [62, 73] width 69 height 9
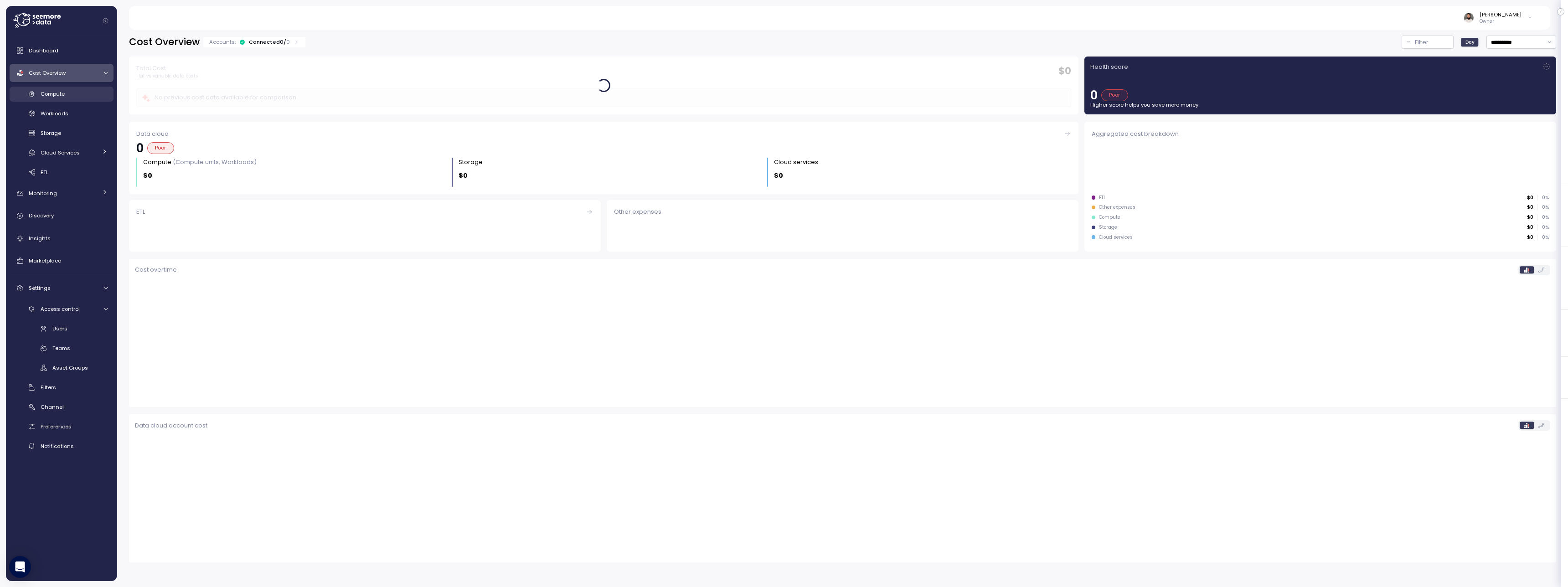
click at [75, 91] on div "Compute" at bounding box center [74, 94] width 67 height 9
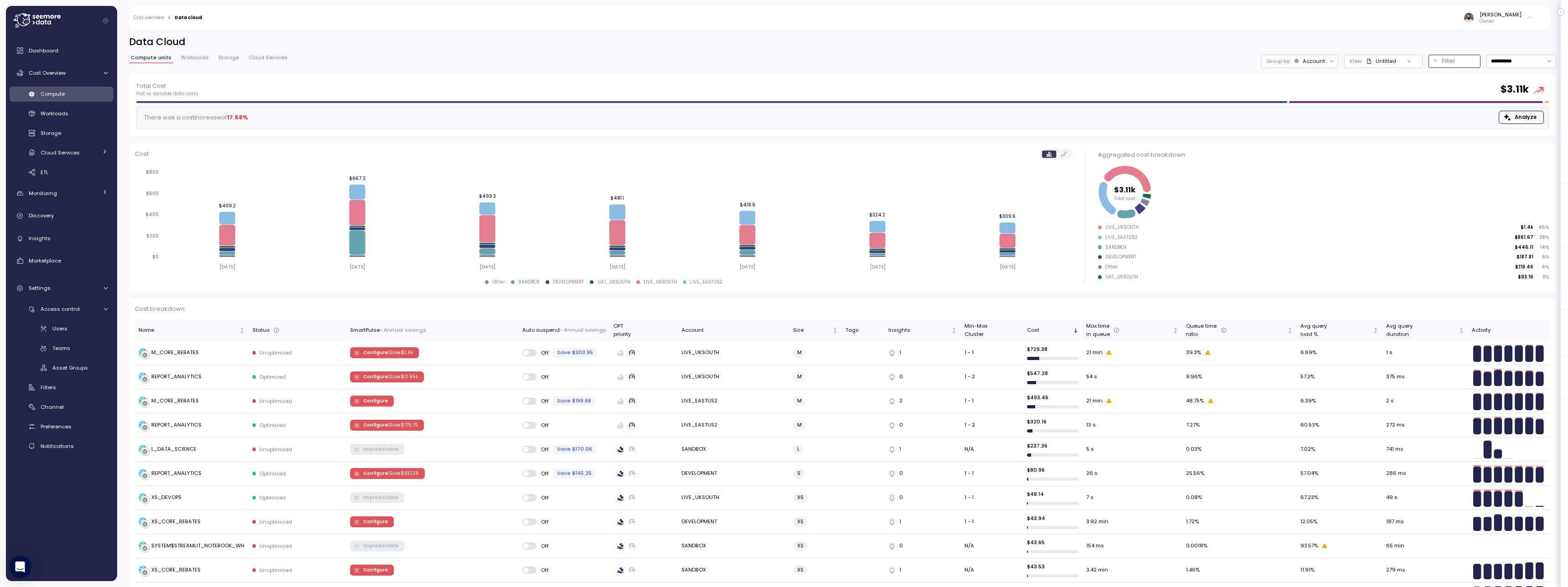
click at [1432, 57] on button "Filter" at bounding box center [1454, 61] width 52 height 13
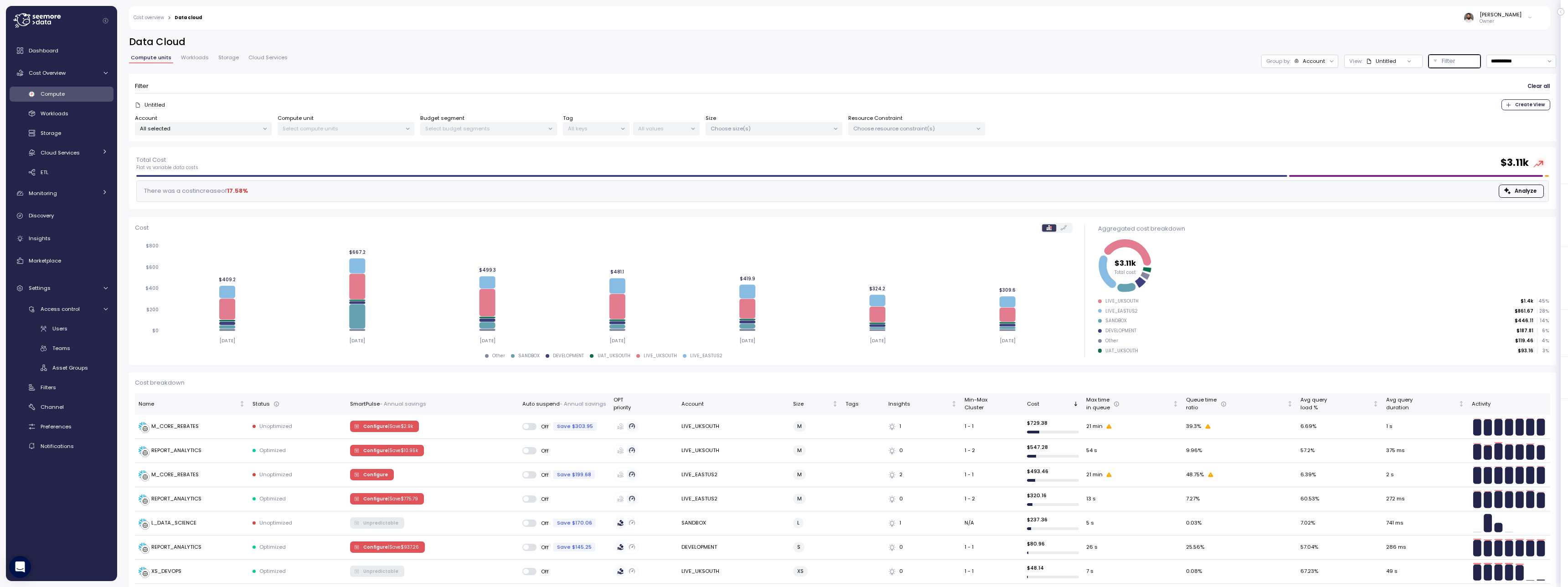
click at [394, 130] on p "Select compute units" at bounding box center [342, 129] width 119 height 8
click at [237, 134] on div "All selected" at bounding box center [203, 129] width 137 height 13
click at [232, 199] on div "LIVE_EASTUS2 only" at bounding box center [204, 193] width 92 height 15
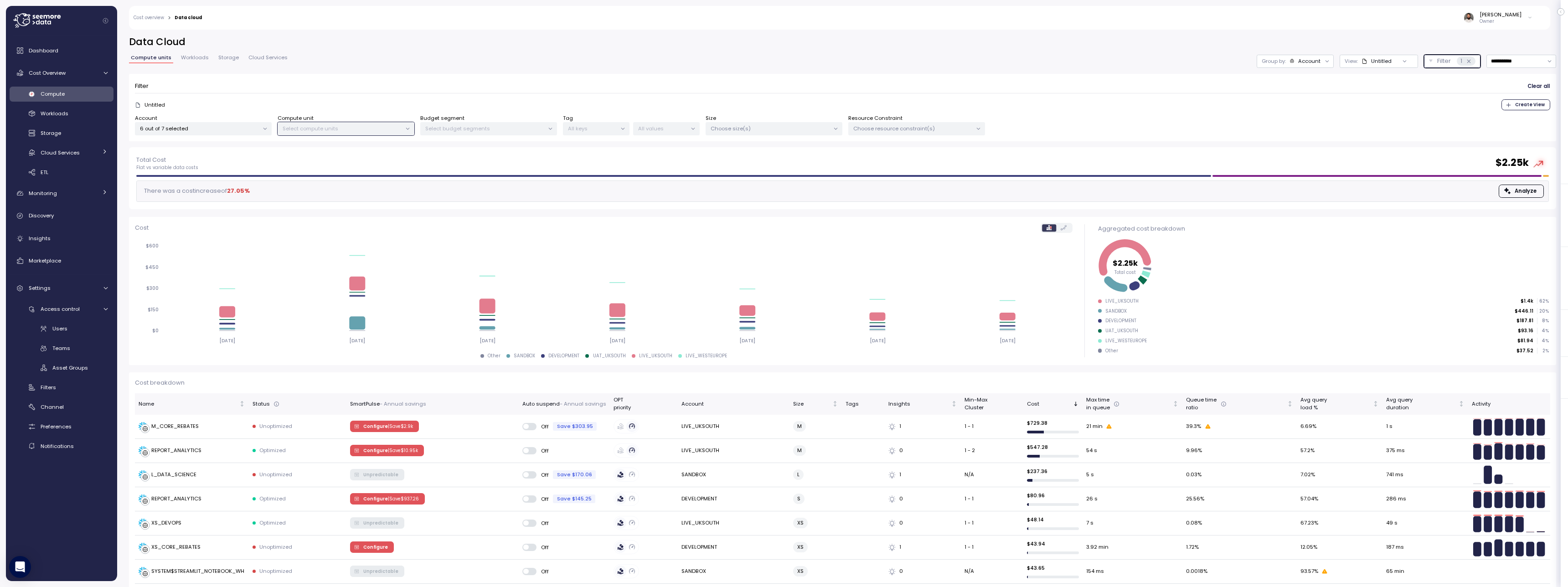
click at [309, 134] on div "Select compute units" at bounding box center [346, 129] width 137 height 13
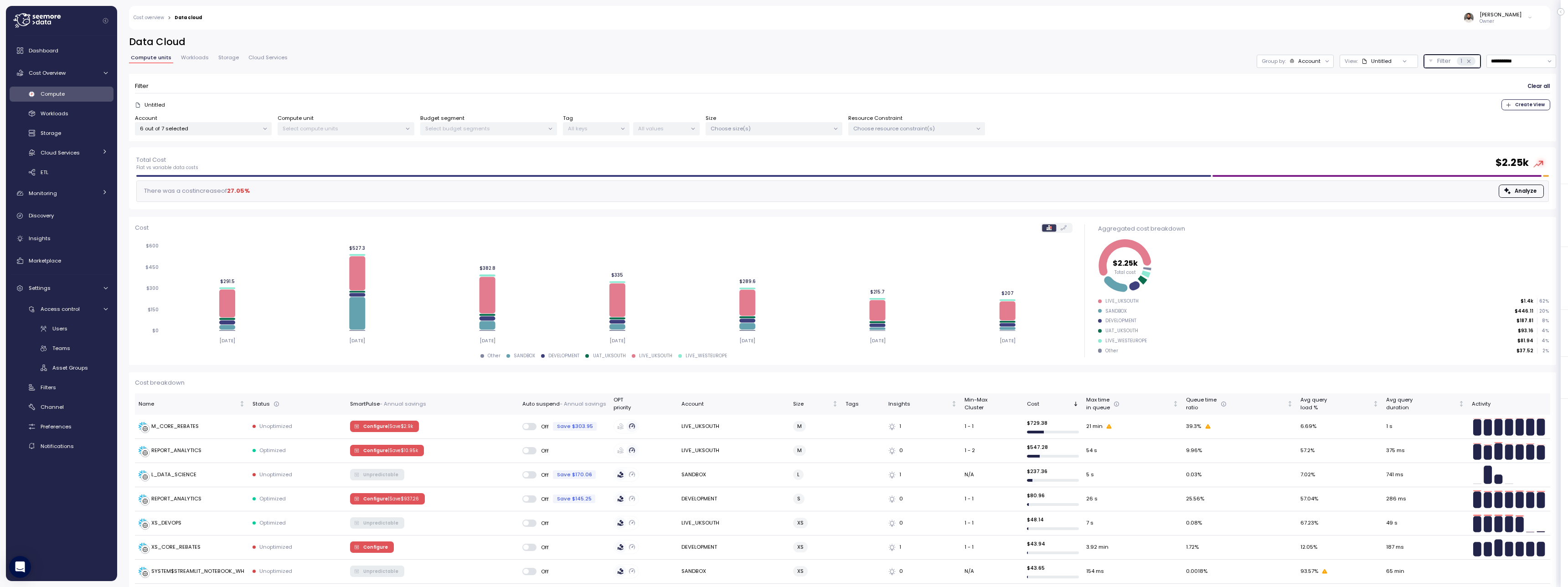
drag, startPoint x: 312, startPoint y: 129, endPoint x: 426, endPoint y: 132, distance: 114.0
click at [312, 129] on p "Select compute units" at bounding box center [342, 129] width 119 height 8
click at [383, 129] on p "Select compute units" at bounding box center [342, 129] width 119 height 8
click at [220, 129] on p "6 out of 7 selected" at bounding box center [200, 129] width 119 height 8
click at [228, 191] on button "only" at bounding box center [235, 194] width 22 height 11
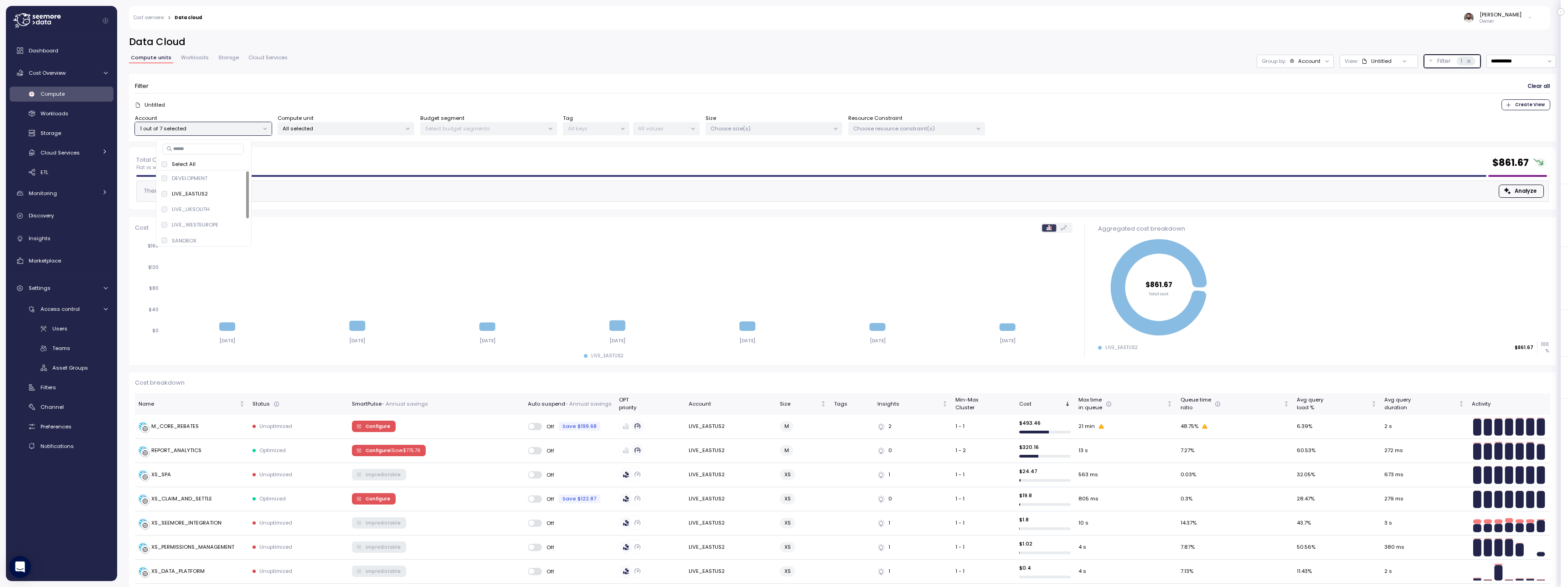
click at [335, 131] on p "All selected" at bounding box center [342, 129] width 119 height 8
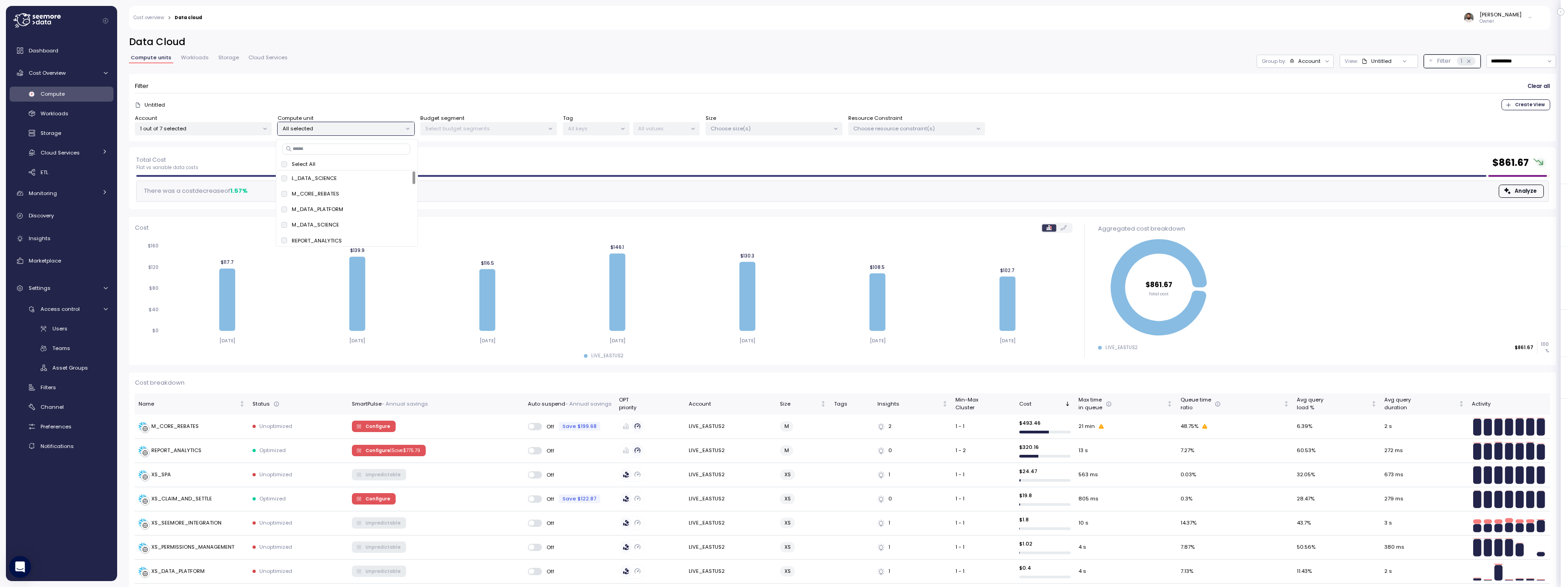
click at [334, 146] on input at bounding box center [346, 149] width 128 height 11
type input "**"
click at [106, 111] on div "Workloads" at bounding box center [74, 114] width 67 height 9
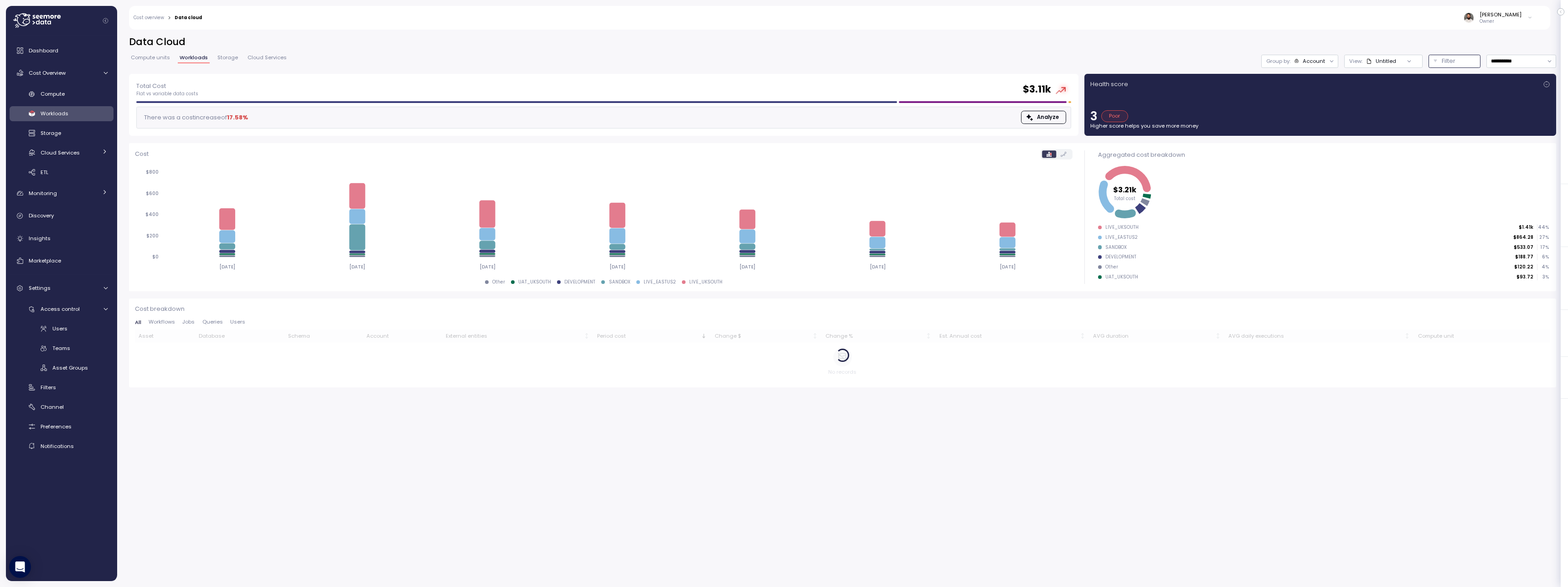
click at [1442, 63] on p "Filter" at bounding box center [1448, 61] width 14 height 9
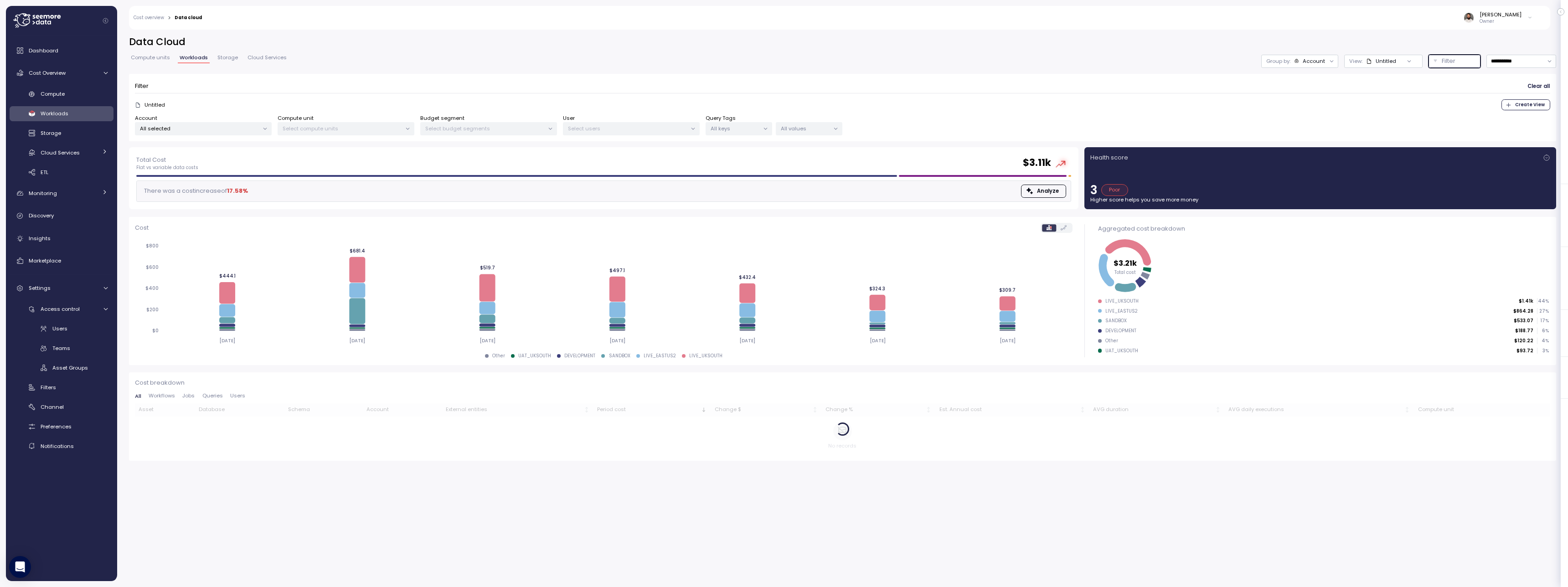
click at [819, 130] on p "All values" at bounding box center [806, 129] width 49 height 8
click at [826, 180] on div "Integration ThoughtSpot only" at bounding box center [809, 178] width 199 height 11
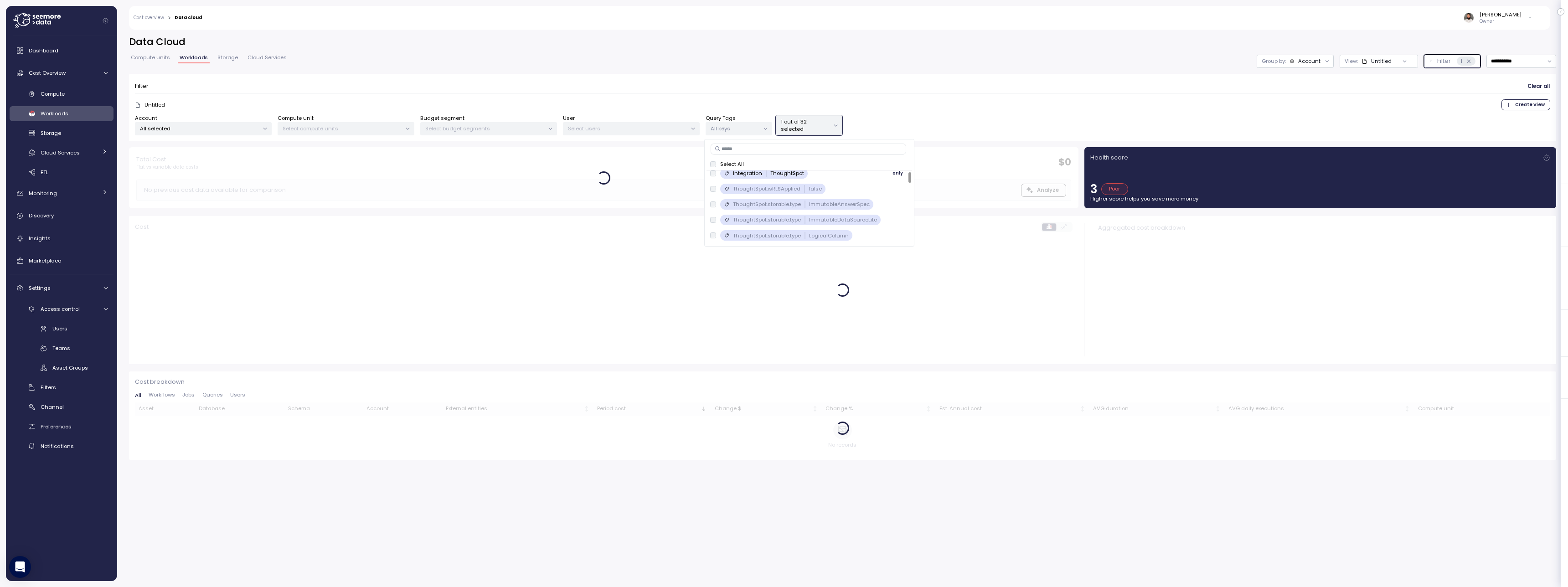
scroll to position [7, 0]
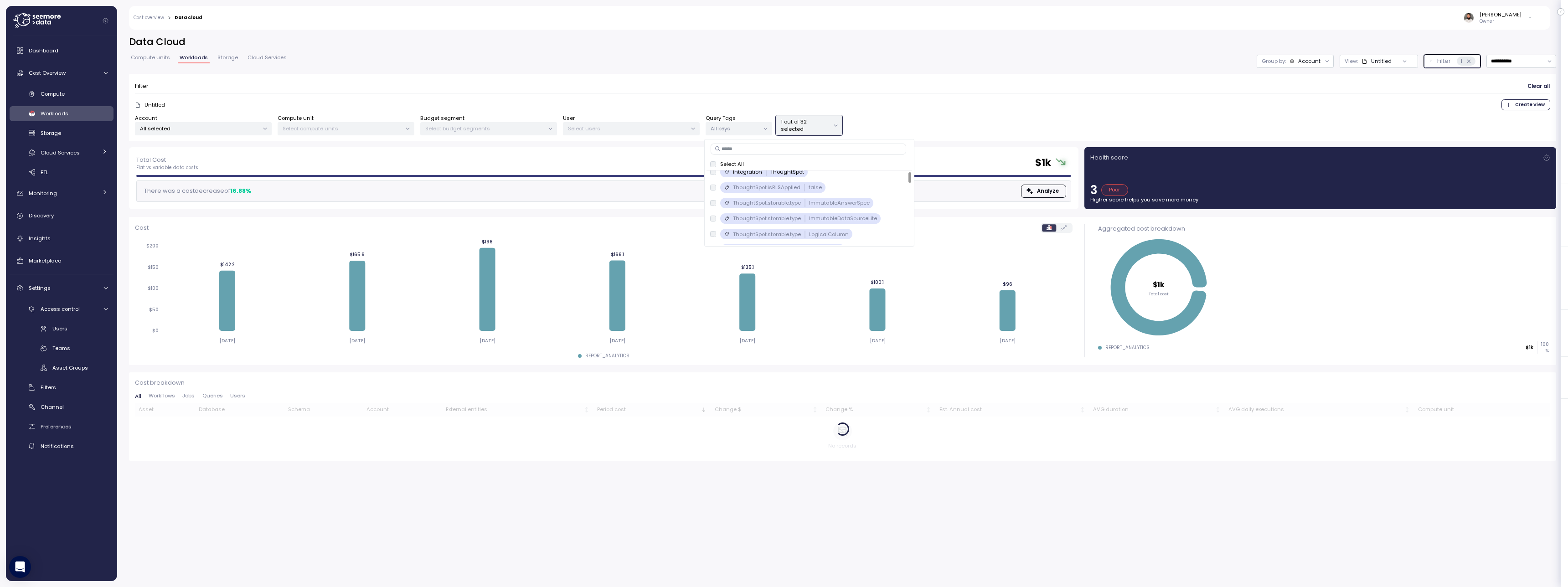
click at [1309, 60] on div "Account" at bounding box center [1310, 61] width 23 height 8
click at [1311, 99] on icon at bounding box center [1313, 96] width 6 height 6
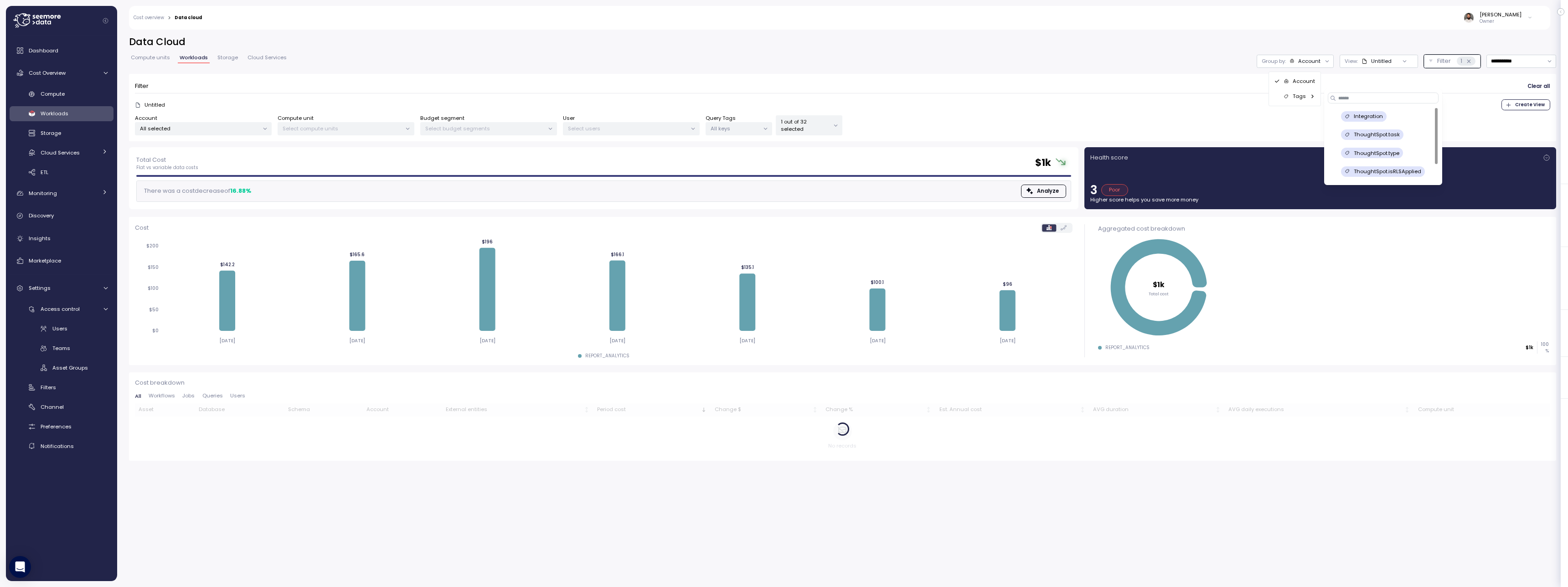
click at [1393, 135] on p "ThoughtSpot.task" at bounding box center [1377, 135] width 46 height 8
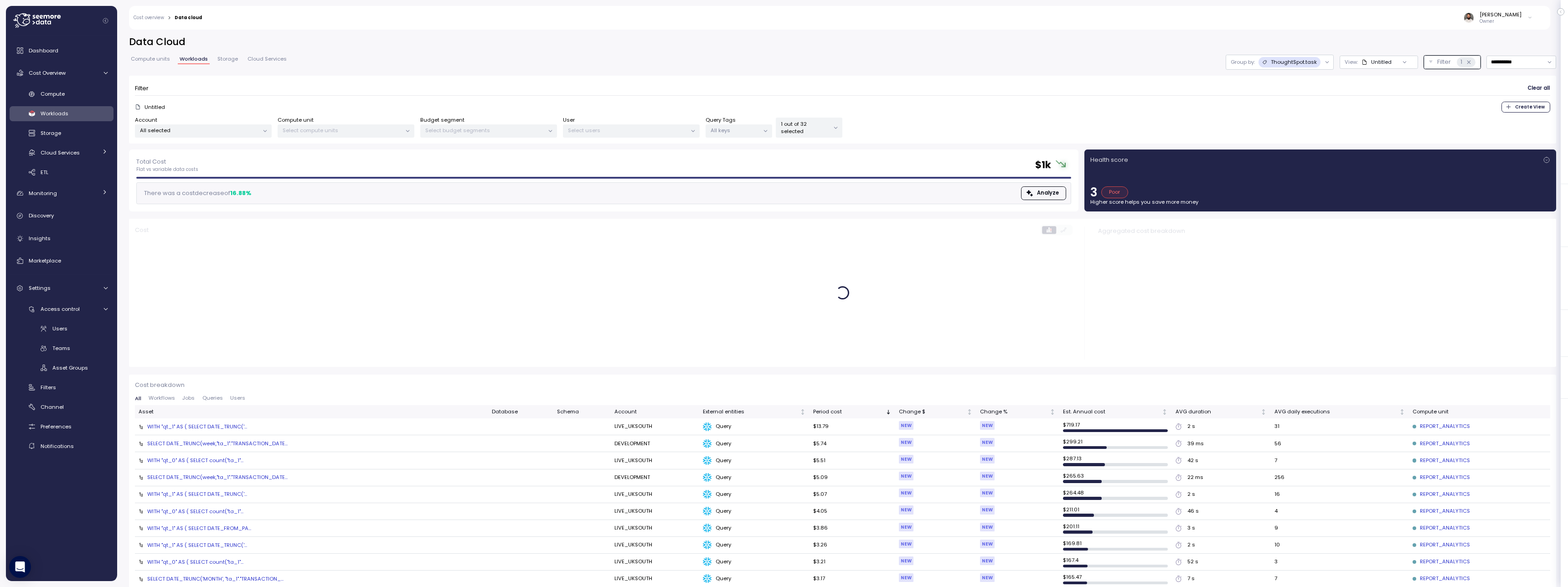
click at [1151, 75] on div "Filter Clear all Untitled Create View Account All selected Compute unit Select …" at bounding box center [842, 109] width 1428 height 68
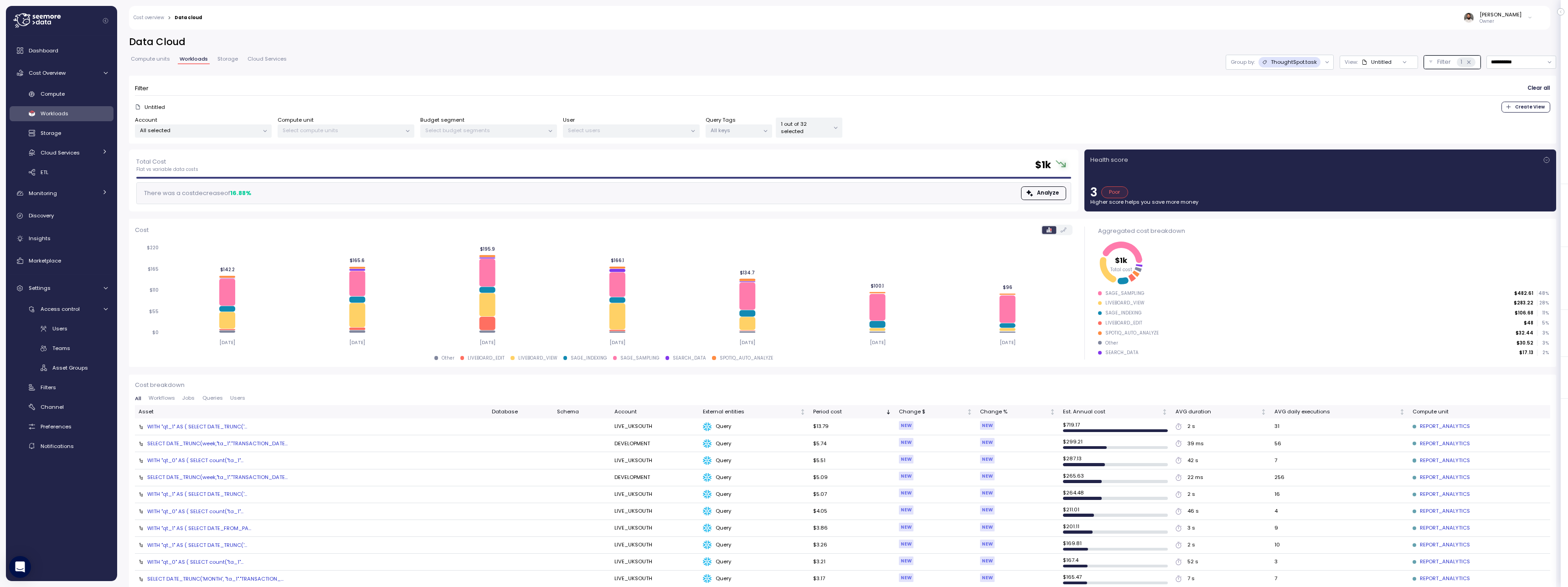
scroll to position [0, 0]
